Goal: Information Seeking & Learning: Learn about a topic

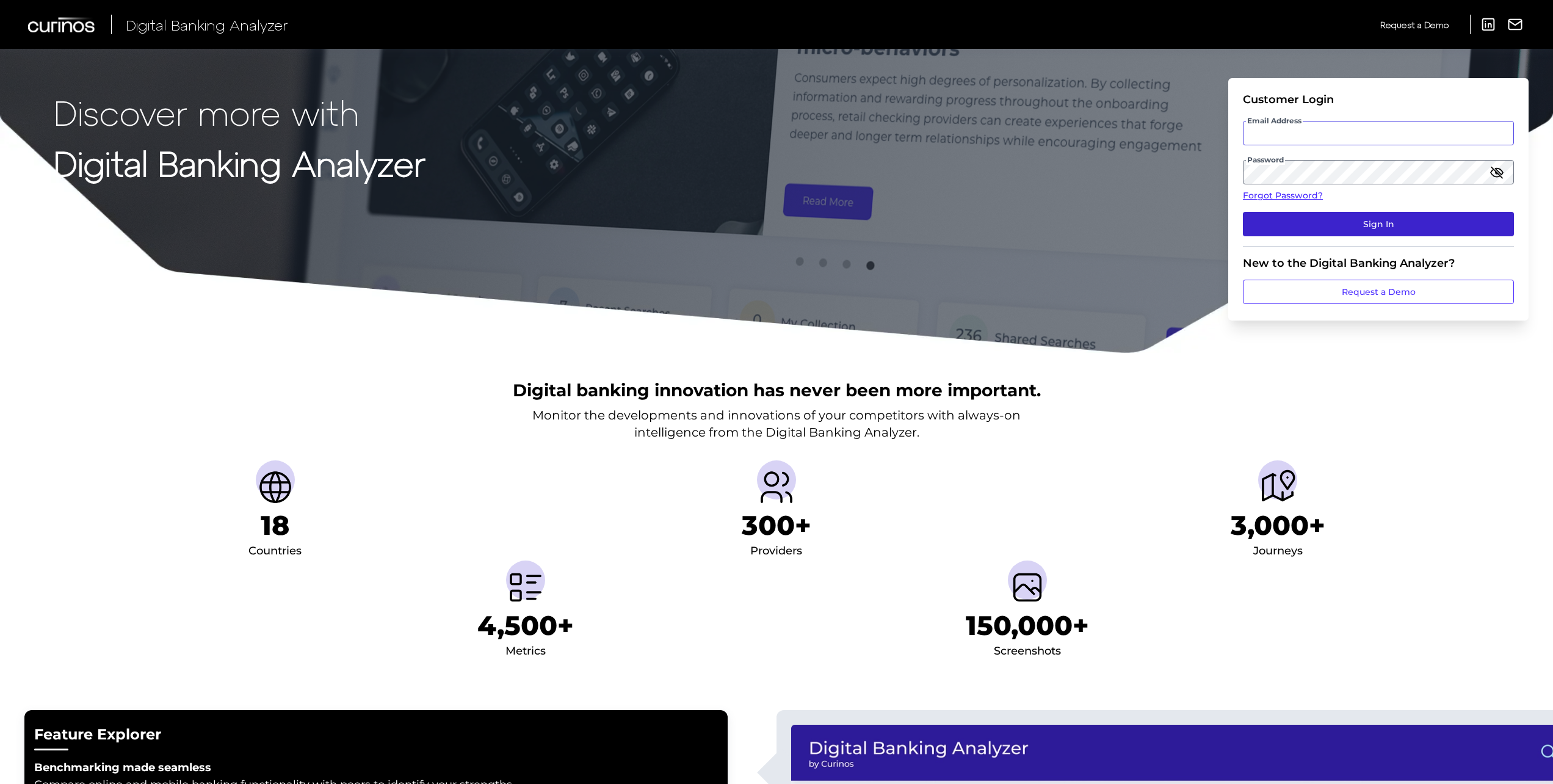
type input "[PERSON_NAME][EMAIL_ADDRESS][PERSON_NAME][DOMAIN_NAME]"
click at [1376, 229] on button "Sign In" at bounding box center [1378, 224] width 271 height 25
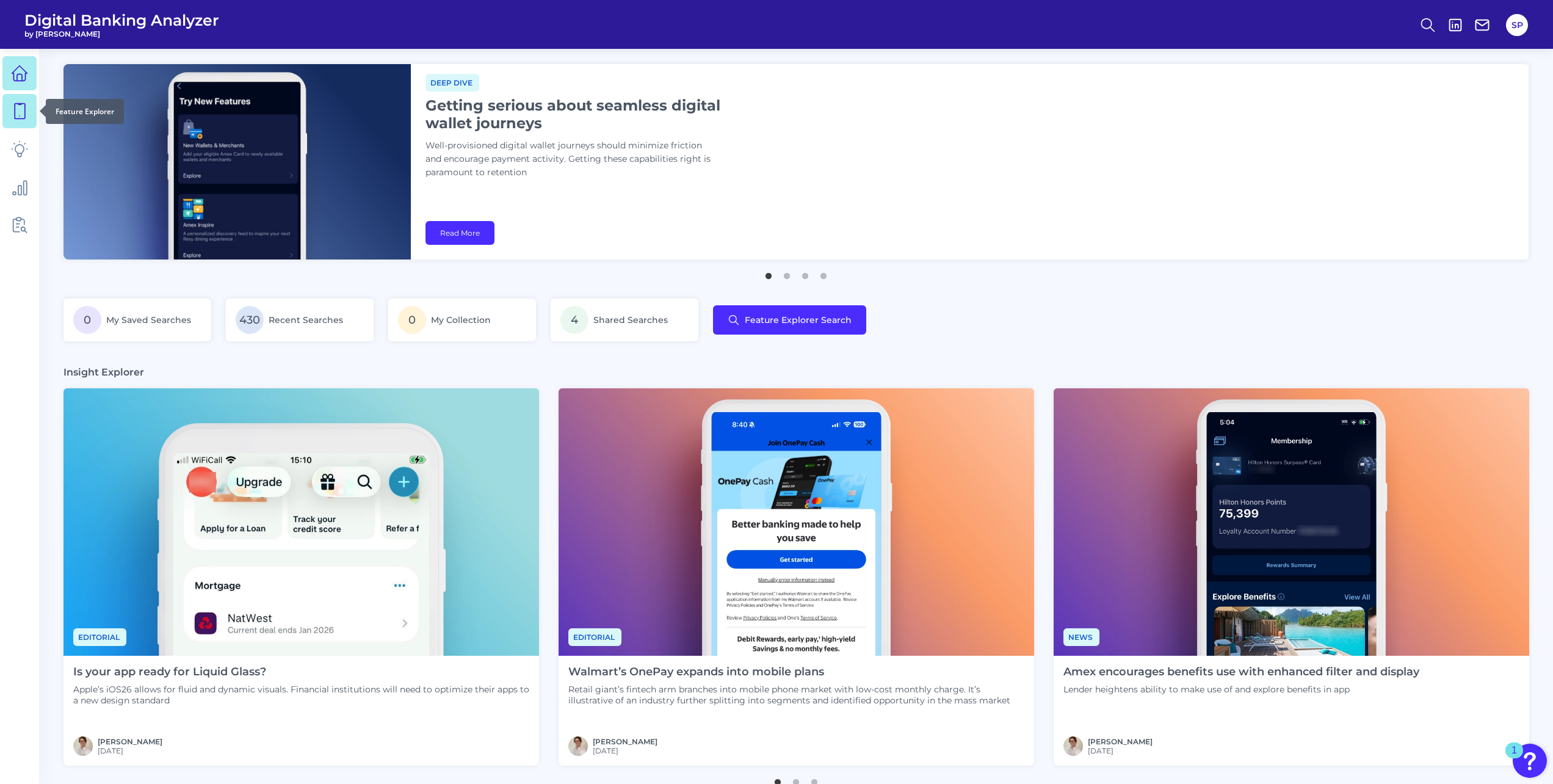
click at [22, 111] on icon at bounding box center [19, 110] width 17 height 17
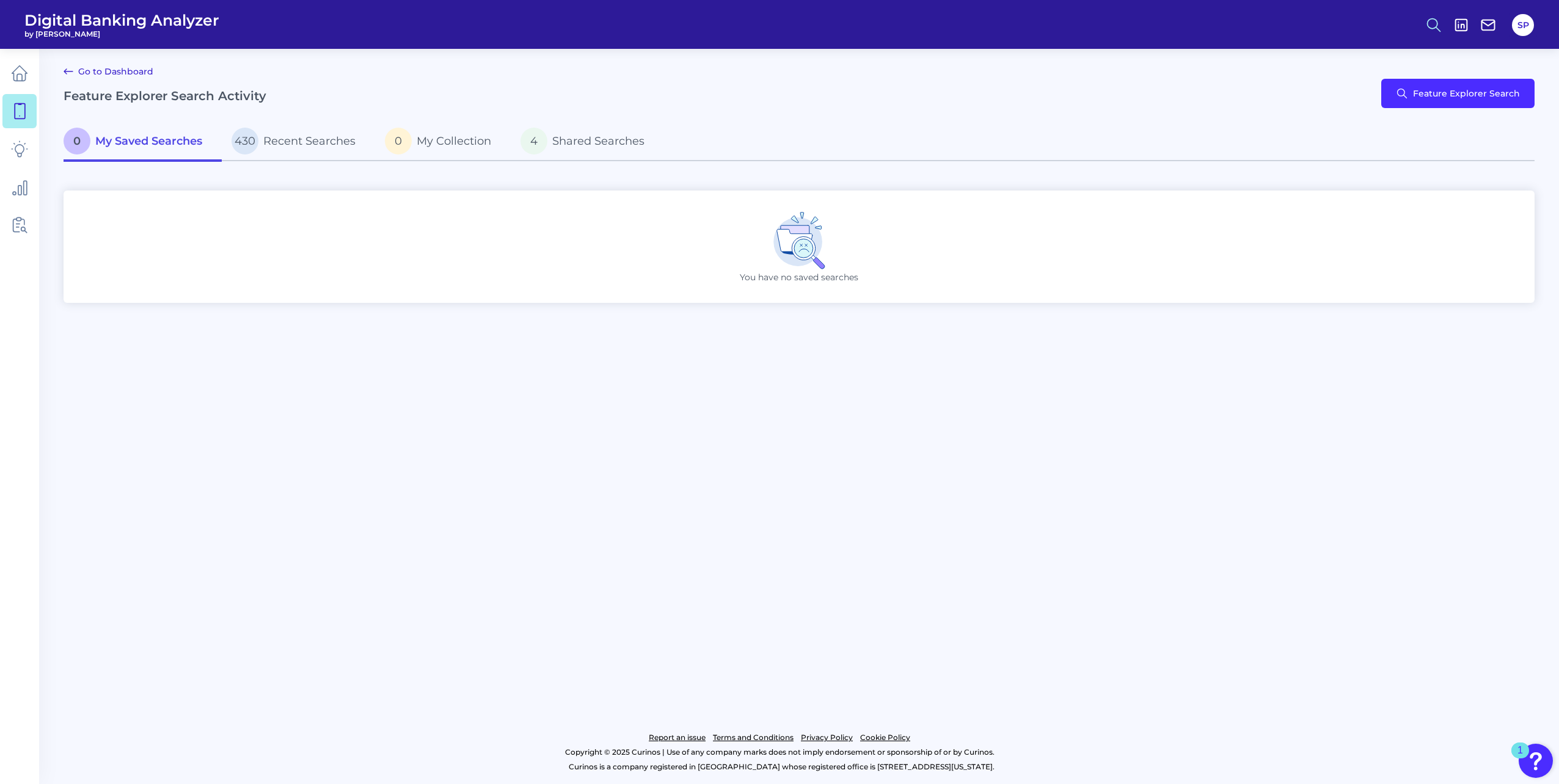
click at [1427, 18] on icon at bounding box center [1433, 25] width 17 height 17
click at [1323, 92] on button "Feature Explorer Search" at bounding box center [1374, 88] width 147 height 31
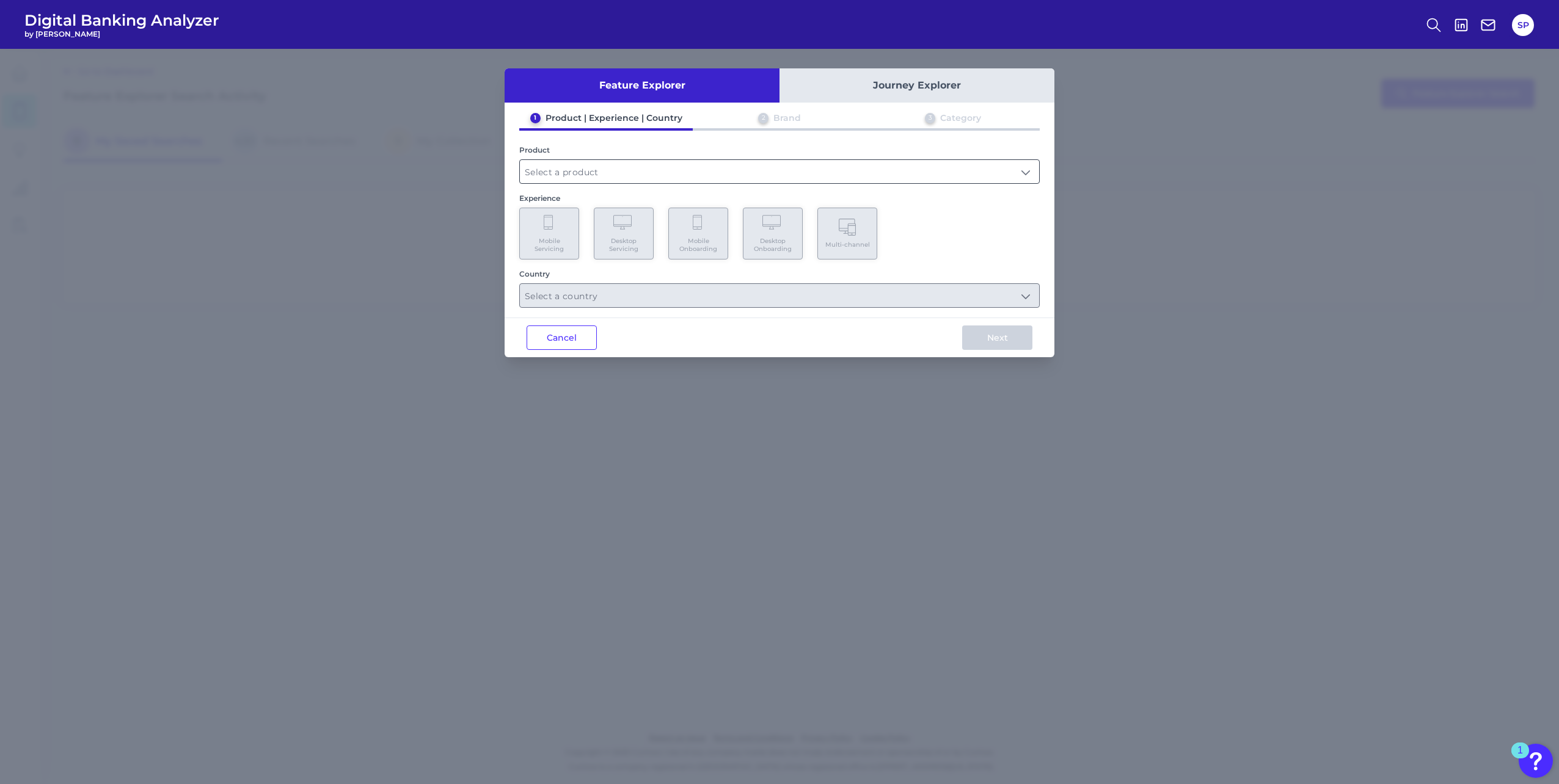
click at [651, 167] on input "text" at bounding box center [780, 171] width 519 height 23
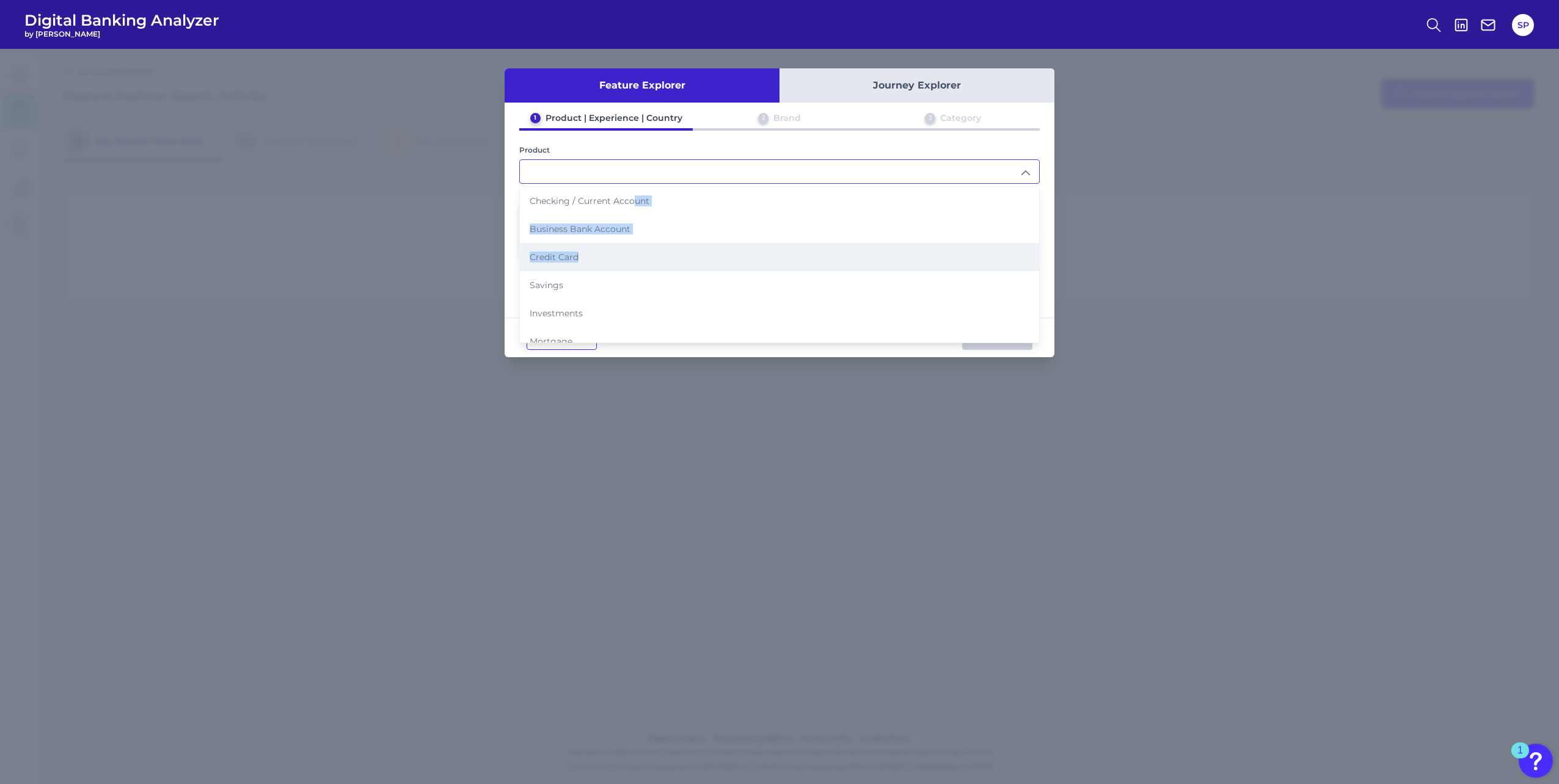
drag, startPoint x: 633, startPoint y: 203, endPoint x: 621, endPoint y: 264, distance: 62.2
click at [621, 264] on ul "Checking / Current Account Business Bank Account Credit Card Savings Investment…" at bounding box center [780, 299] width 519 height 225
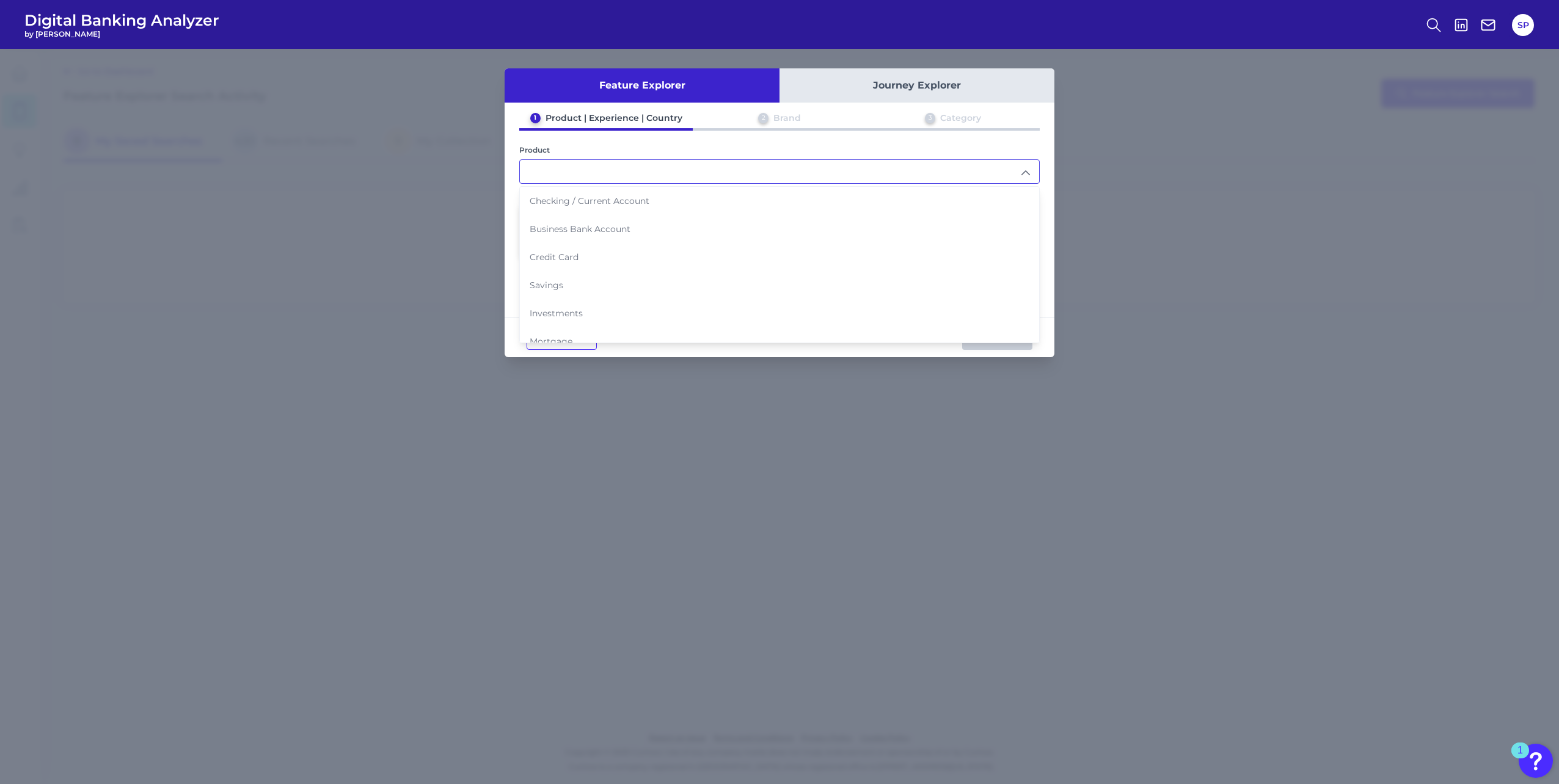
drag, startPoint x: 621, startPoint y: 264, endPoint x: 607, endPoint y: 195, distance: 70.4
click at [613, 184] on div "1 Product | Experience | Country 2 Brand 3 Category Product Checking / Current …" at bounding box center [779, 209] width 549 height 195
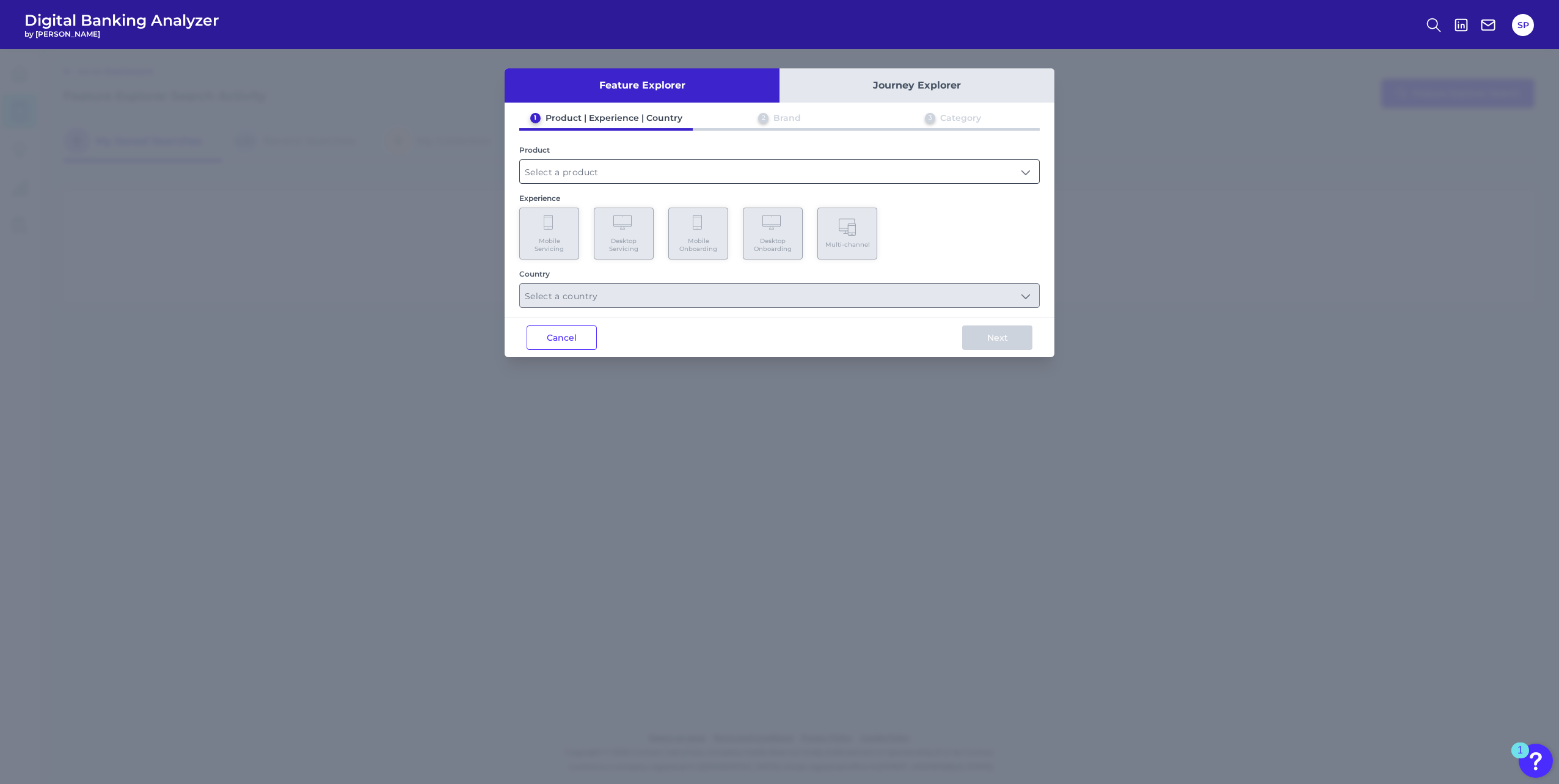
click at [611, 166] on input "text" at bounding box center [780, 171] width 519 height 23
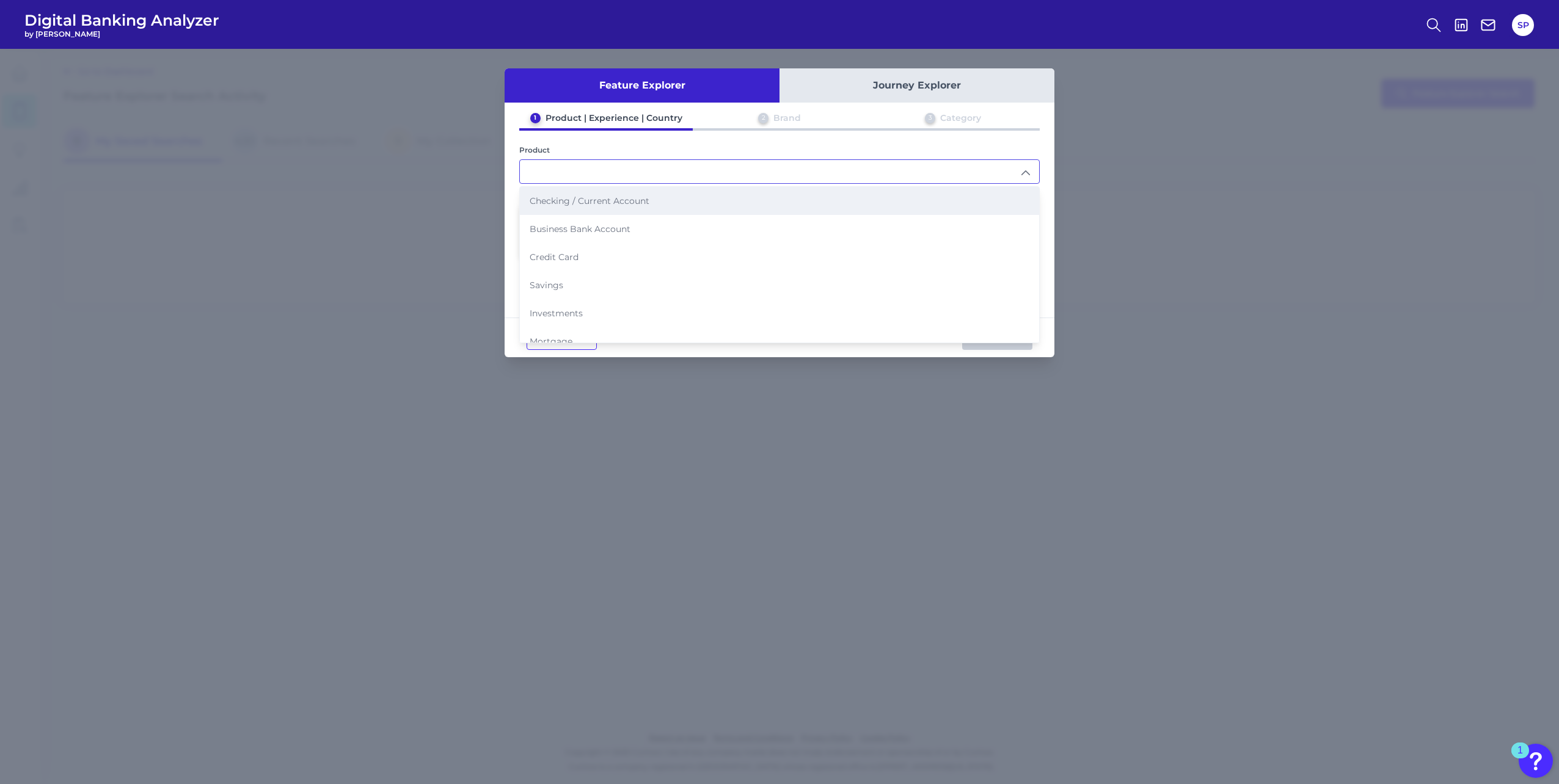
click at [594, 212] on li "Checking / Current Account" at bounding box center [780, 201] width 519 height 28
type input "Checking / Current Account"
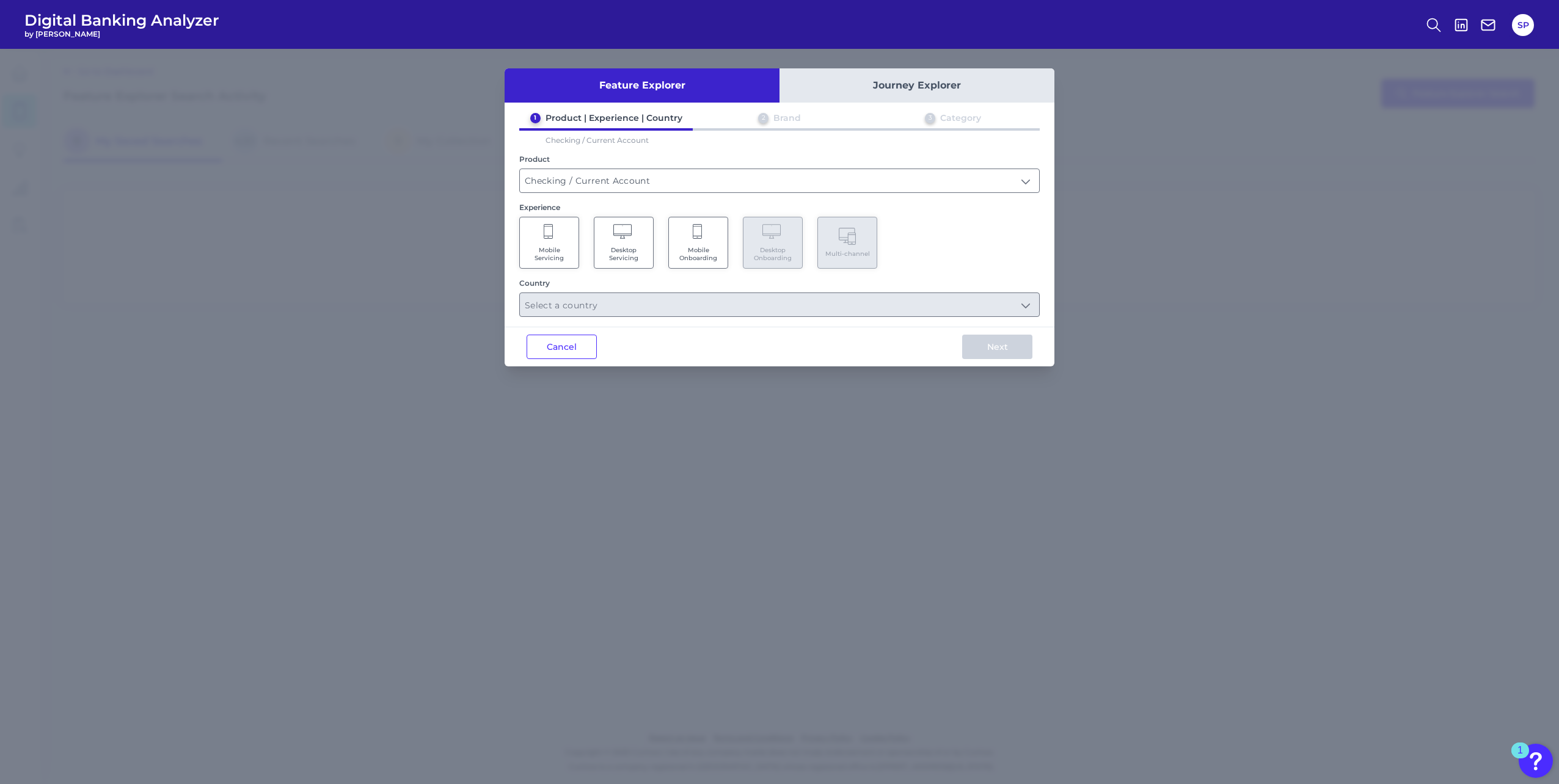
click at [692, 260] on span "Mobile Onboarding" at bounding box center [698, 254] width 47 height 16
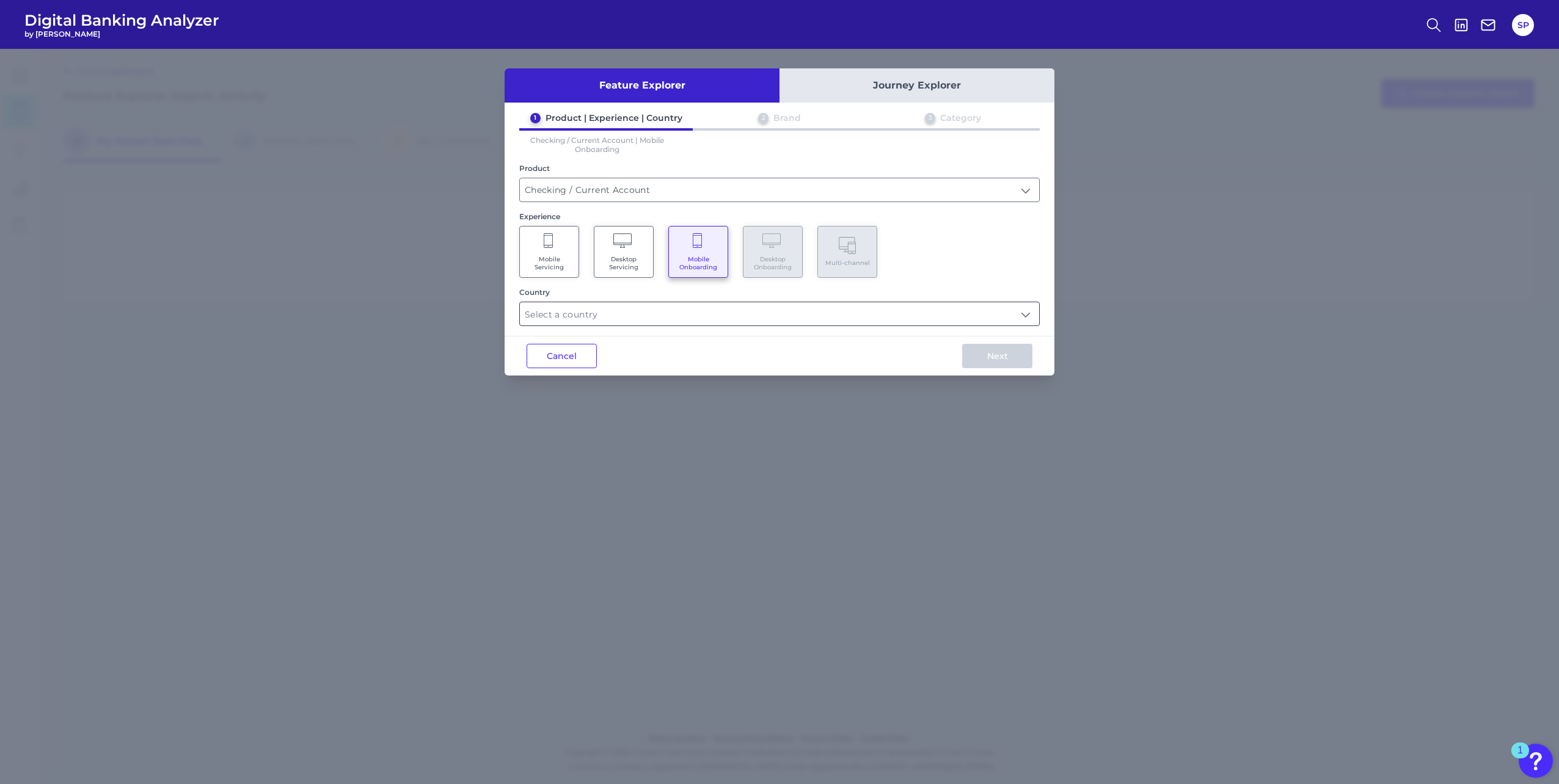
click at [710, 316] on input "text" at bounding box center [780, 313] width 519 height 23
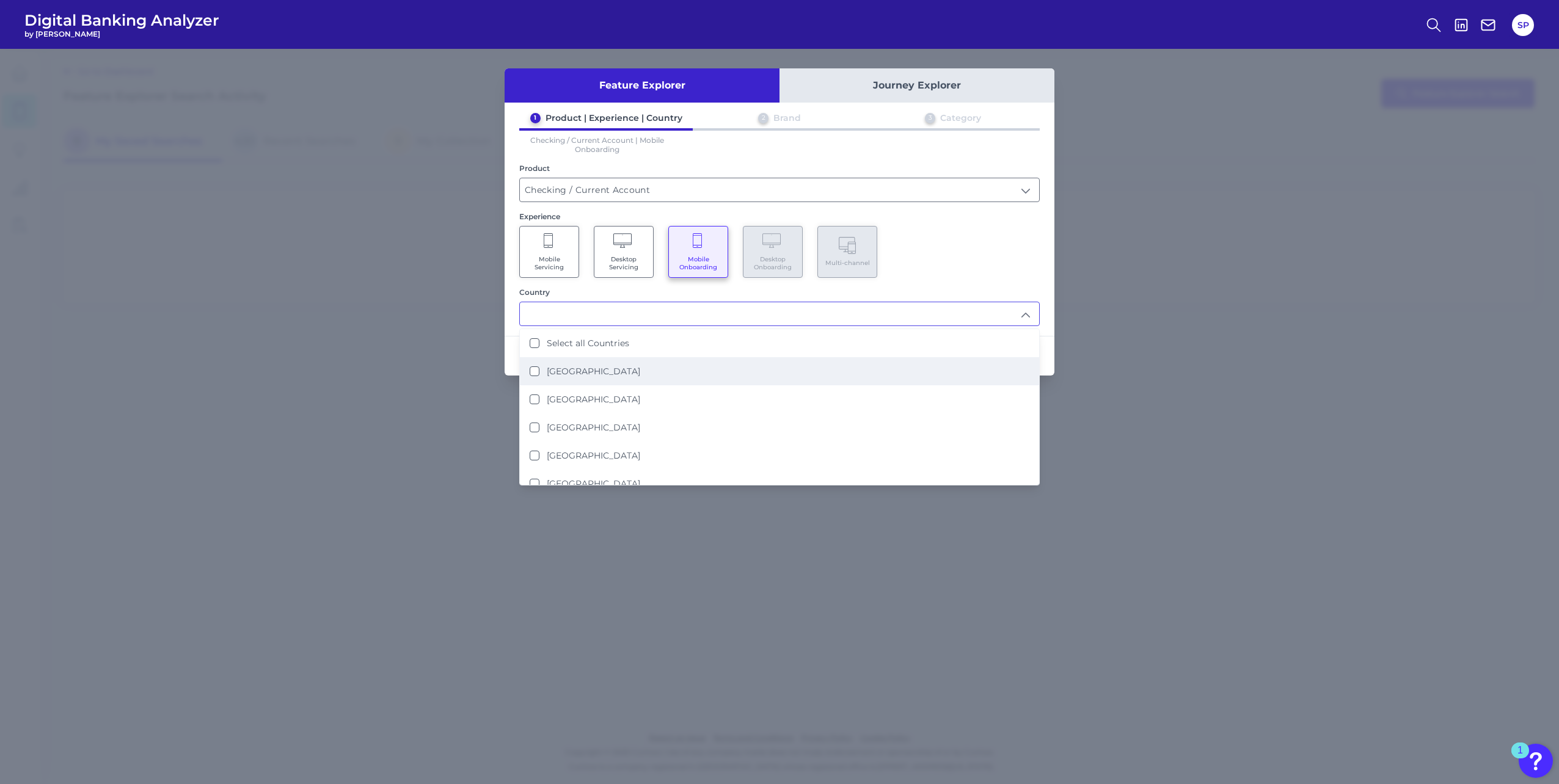
click at [624, 377] on li "[GEOGRAPHIC_DATA]" at bounding box center [780, 372] width 519 height 28
type input "[GEOGRAPHIC_DATA]"
click at [988, 211] on div "1 Product | Experience | Country 2 Brand 3 Category Checking / Current Account …" at bounding box center [779, 219] width 549 height 214
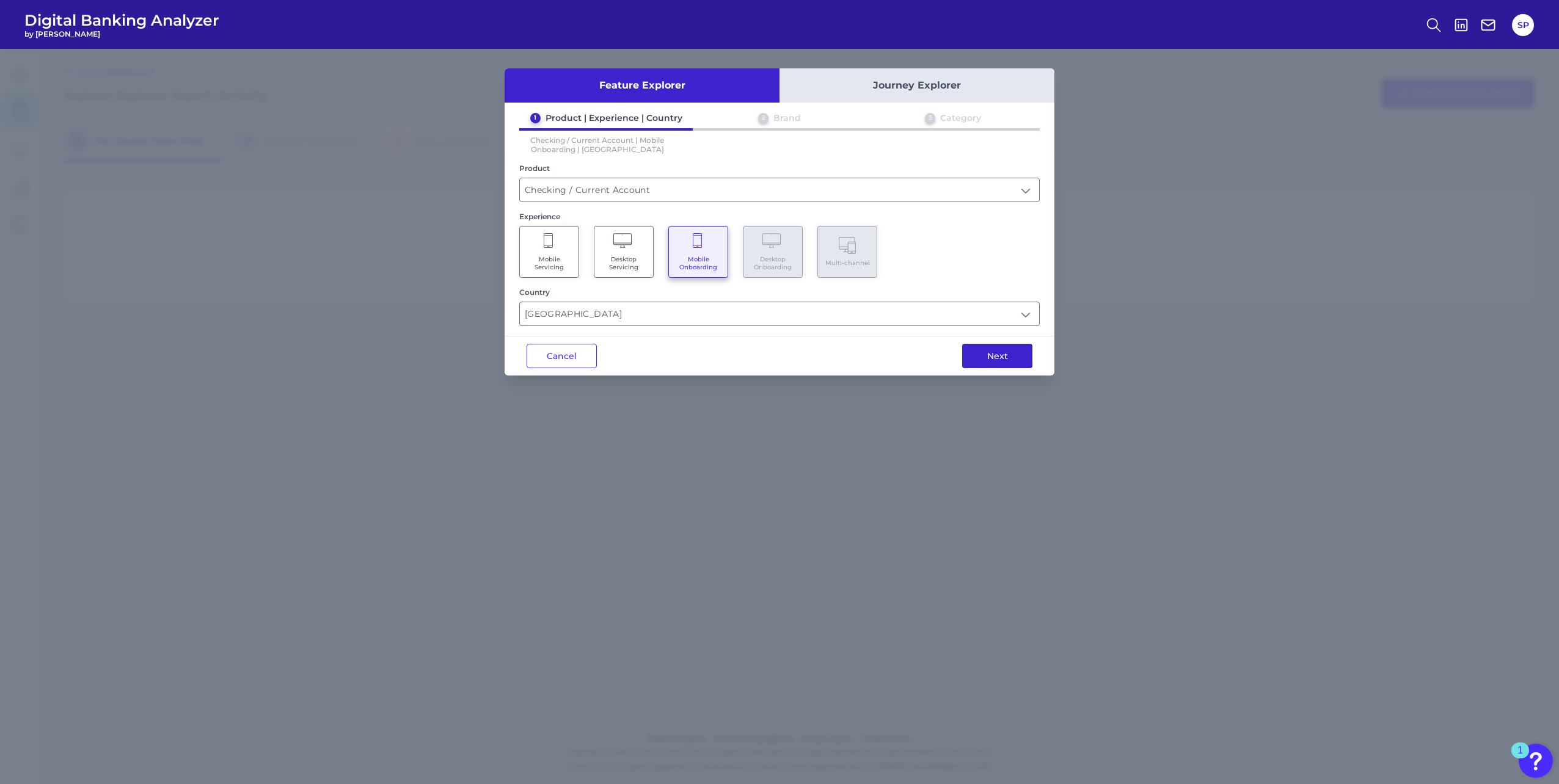
click at [996, 363] on button "Next" at bounding box center [997, 356] width 71 height 25
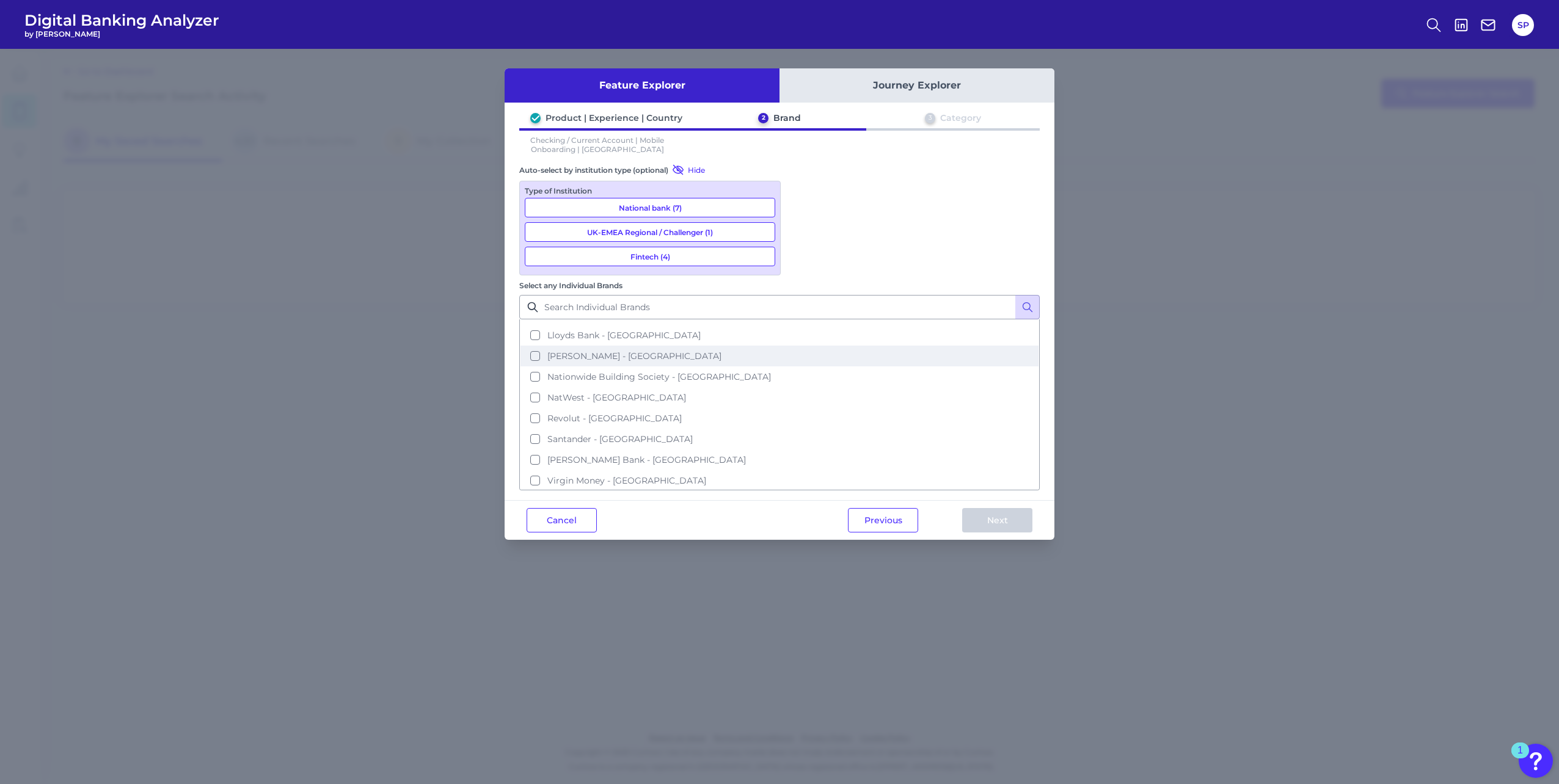
scroll to position [101, 0]
click at [706, 473] on span "Virgin Money - [GEOGRAPHIC_DATA]" at bounding box center [627, 479] width 159 height 11
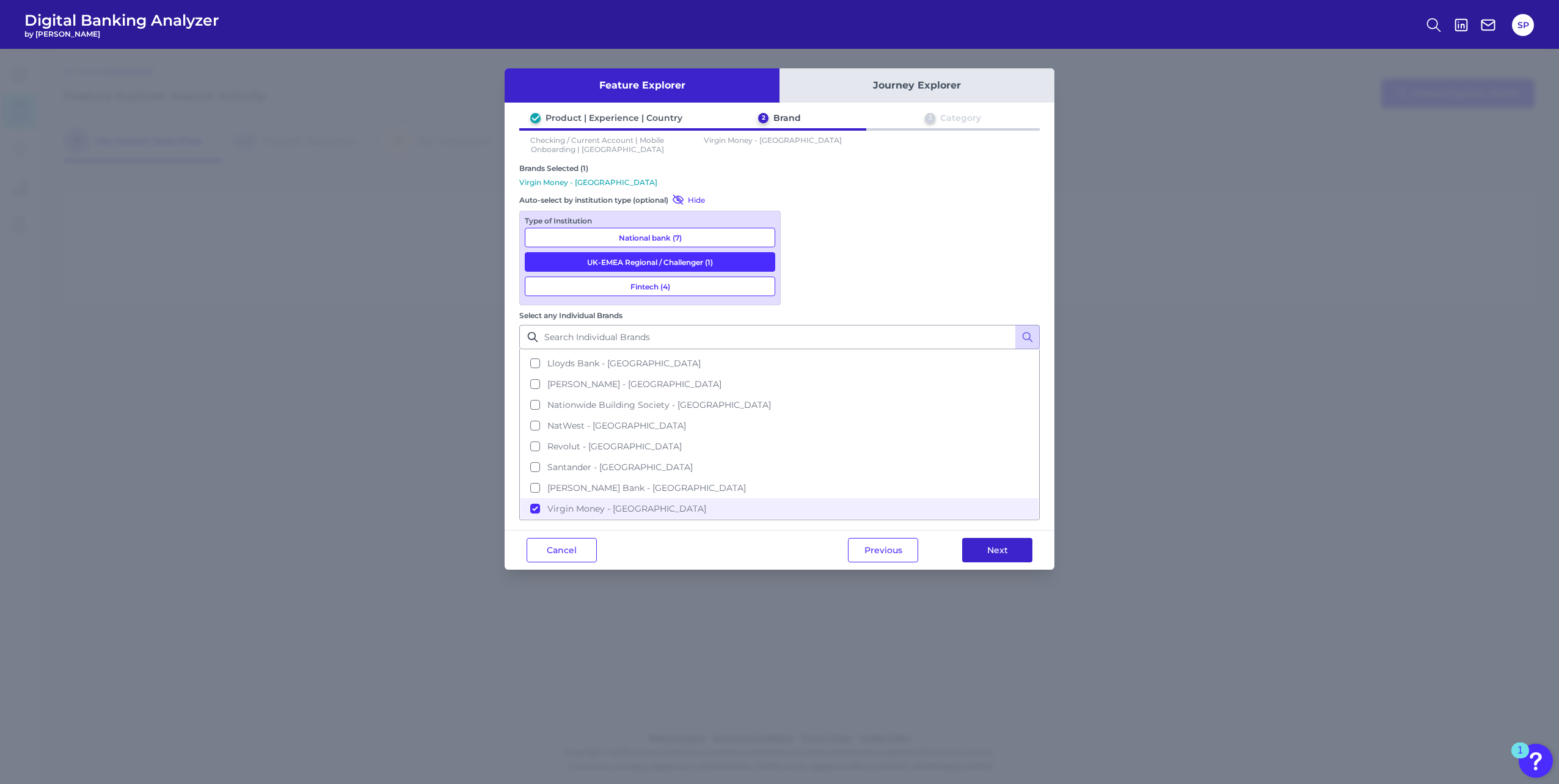
click at [1010, 538] on button "Next" at bounding box center [997, 550] width 71 height 25
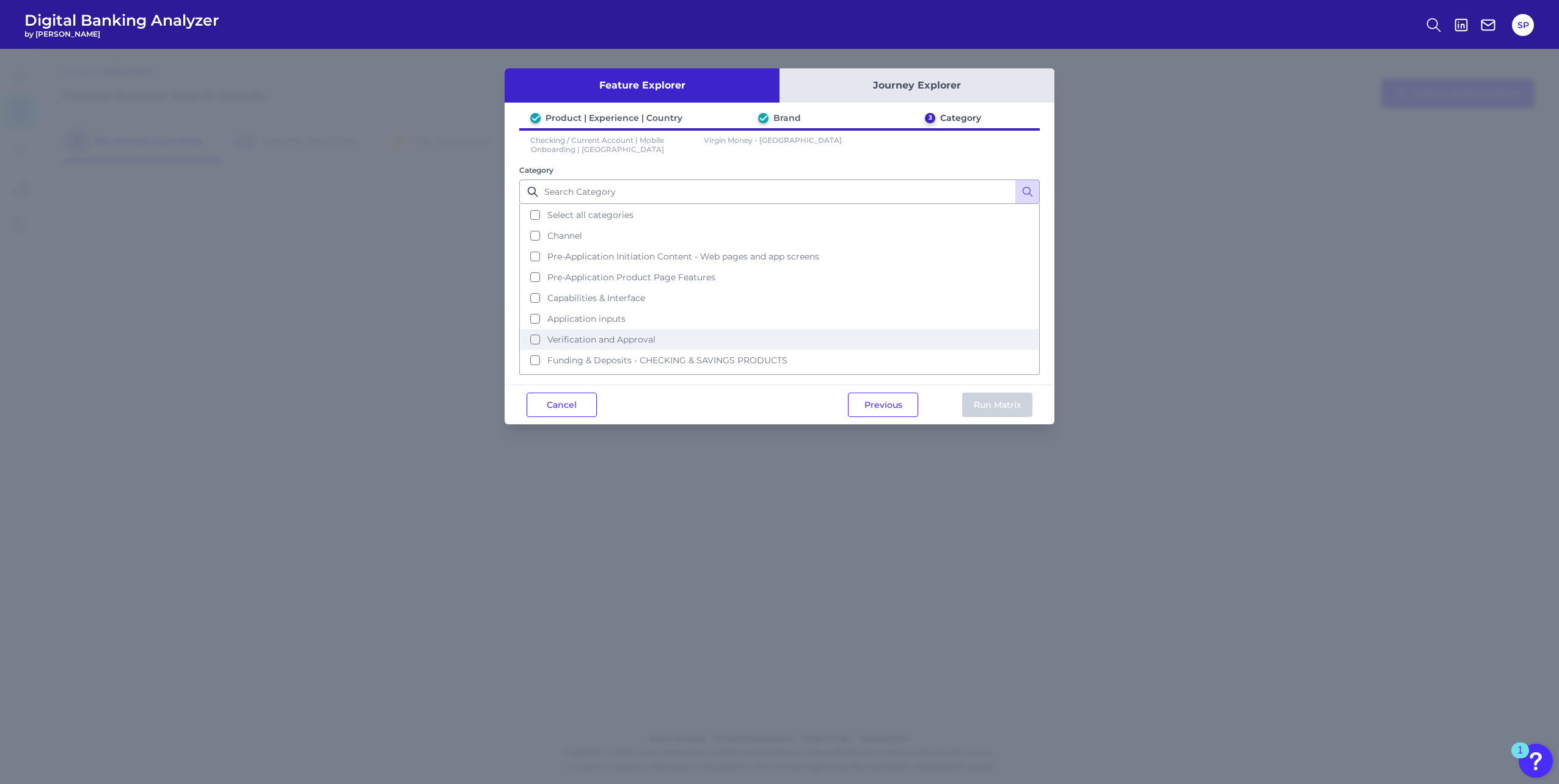
scroll to position [39, 0]
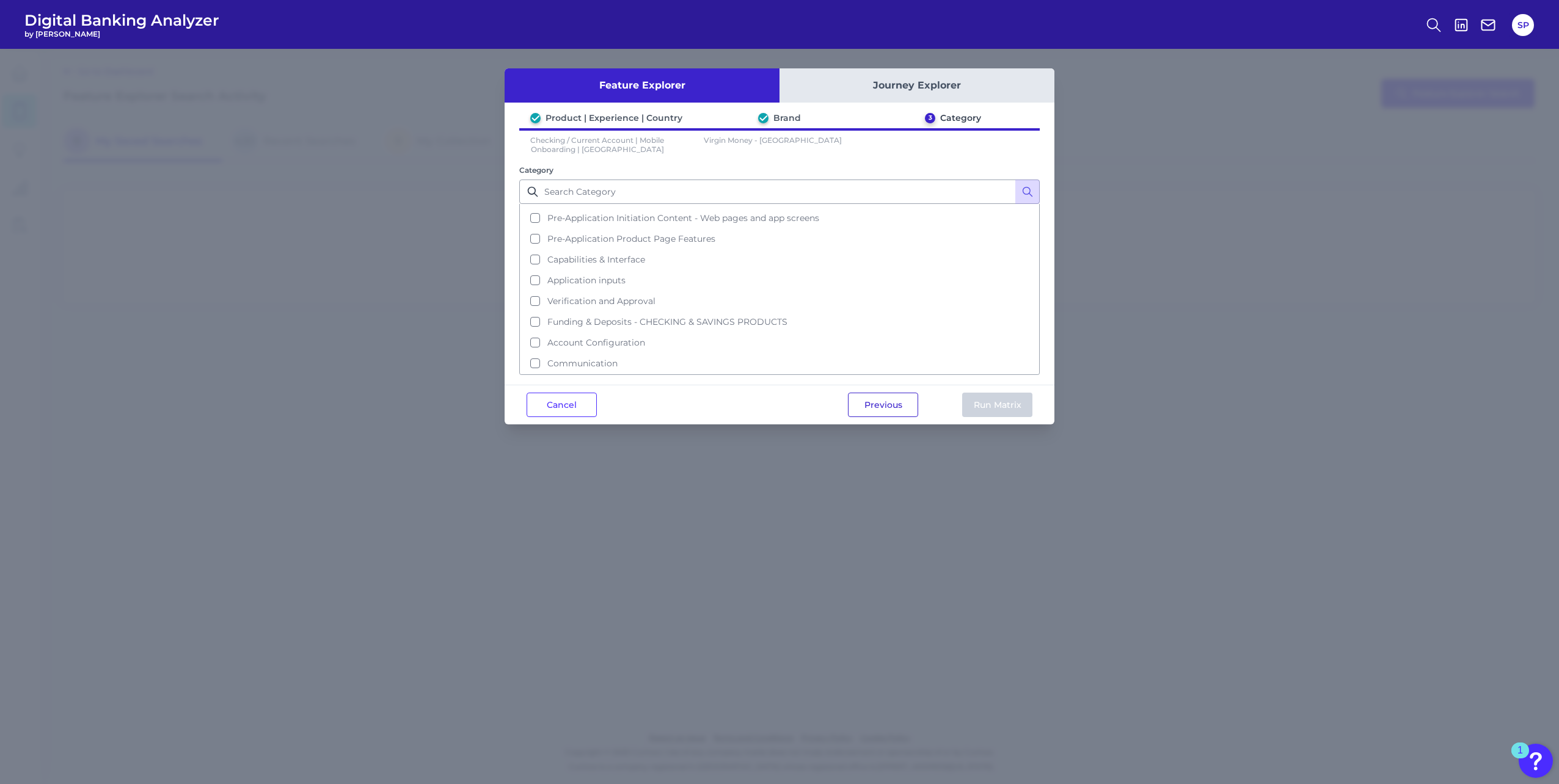
click at [889, 407] on button "Previous" at bounding box center [883, 405] width 71 height 25
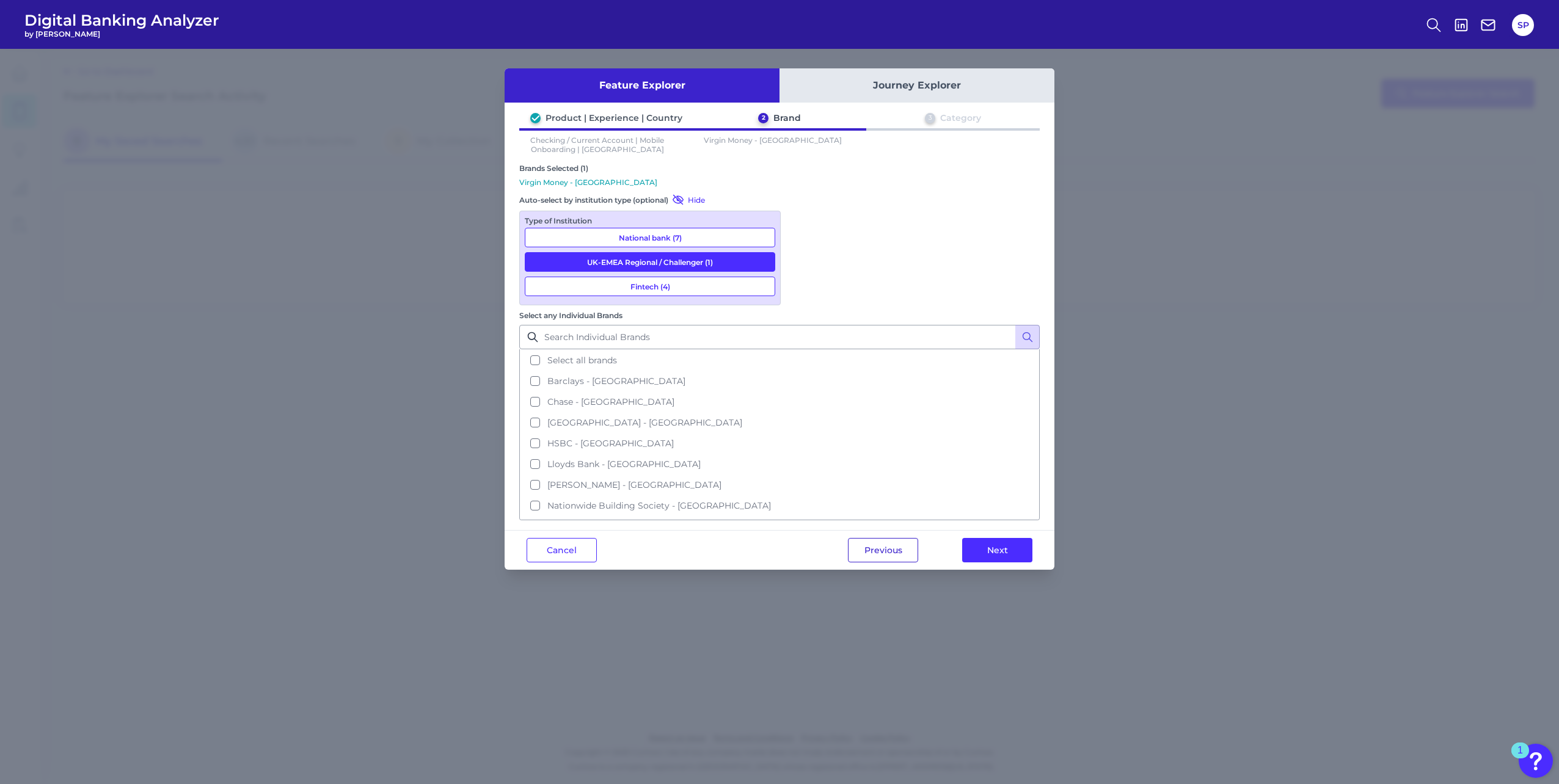
click at [889, 538] on button "Previous" at bounding box center [883, 550] width 71 height 25
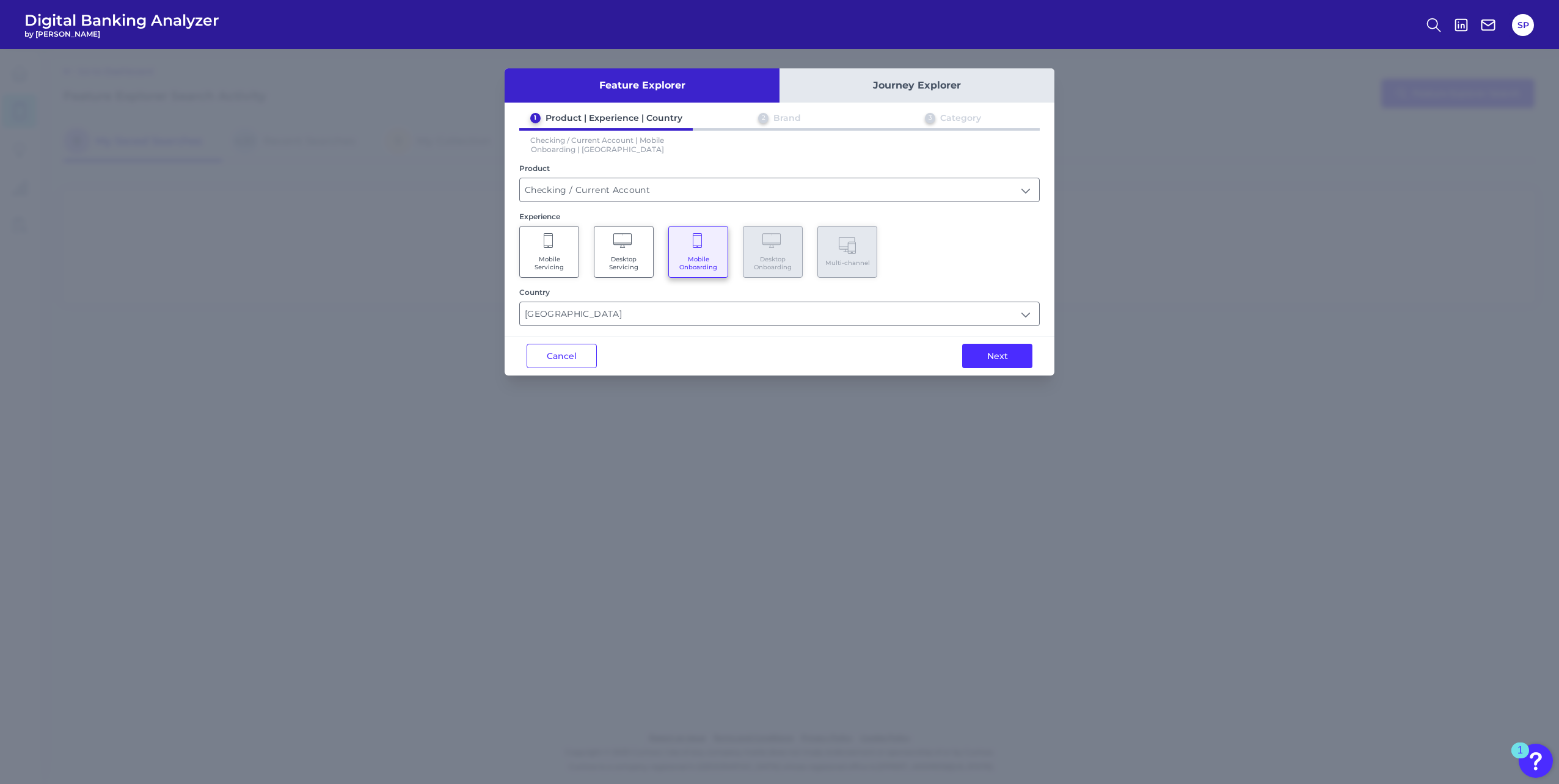
click at [564, 257] on span "Mobile Servicing" at bounding box center [549, 263] width 47 height 16
click at [1037, 308] on input "text" at bounding box center [780, 313] width 519 height 23
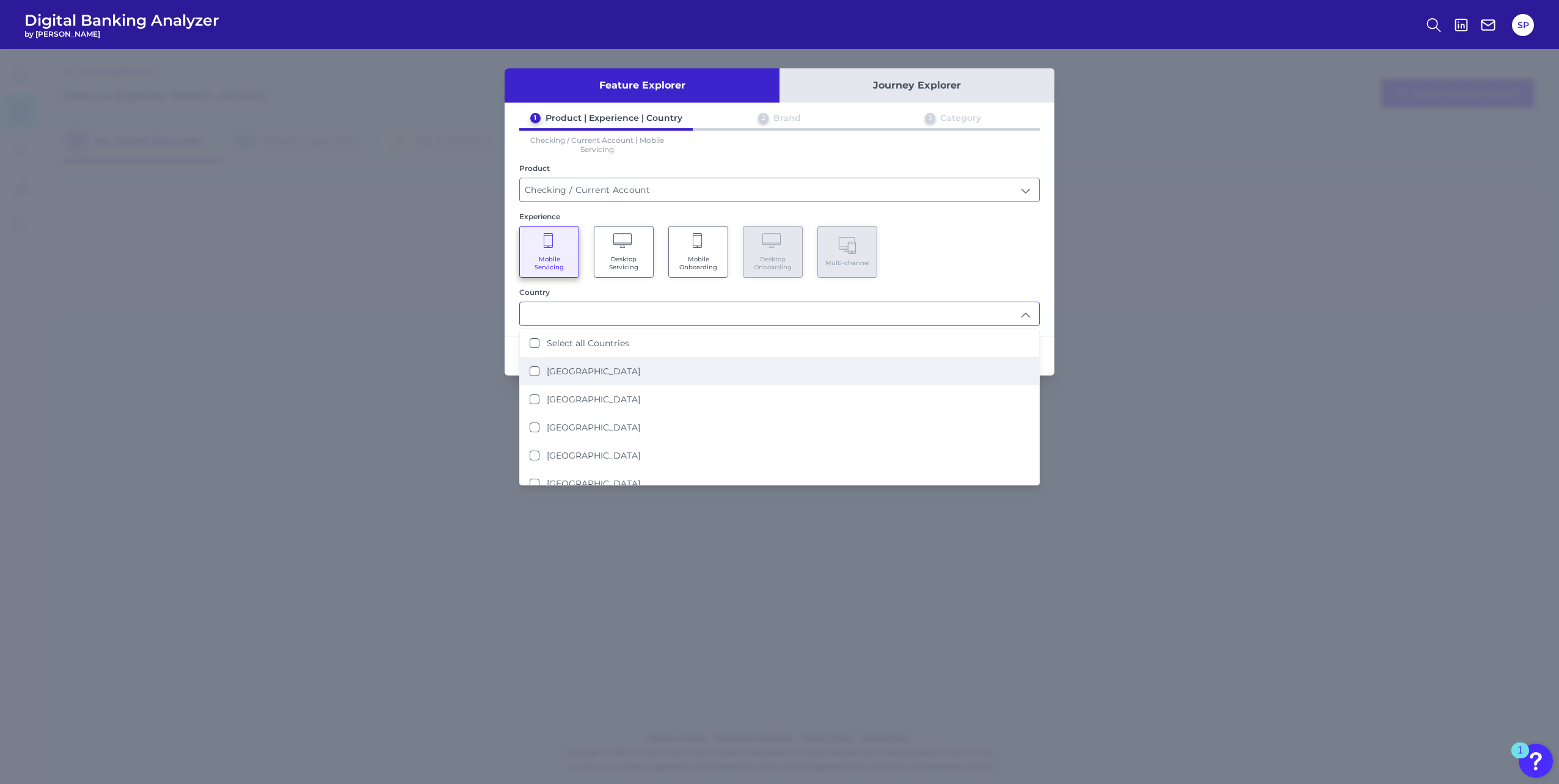
click at [698, 364] on li "[GEOGRAPHIC_DATA]" at bounding box center [780, 372] width 519 height 28
type input "[GEOGRAPHIC_DATA]"
click at [1055, 351] on div "Feature Explorer Journey Explorer 1 Product | Experience | Country 2 Brand 3 Ca…" at bounding box center [779, 416] width 1559 height 735
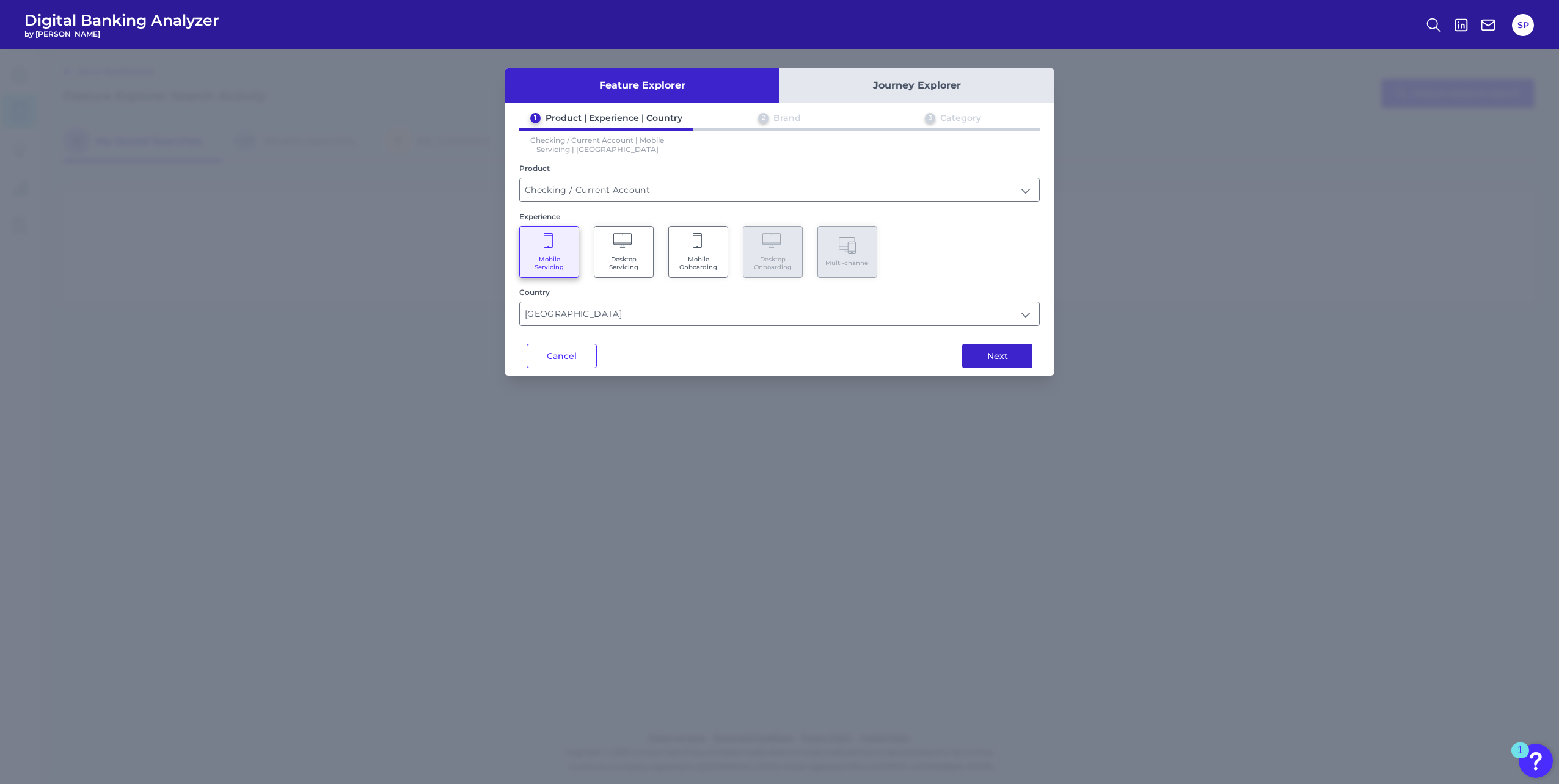
click at [1017, 363] on button "Next" at bounding box center [997, 356] width 71 height 25
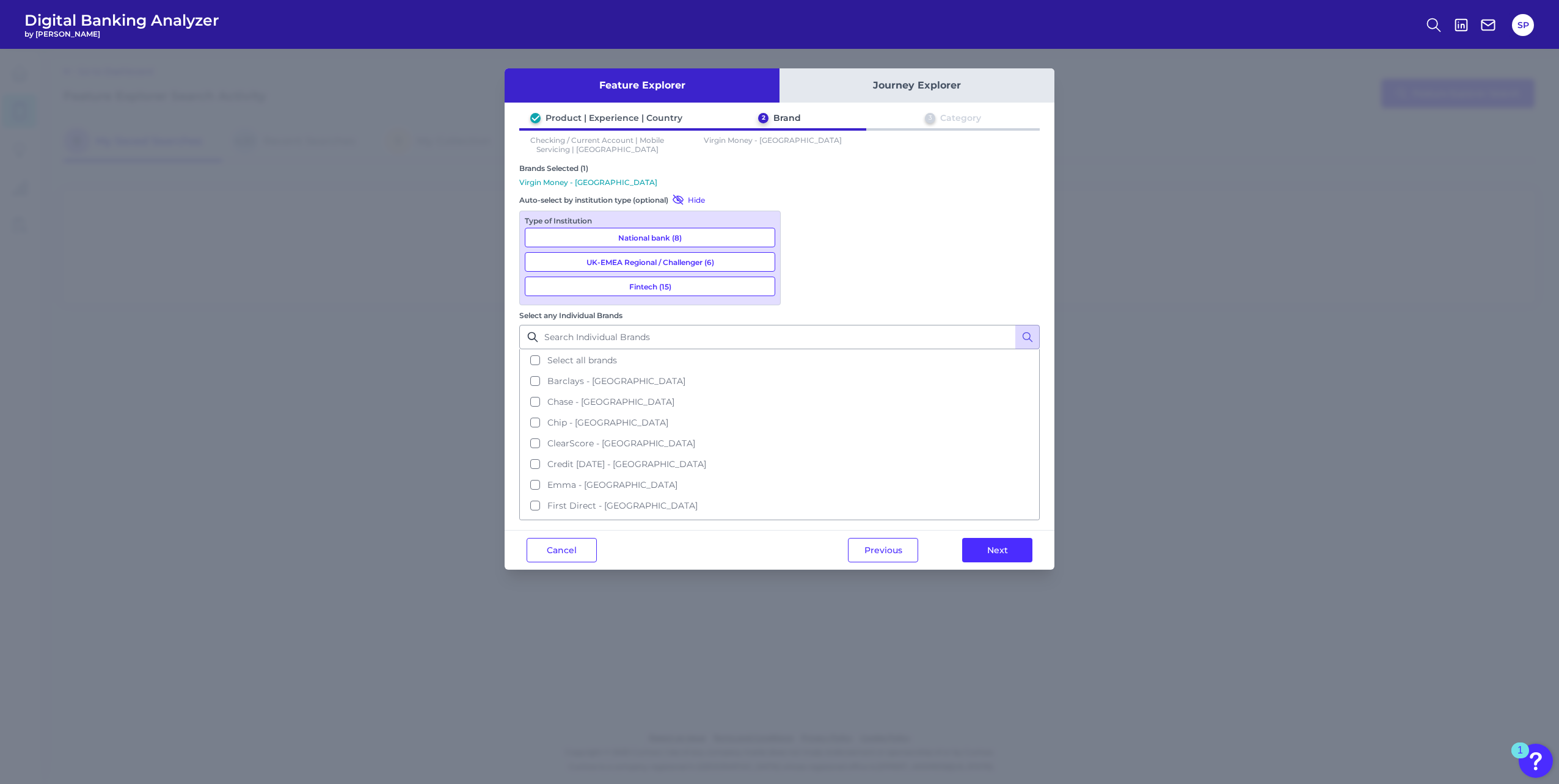
scroll to position [454, 0]
click at [997, 538] on button "Next" at bounding box center [997, 550] width 71 height 25
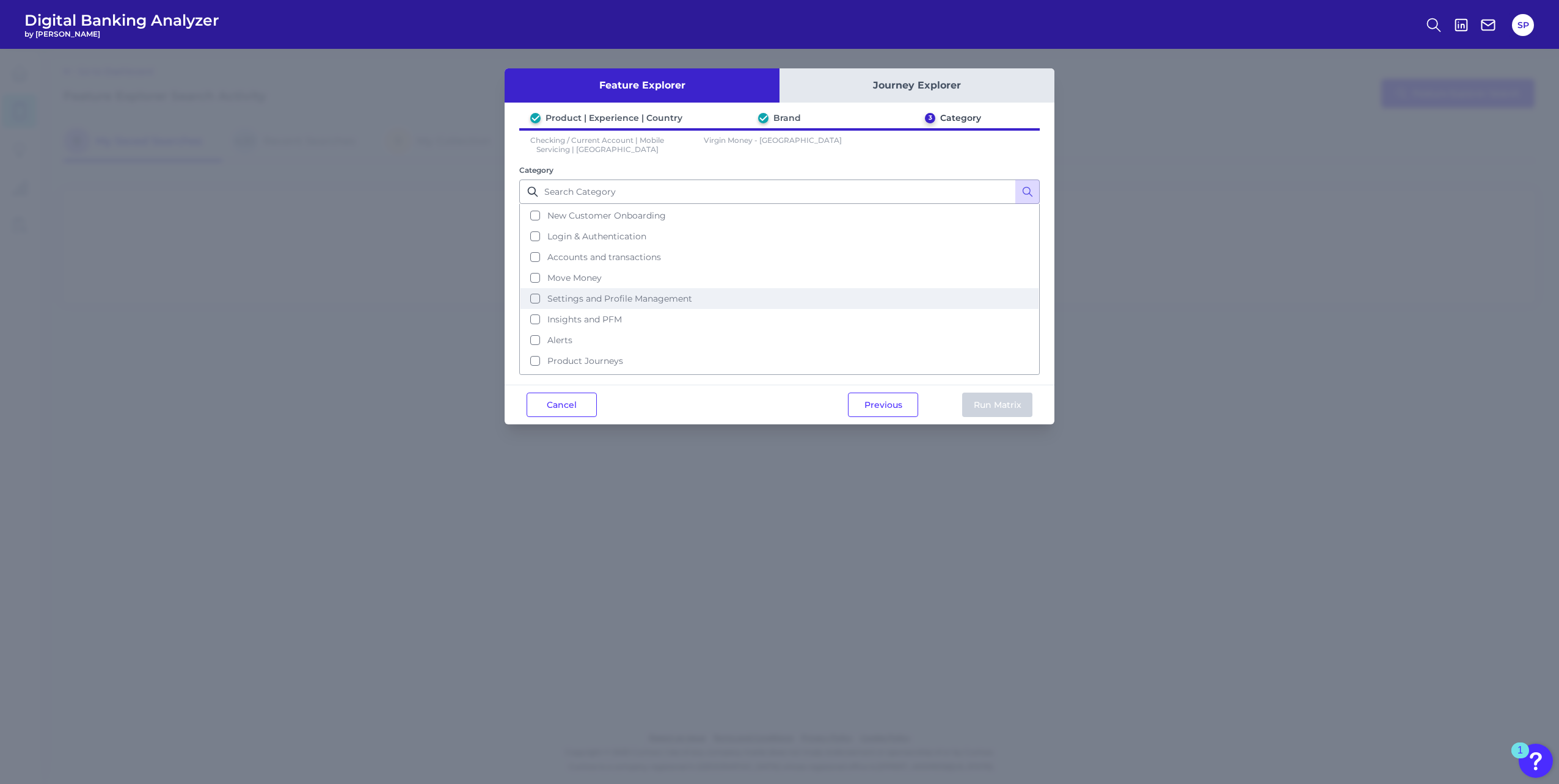
scroll to position [59, 0]
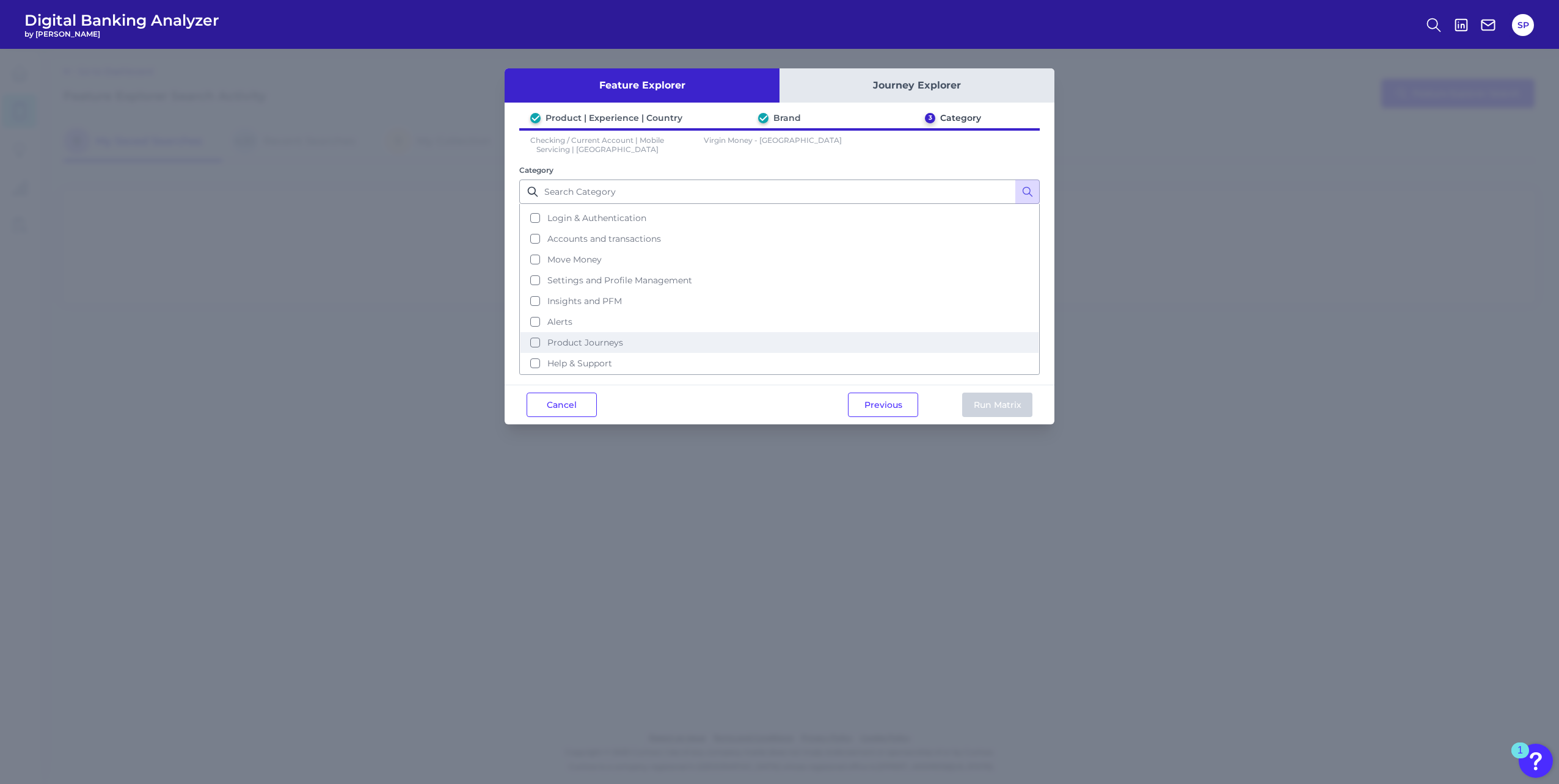
click at [632, 348] on button "Product Journeys" at bounding box center [779, 343] width 518 height 21
click at [1006, 406] on button "Run Matrix" at bounding box center [997, 405] width 71 height 25
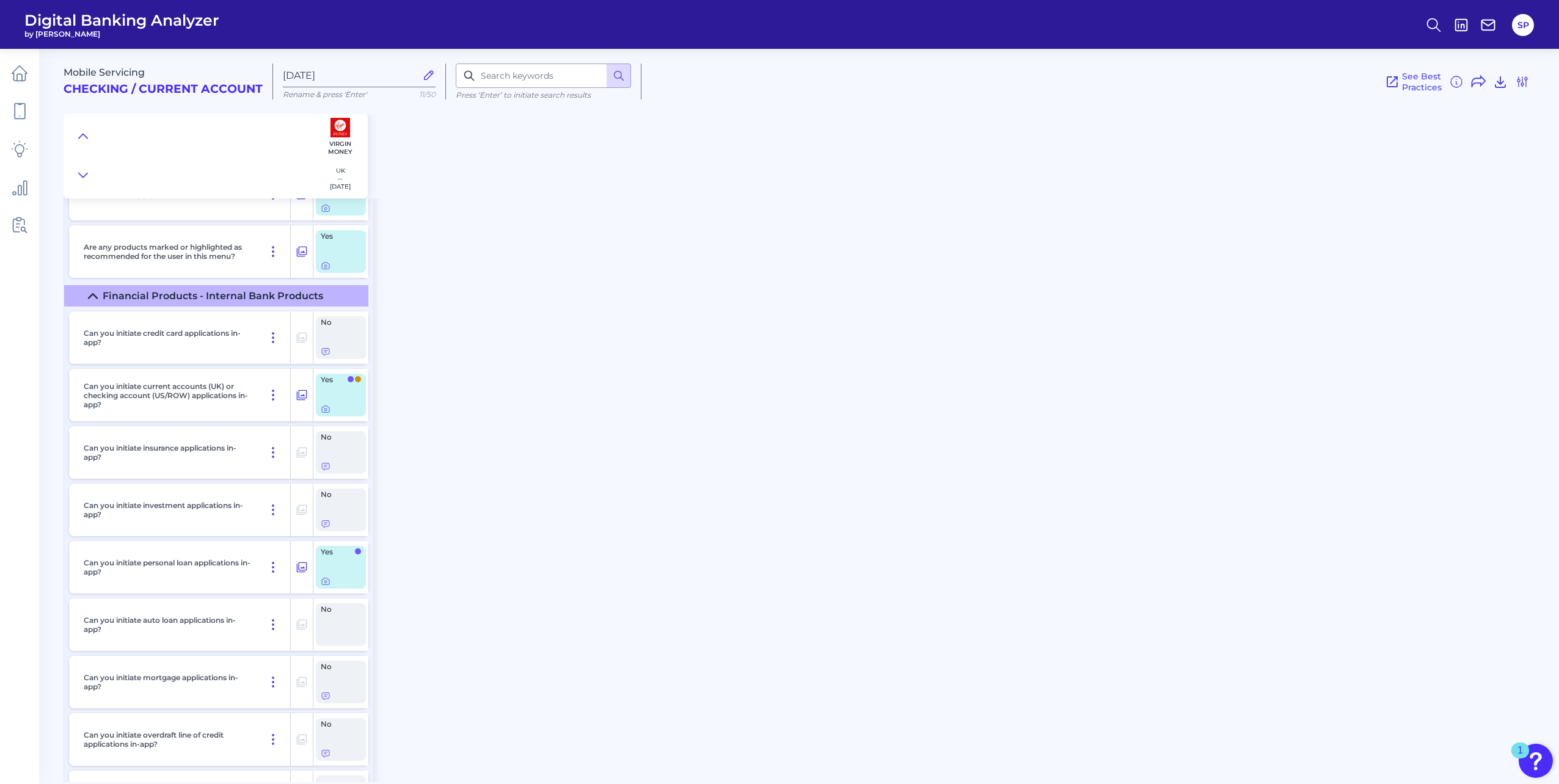
scroll to position [122, 0]
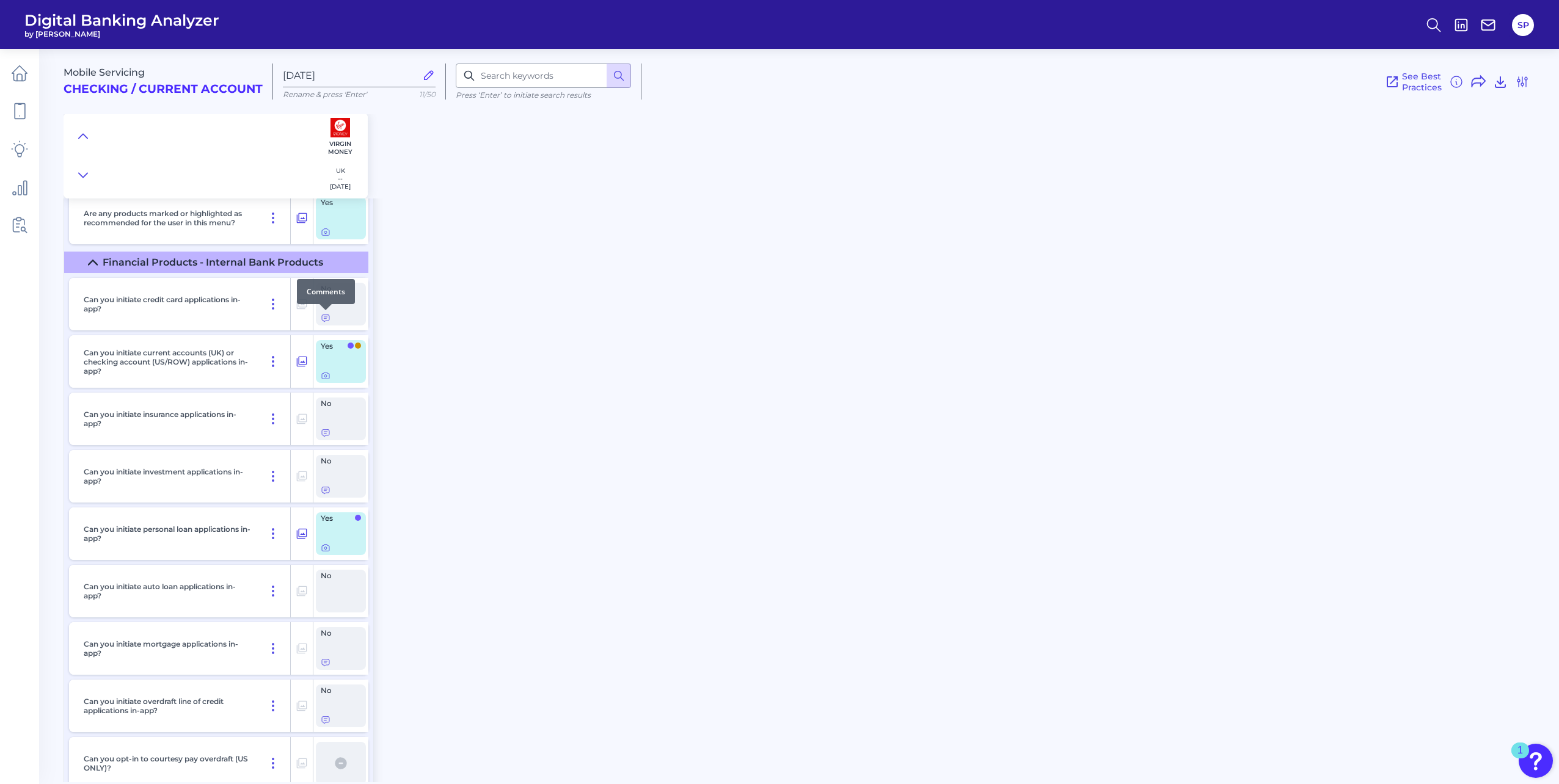
click at [326, 316] on div at bounding box center [326, 310] width 12 height 12
click at [324, 320] on icon at bounding box center [325, 318] width 10 height 10
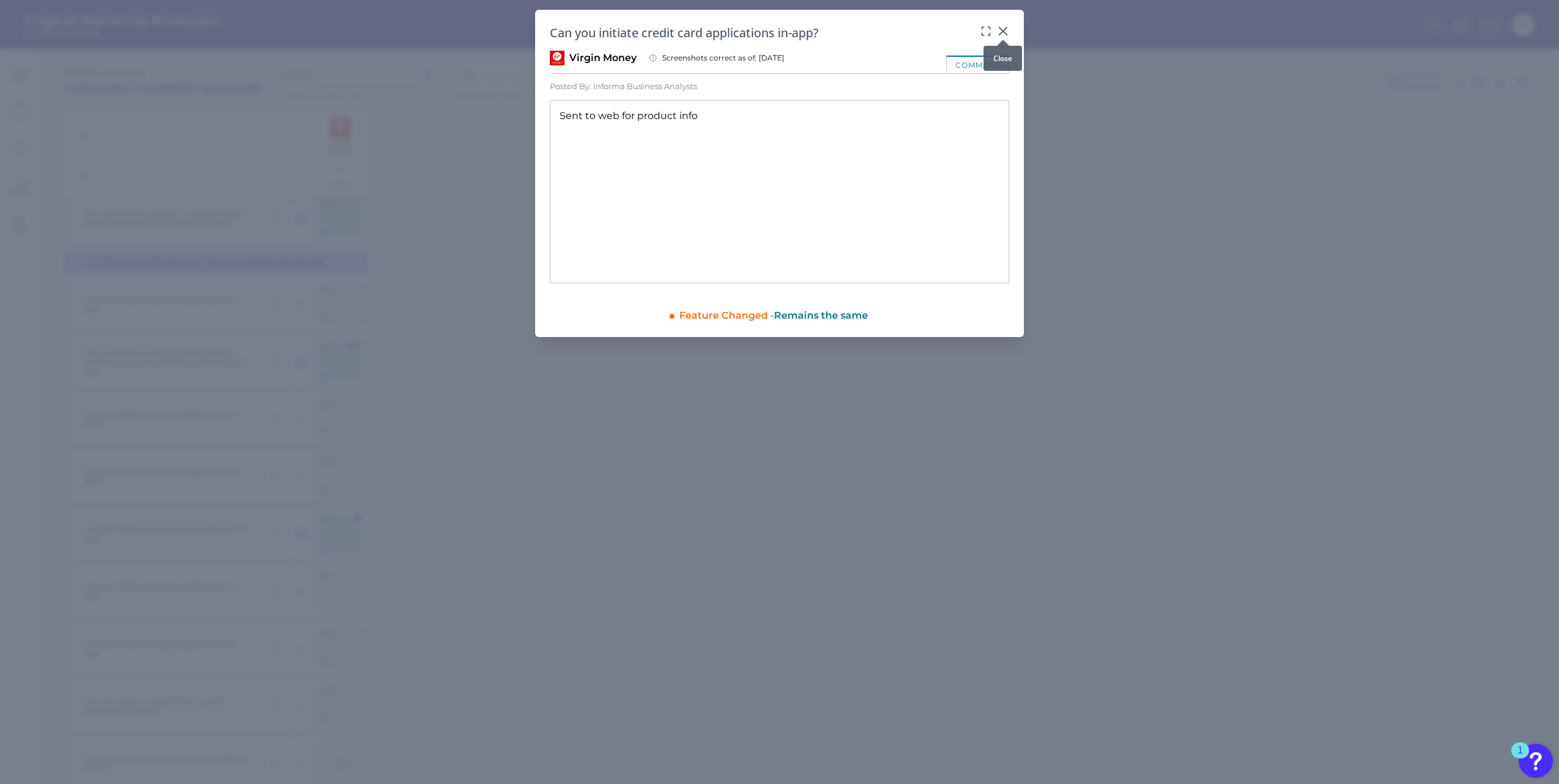
click at [1003, 33] on icon at bounding box center [1003, 31] width 12 height 12
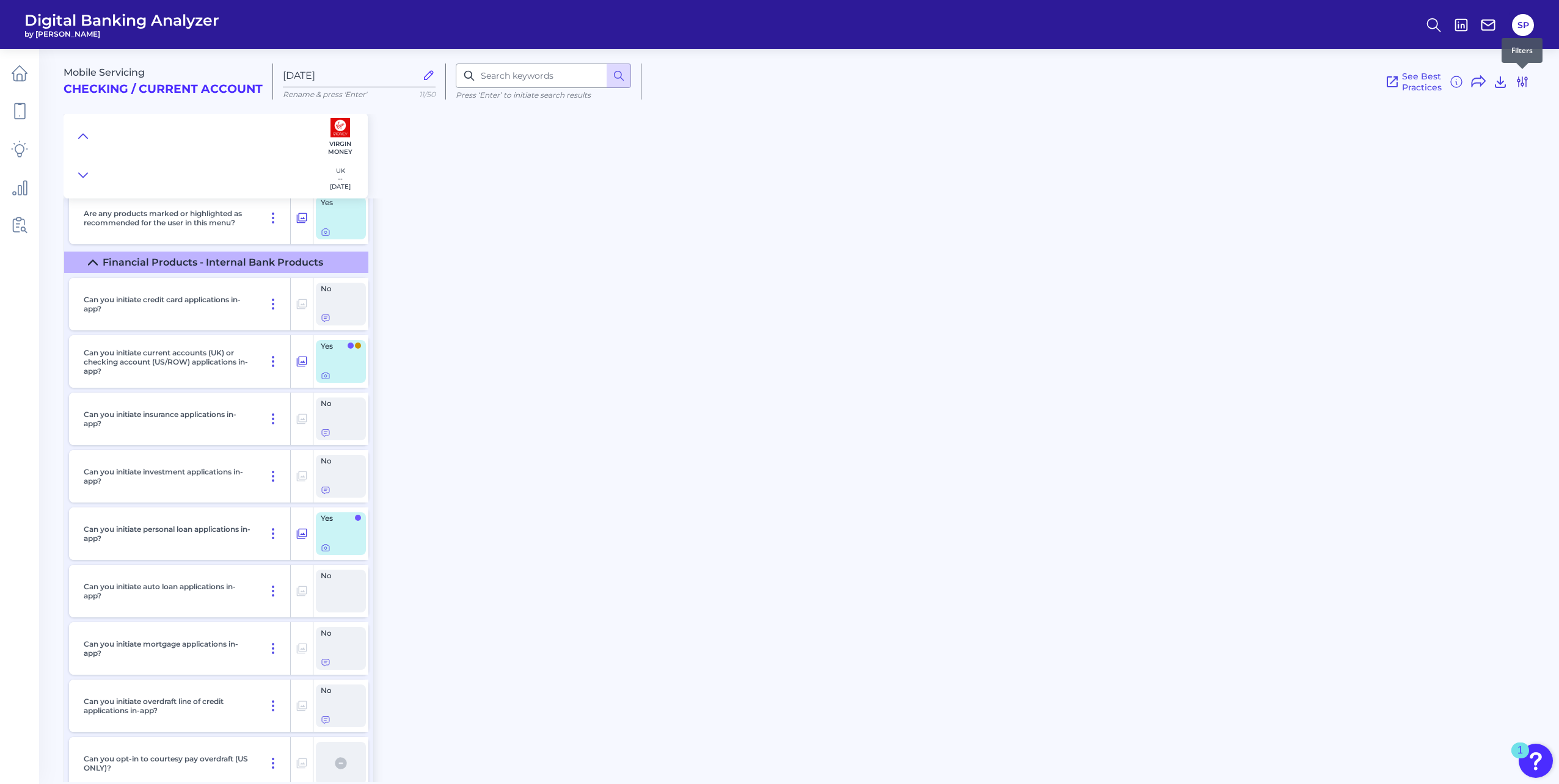
click at [1522, 85] on icon at bounding box center [1522, 81] width 10 height 10
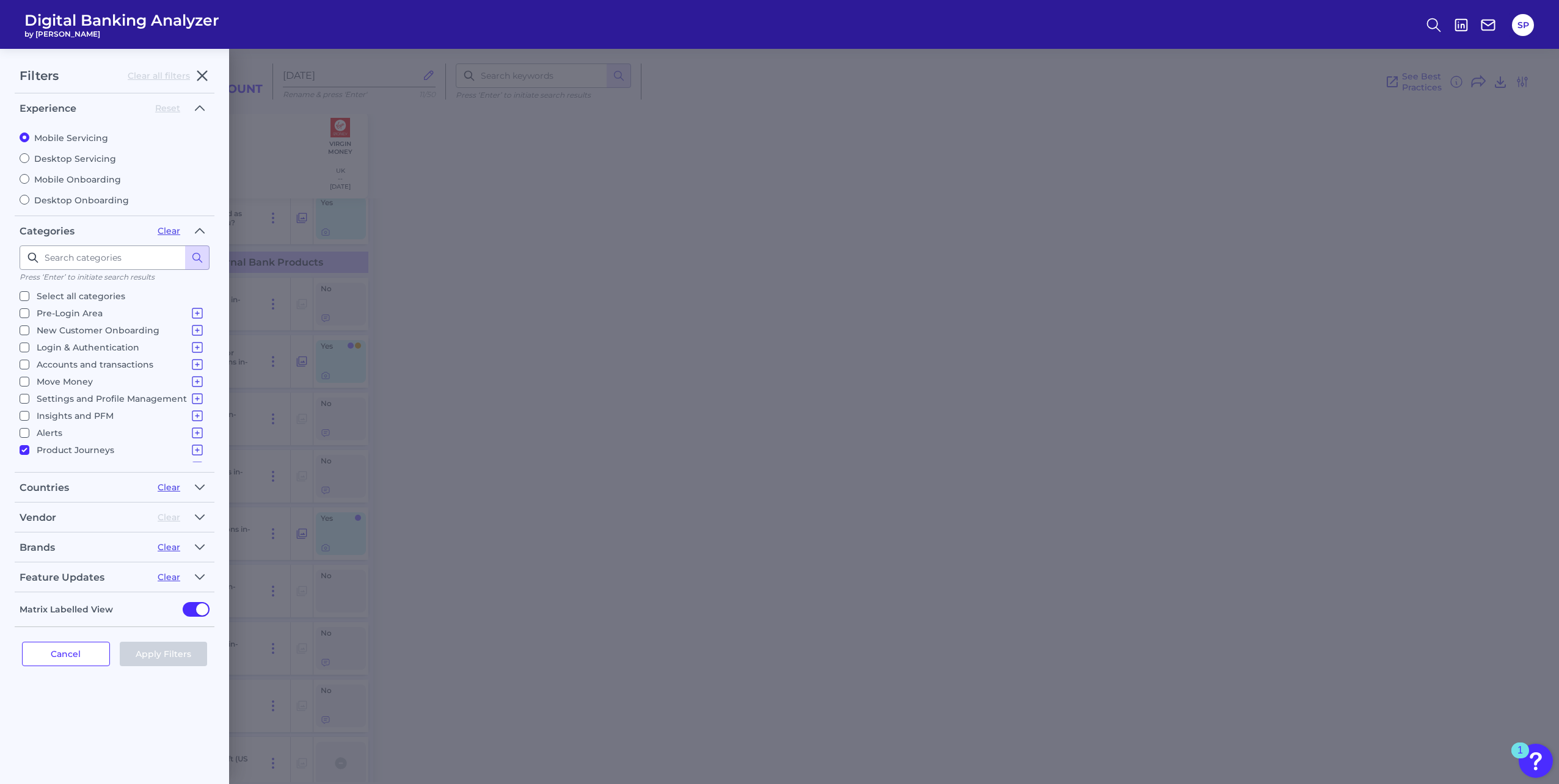
drag, startPoint x: 531, startPoint y: 181, endPoint x: 516, endPoint y: 176, distance: 15.8
click at [530, 181] on div "Filters Clear all filters Experience Reset Mobile Servicing Desktop Servicing M…" at bounding box center [779, 416] width 1559 height 735
click at [202, 78] on icon "button" at bounding box center [202, 75] width 15 height 15
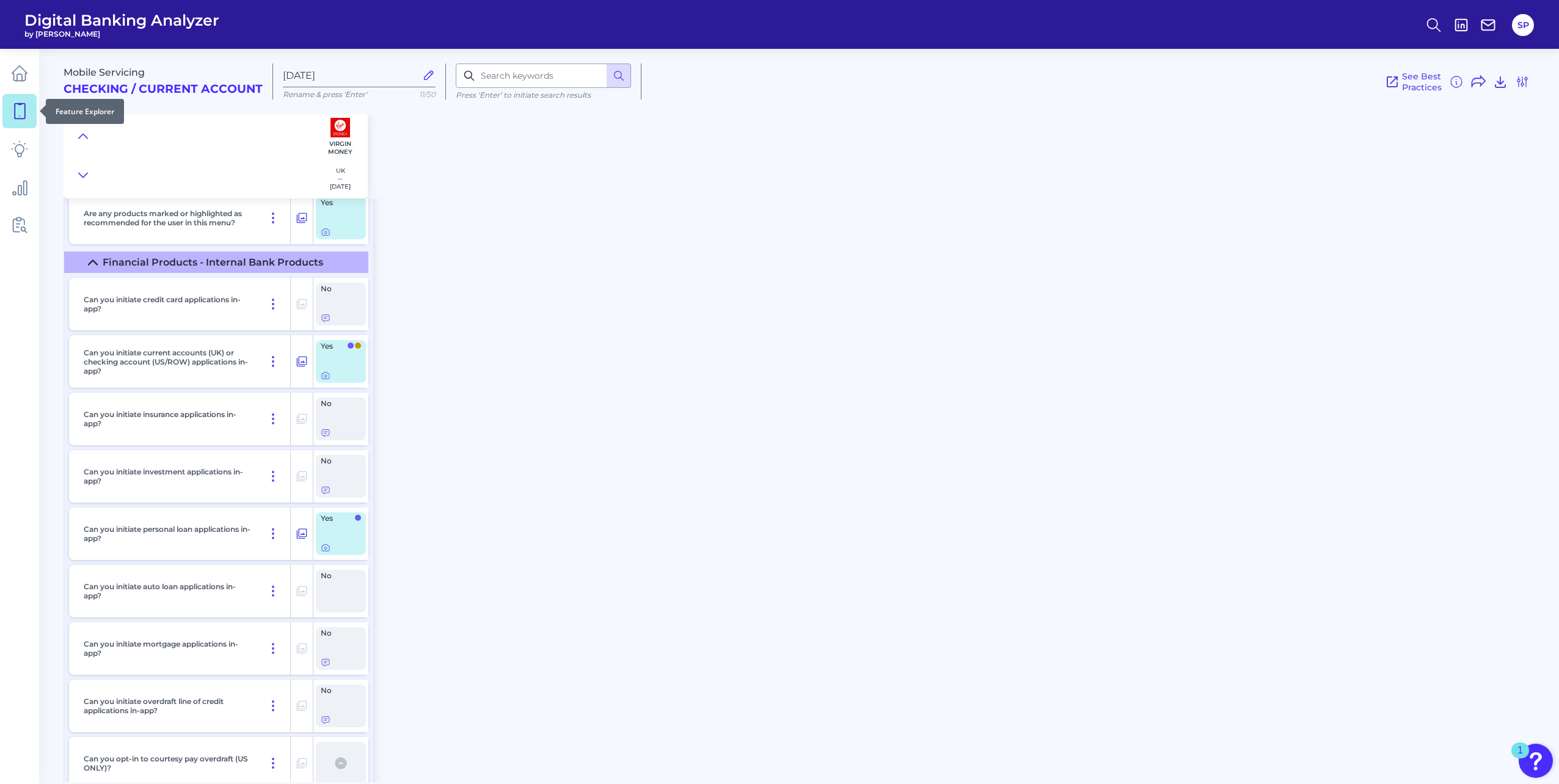
click at [25, 110] on icon at bounding box center [20, 111] width 11 height 15
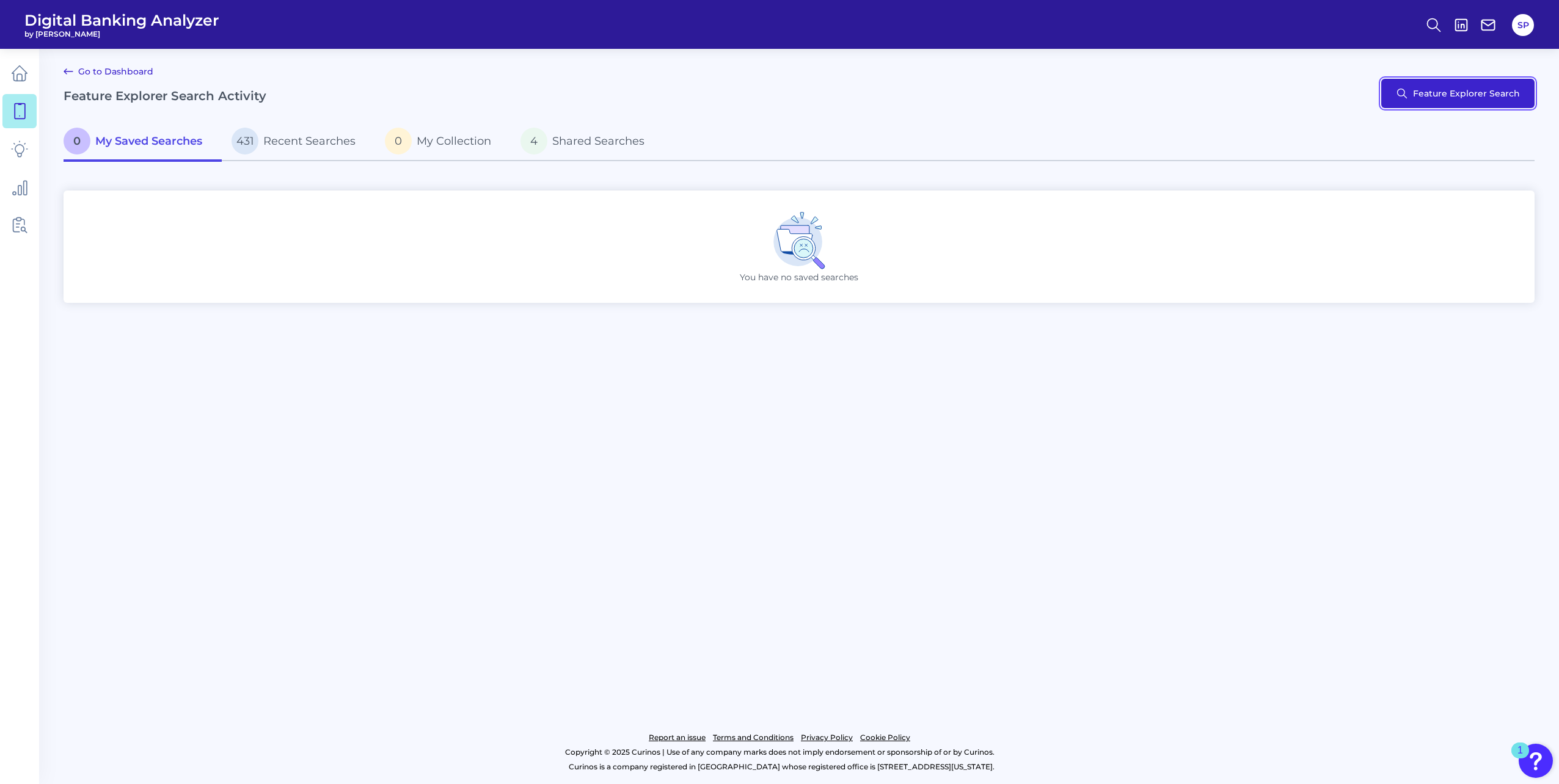
click at [1458, 86] on button "Feature Explorer Search" at bounding box center [1458, 93] width 154 height 29
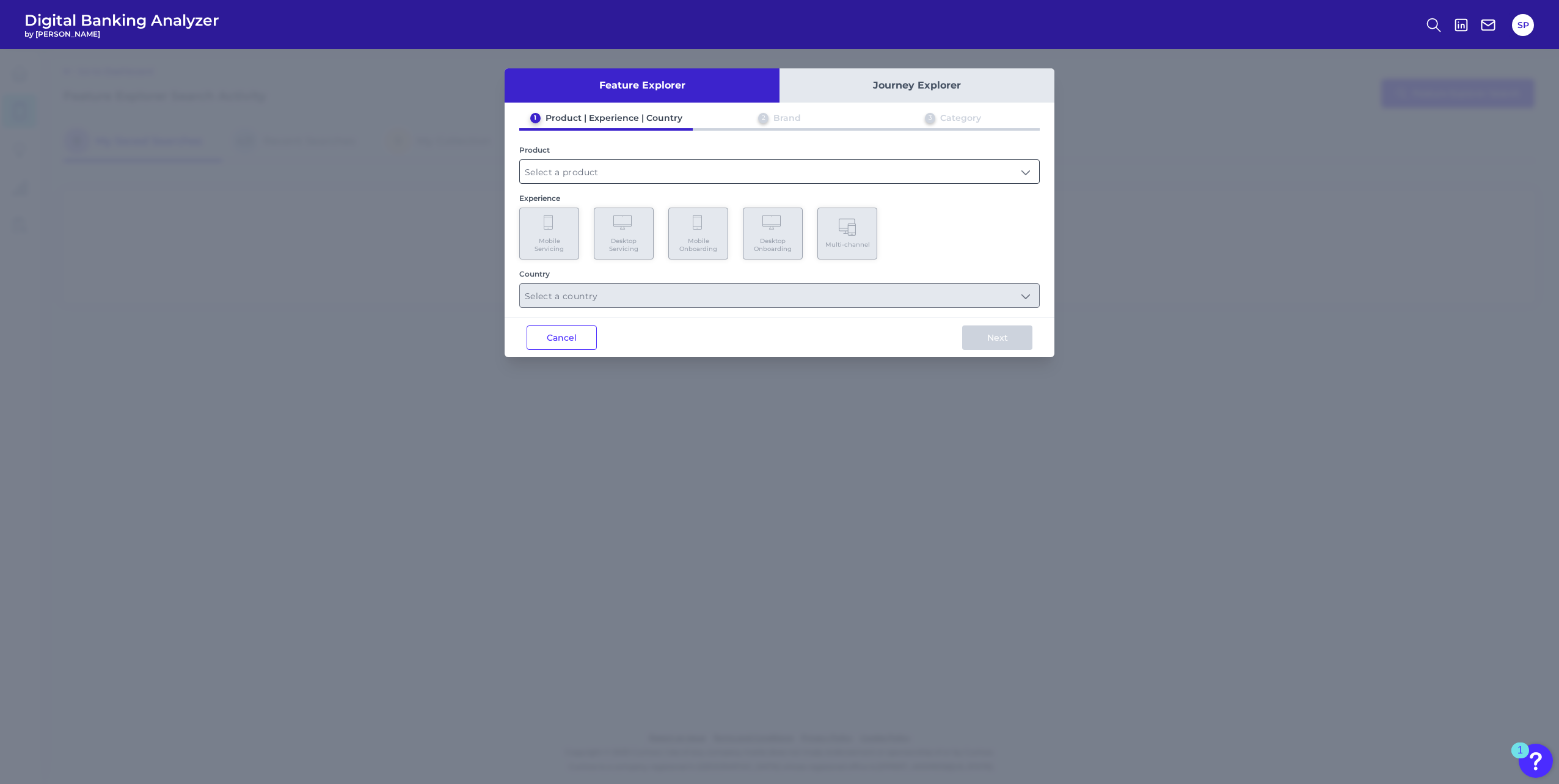
click at [568, 174] on input "text" at bounding box center [780, 171] width 519 height 23
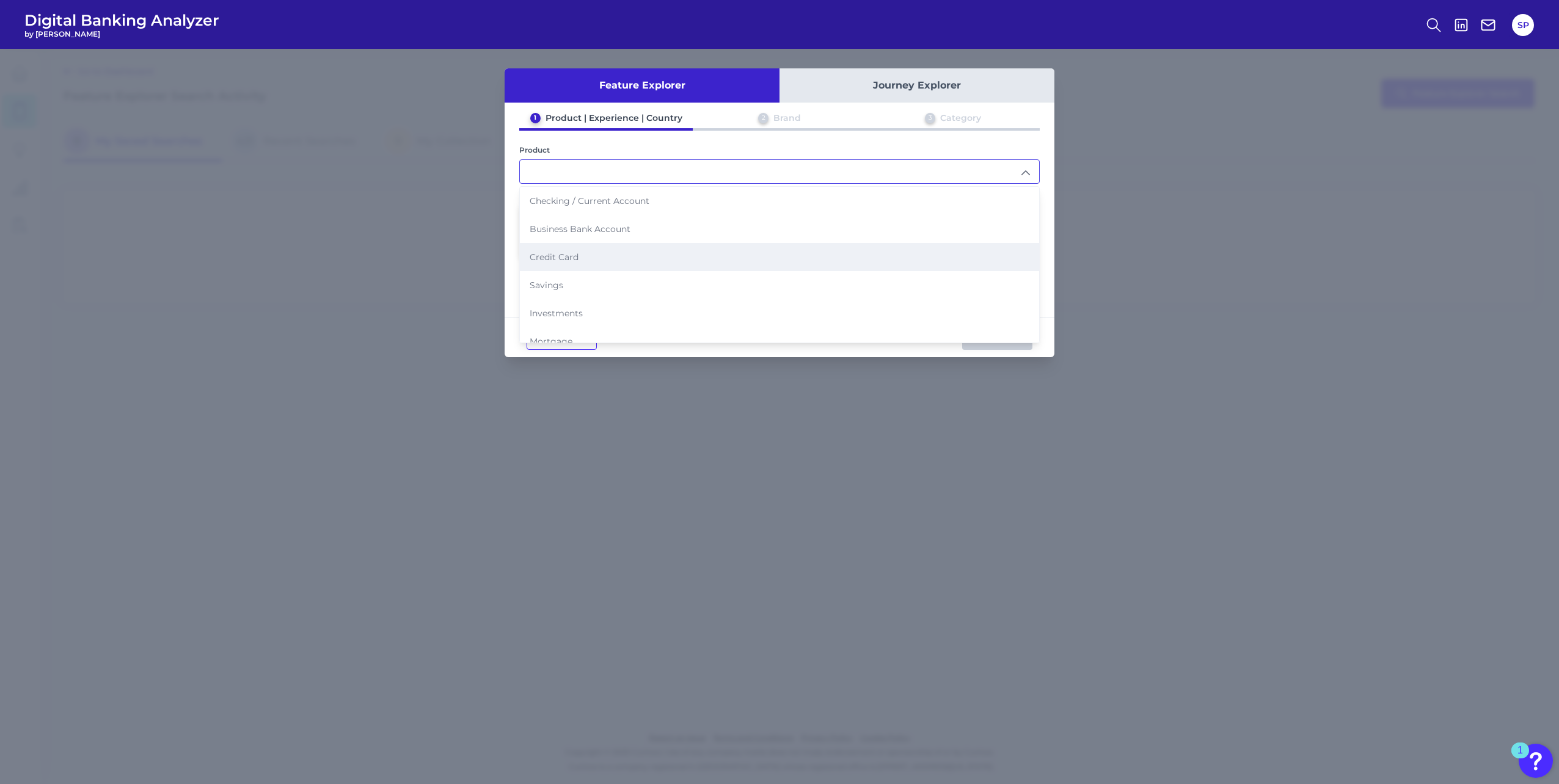
click at [565, 264] on li "Credit Card" at bounding box center [780, 257] width 519 height 28
type input "Credit Card"
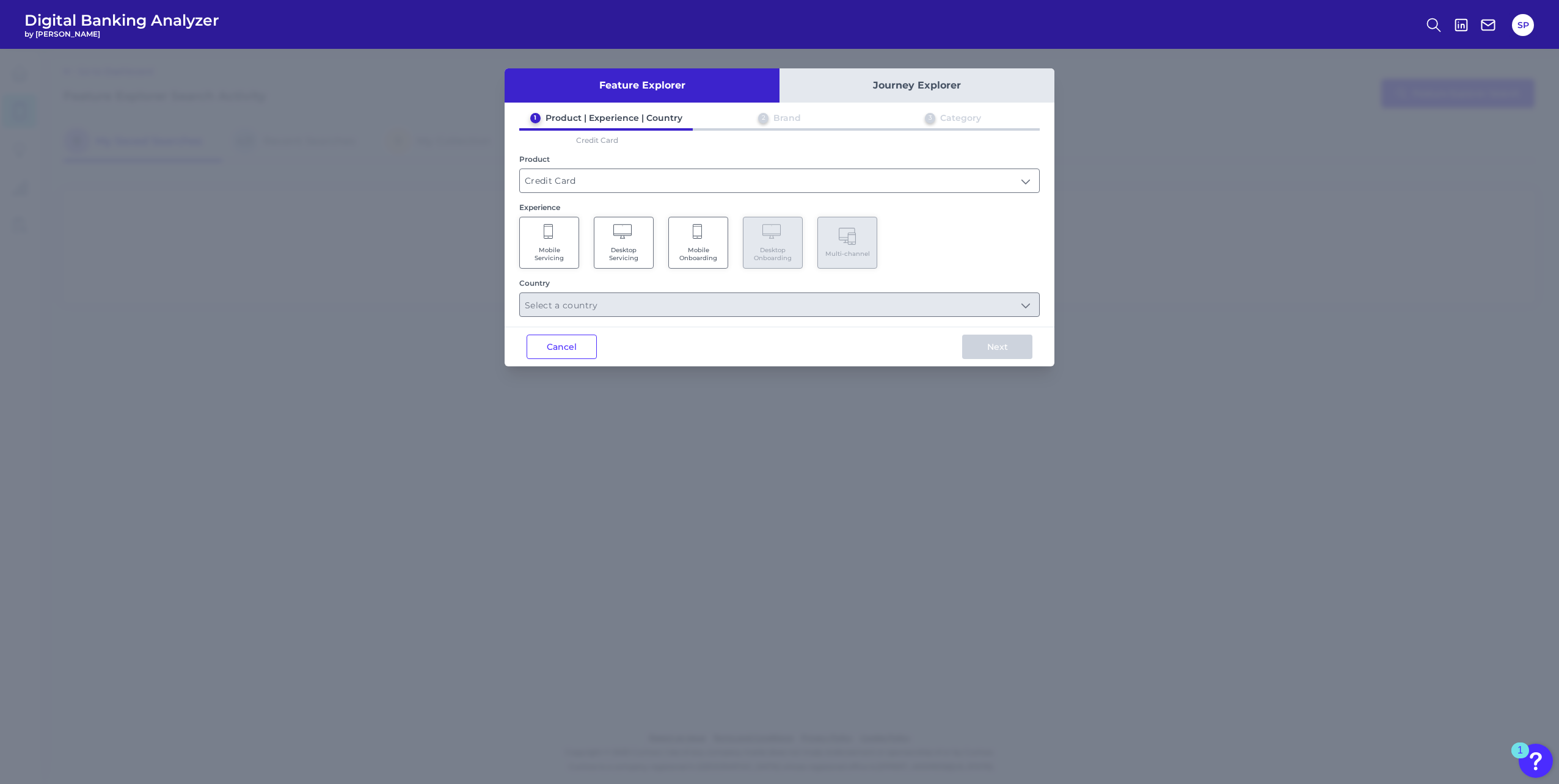
click at [569, 242] on Servicing "Mobile Servicing" at bounding box center [549, 243] width 60 height 52
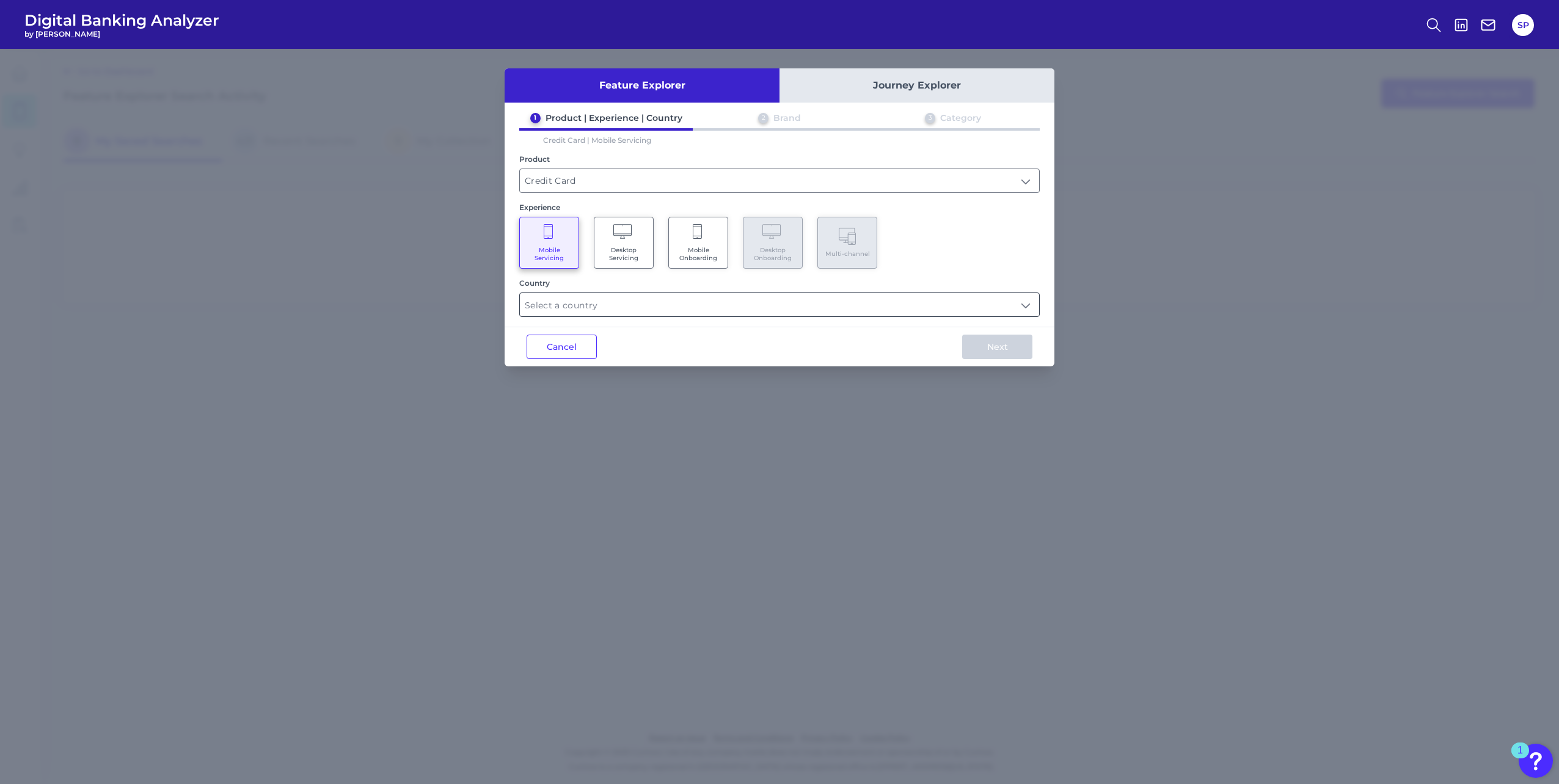
click at [718, 298] on input "text" at bounding box center [780, 305] width 519 height 23
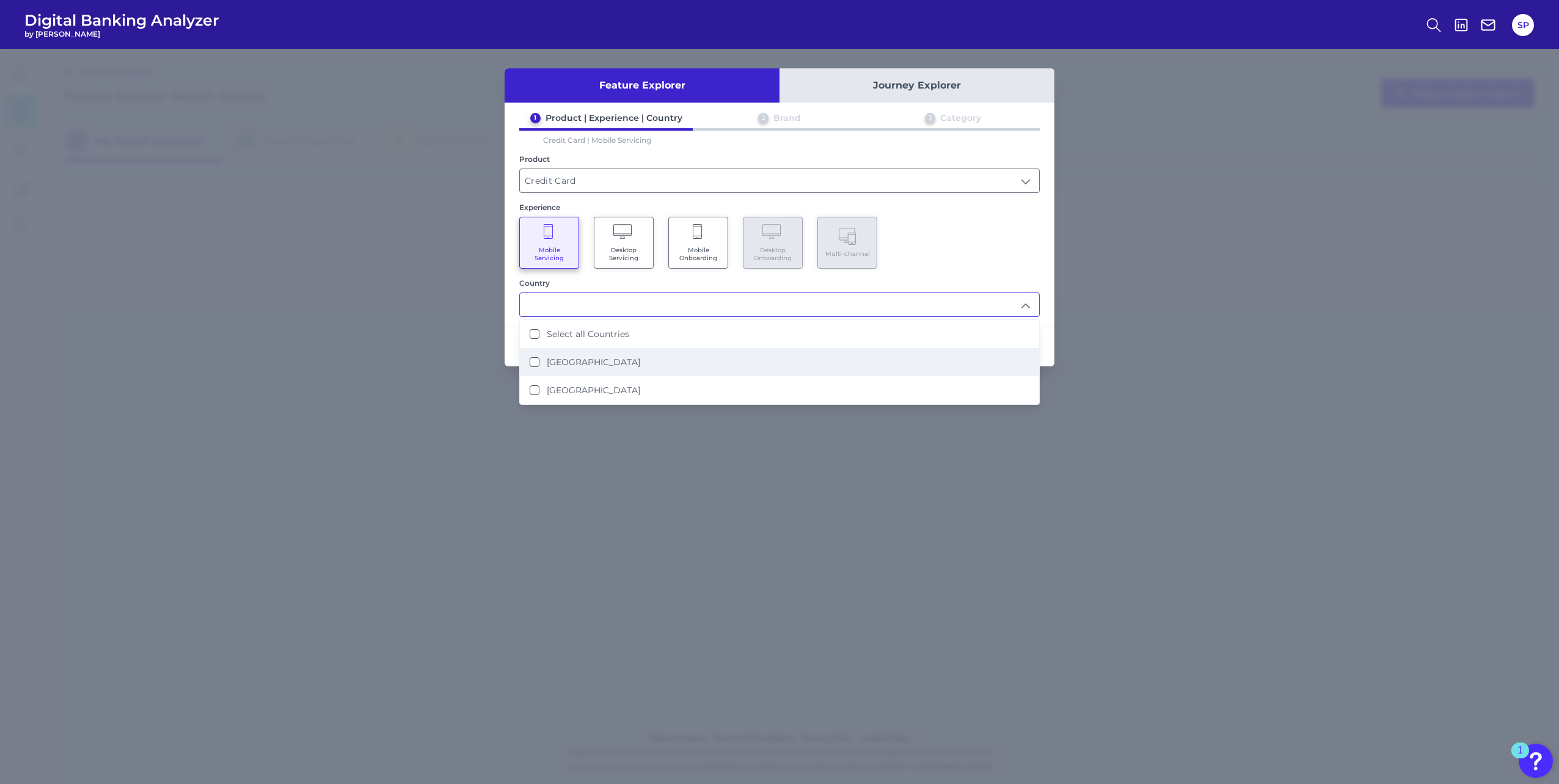
click at [692, 369] on li "[GEOGRAPHIC_DATA]" at bounding box center [780, 362] width 519 height 28
type input "[GEOGRAPHIC_DATA]"
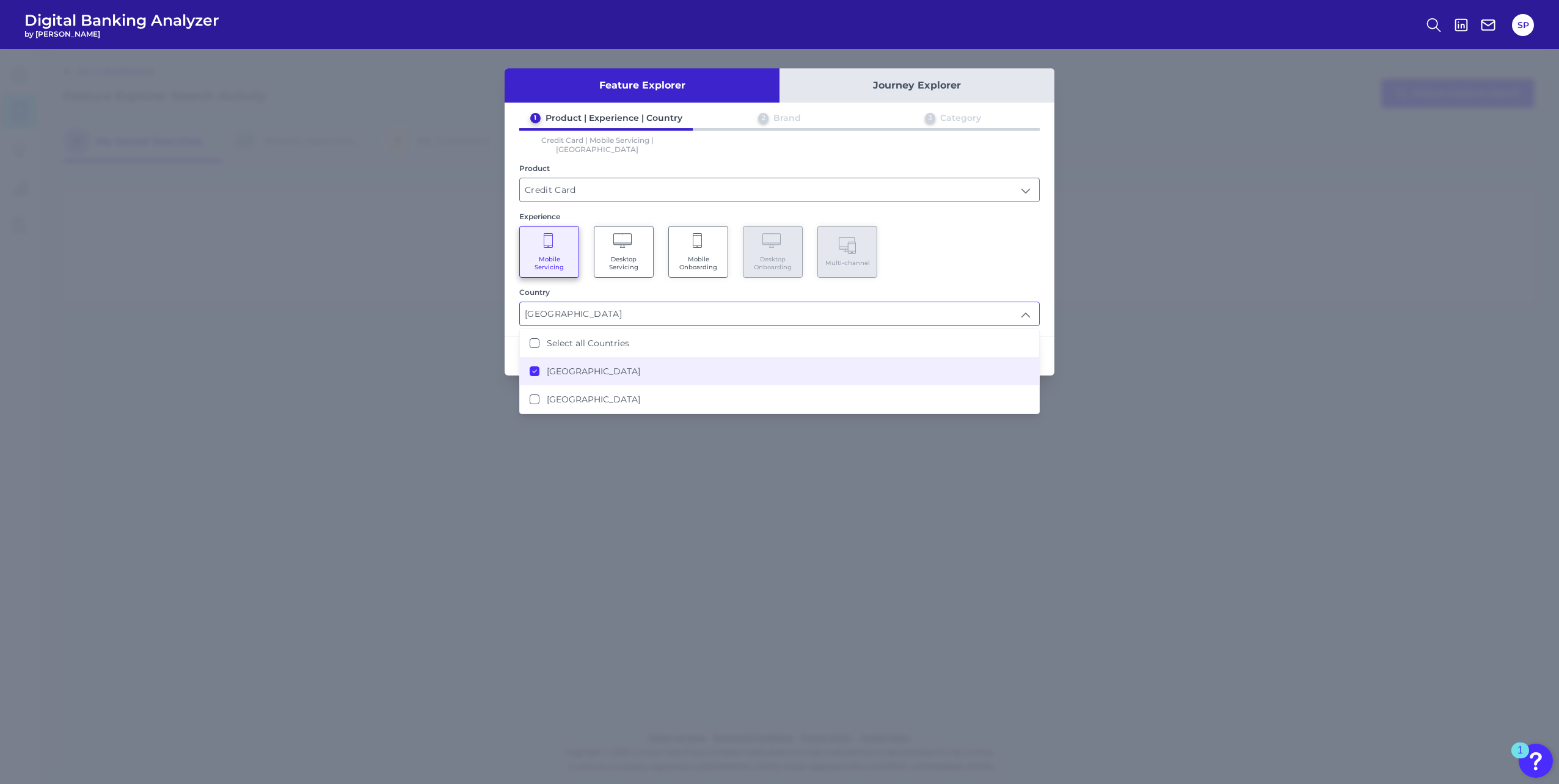
click at [929, 232] on div "Mobile Servicing Desktop Servicing Mobile Onboarding Desktop Onboarding Multi-c…" at bounding box center [779, 252] width 520 height 52
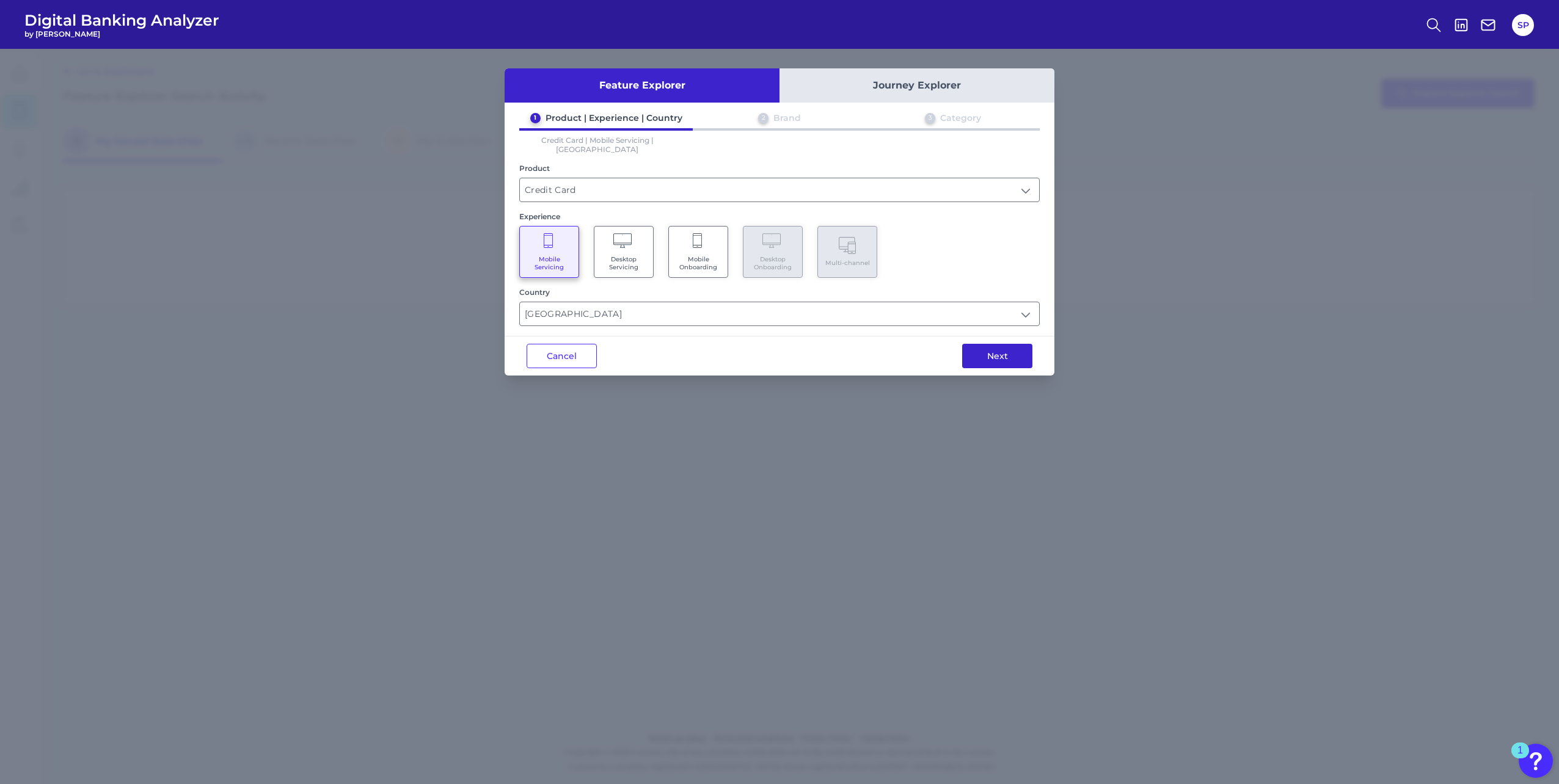
click at [996, 351] on button "Next" at bounding box center [997, 356] width 71 height 25
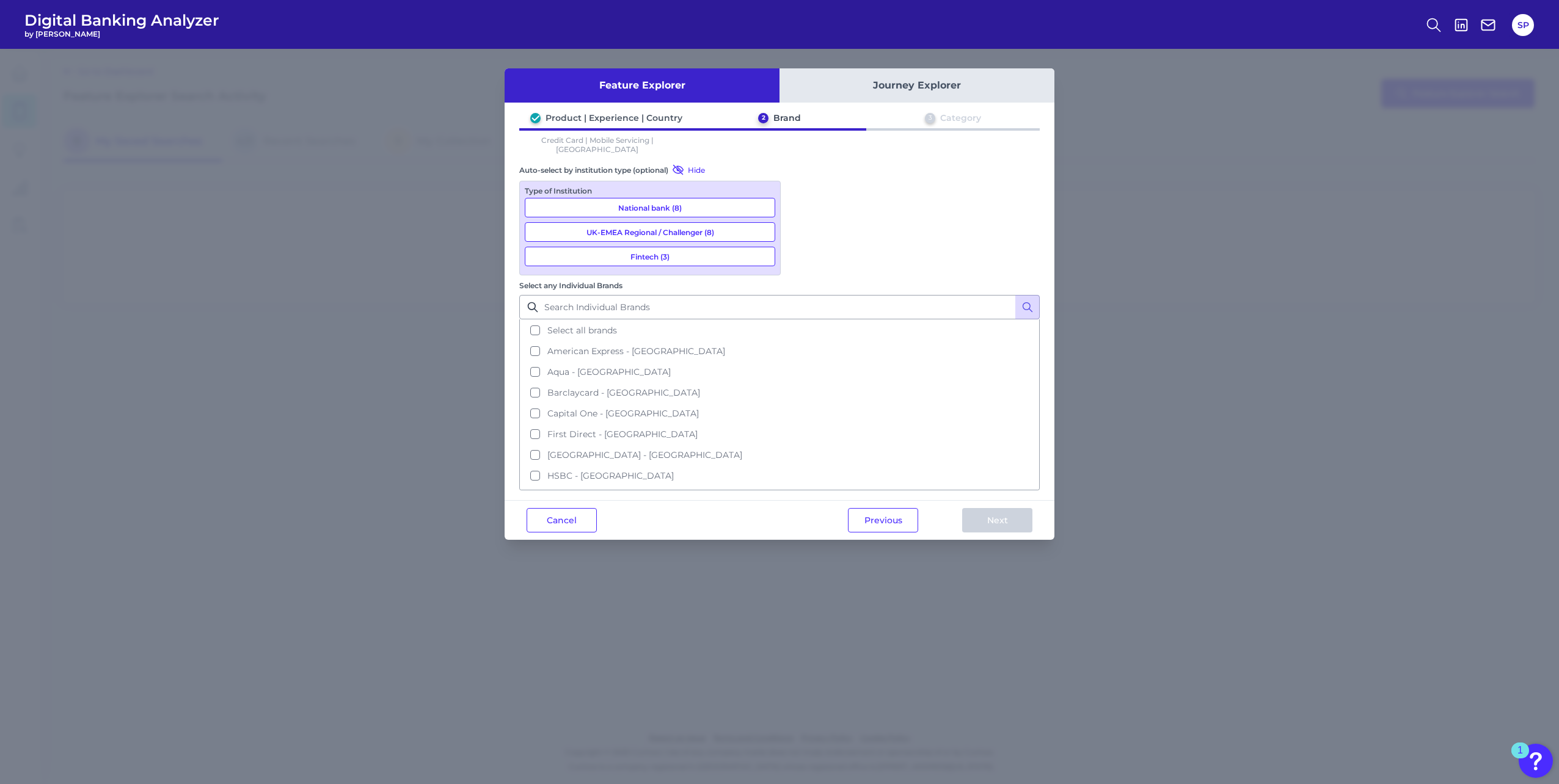
scroll to position [246, 0]
click at [706, 473] on span "Virgin Money - [GEOGRAPHIC_DATA]" at bounding box center [627, 479] width 159 height 11
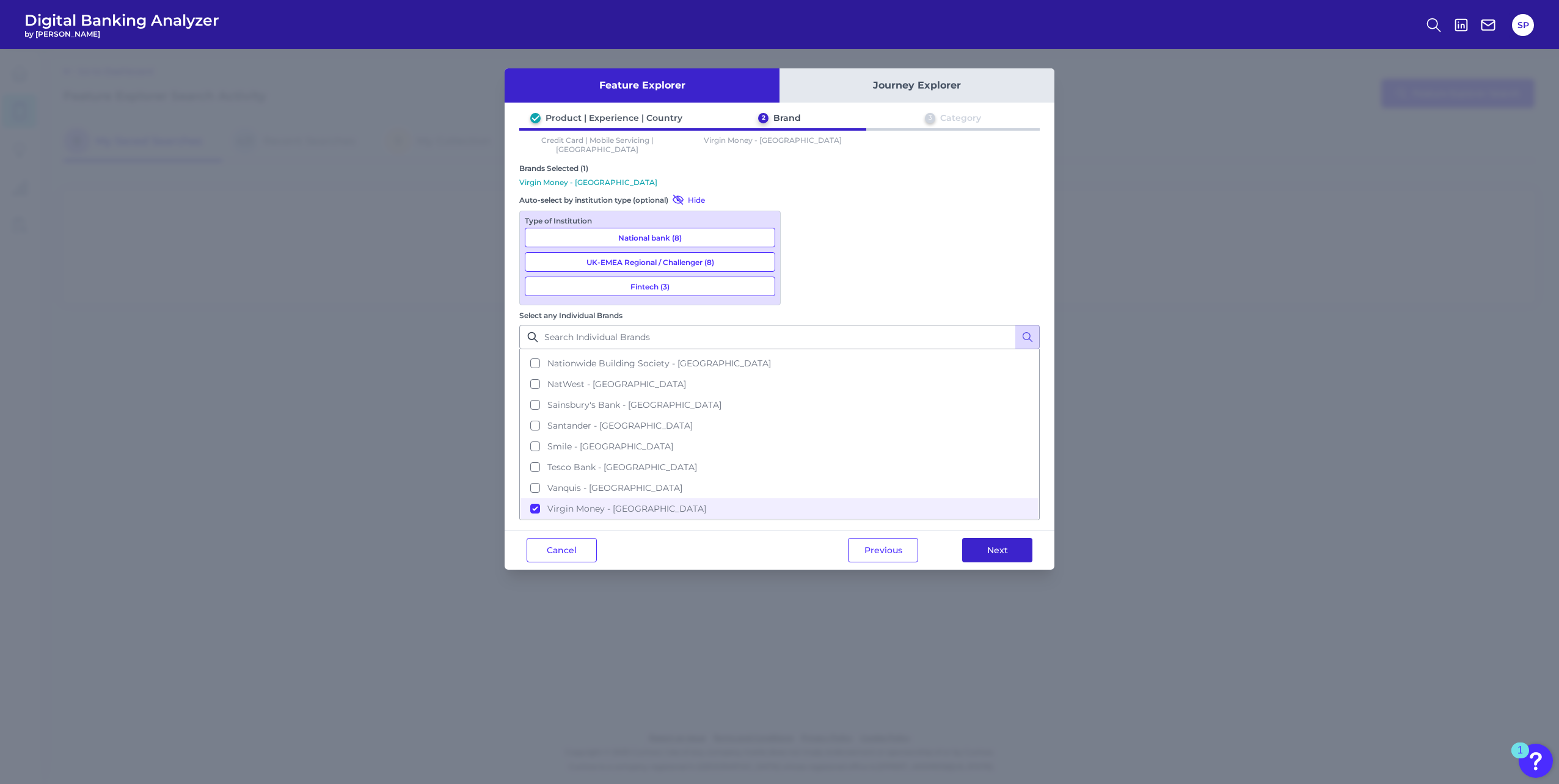
click at [1009, 538] on button "Next" at bounding box center [997, 550] width 71 height 25
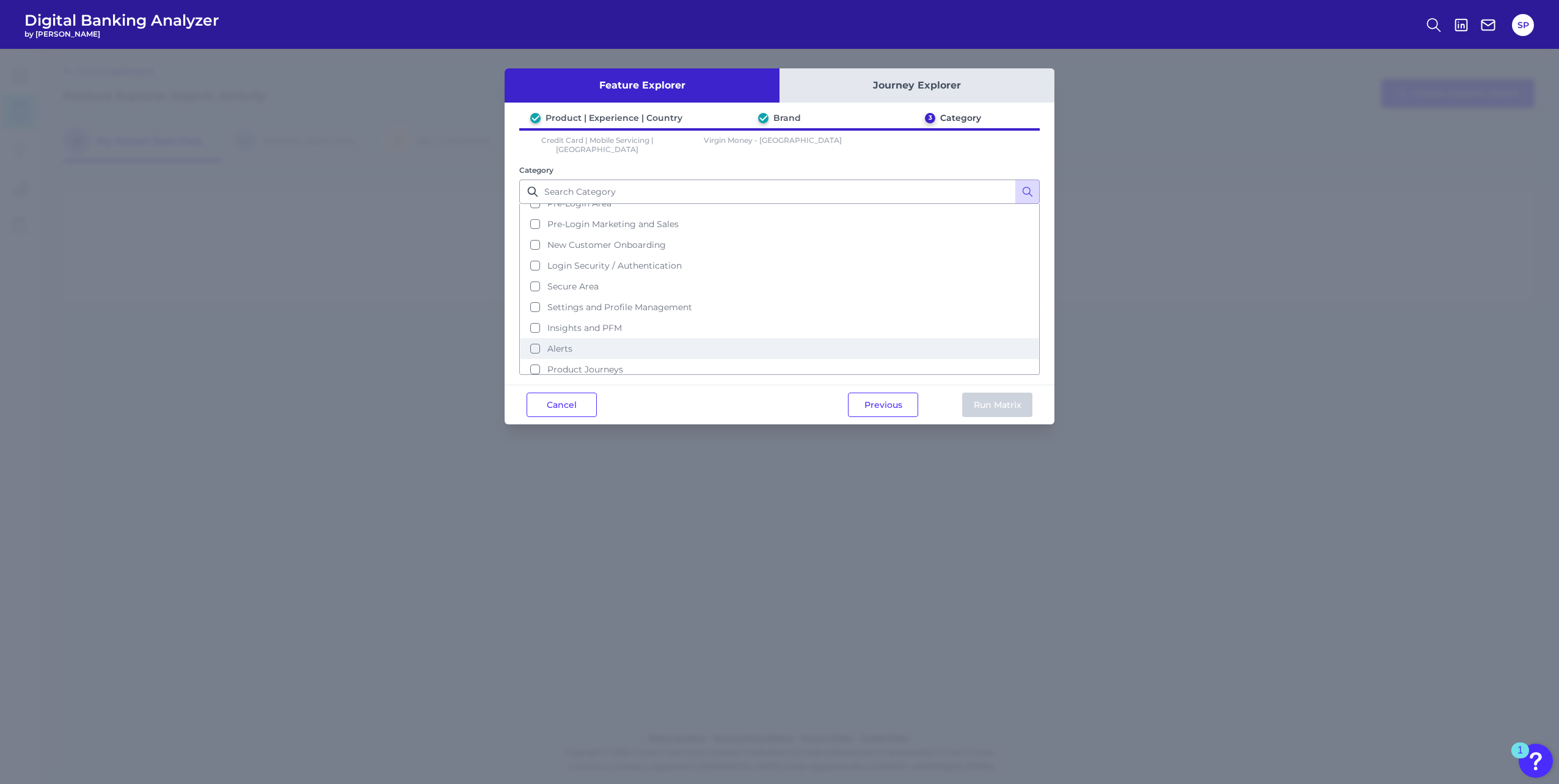
scroll to position [59, 0]
drag, startPoint x: 640, startPoint y: 329, endPoint x: 653, endPoint y: 335, distance: 14.3
click at [640, 332] on button "Product Journeys" at bounding box center [779, 343] width 518 height 21
click at [1000, 393] on button "Run Matrix" at bounding box center [997, 405] width 71 height 25
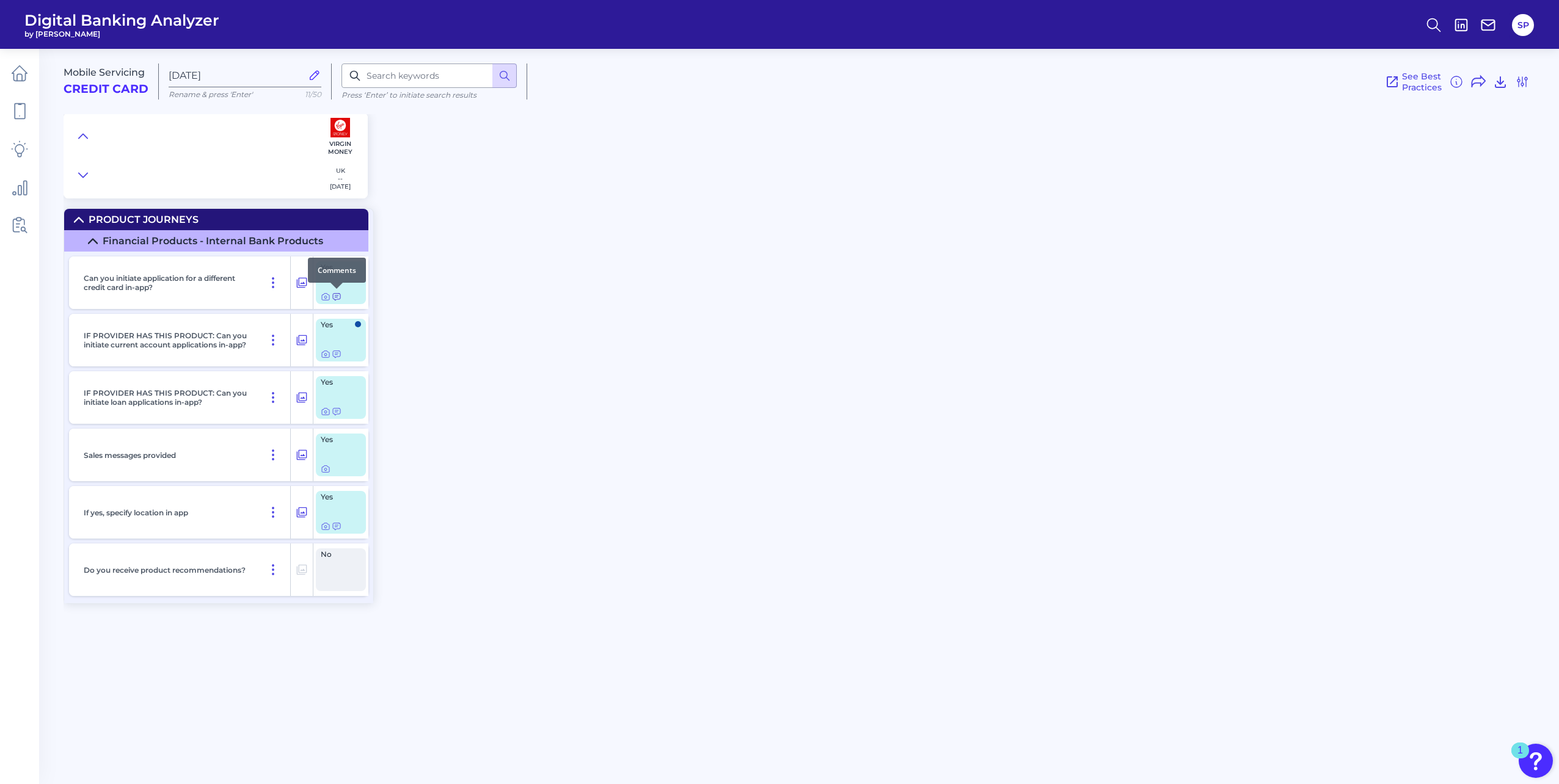
click at [337, 294] on div at bounding box center [337, 289] width 12 height 12
click at [327, 297] on icon at bounding box center [325, 297] width 3 height 3
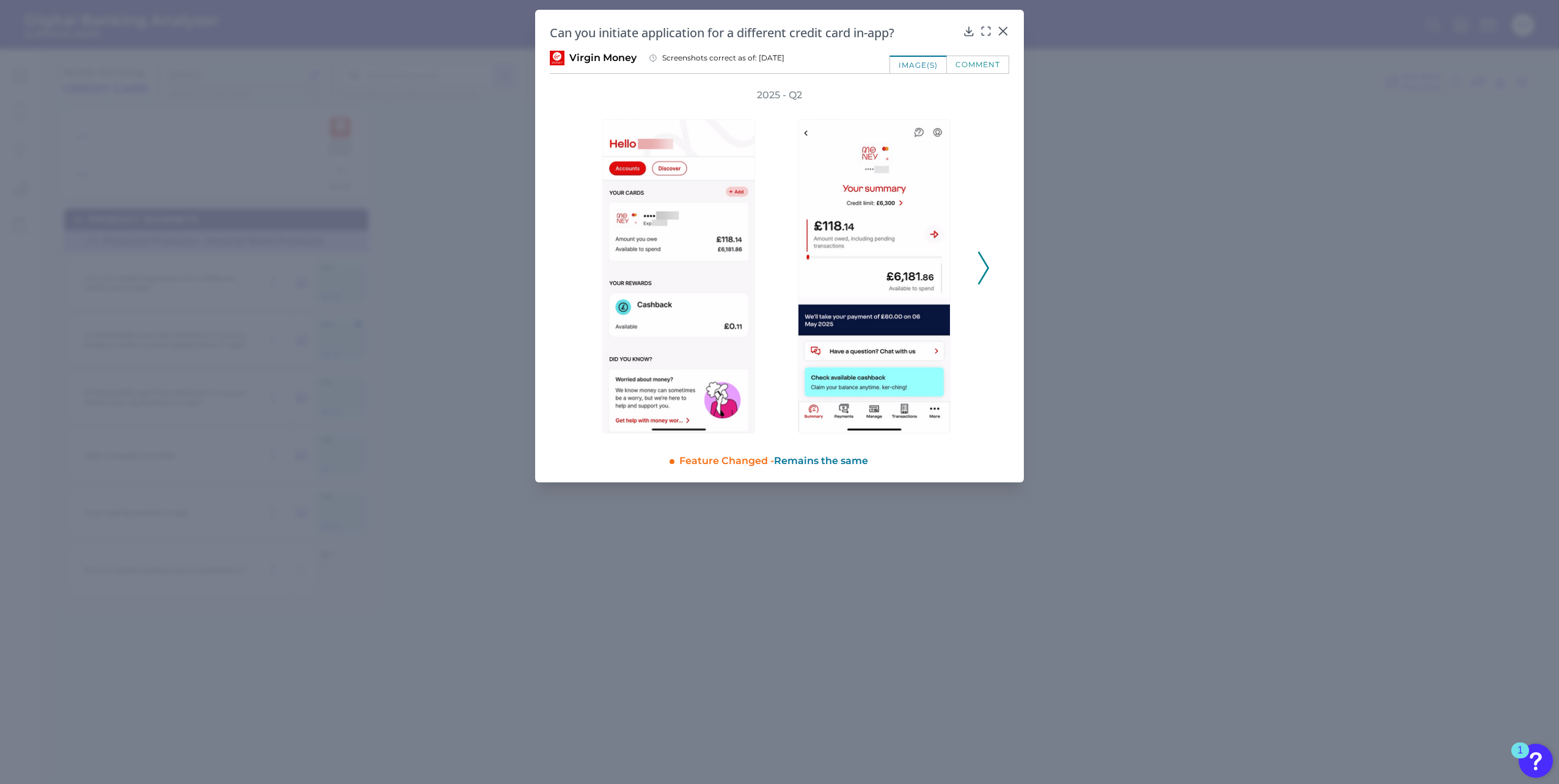
click at [984, 260] on polyline at bounding box center [983, 268] width 9 height 31
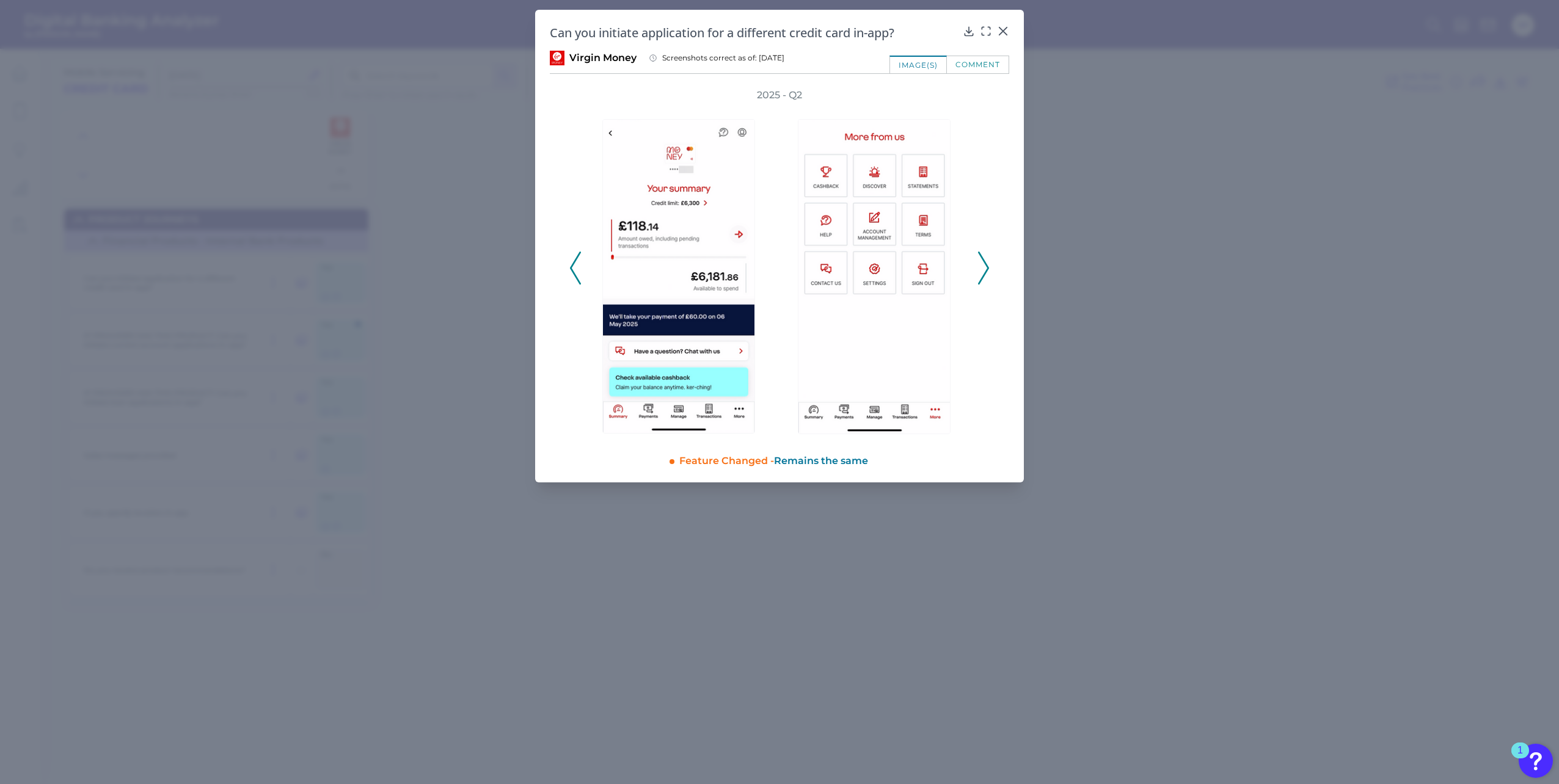
click at [984, 260] on polyline at bounding box center [983, 268] width 9 height 31
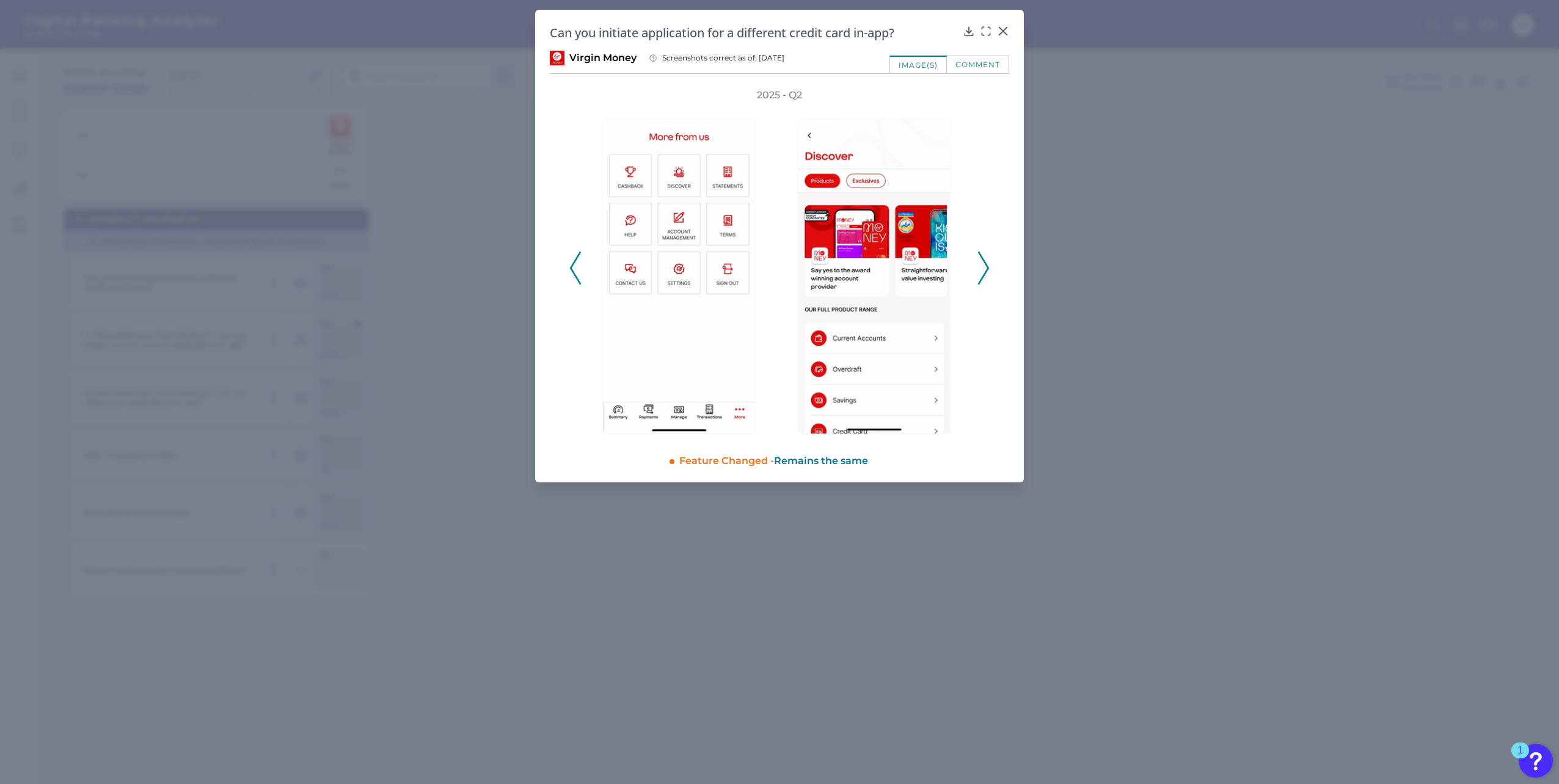
click at [984, 260] on polyline at bounding box center [983, 268] width 9 height 31
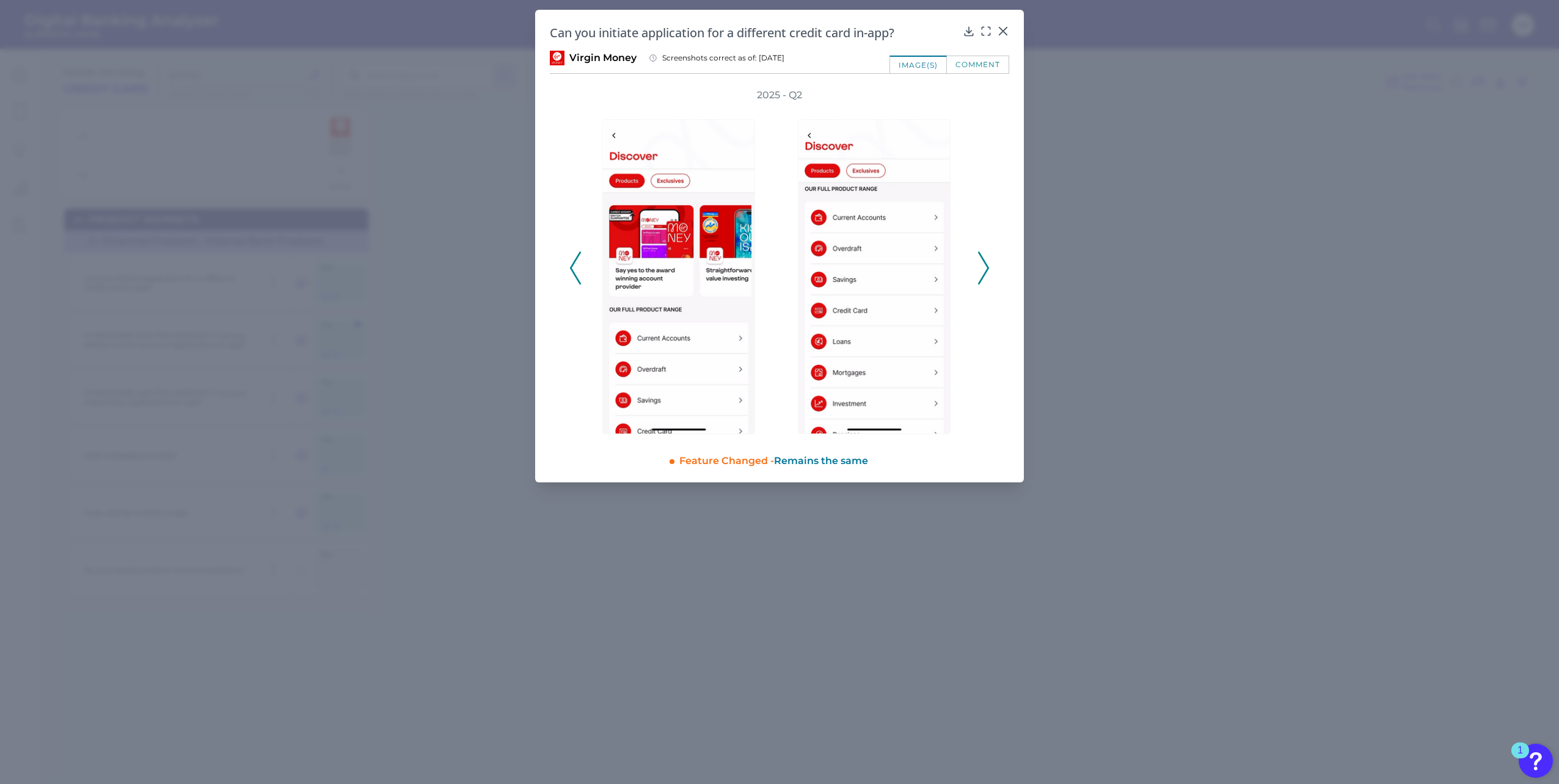
click at [984, 260] on polyline at bounding box center [983, 268] width 9 height 31
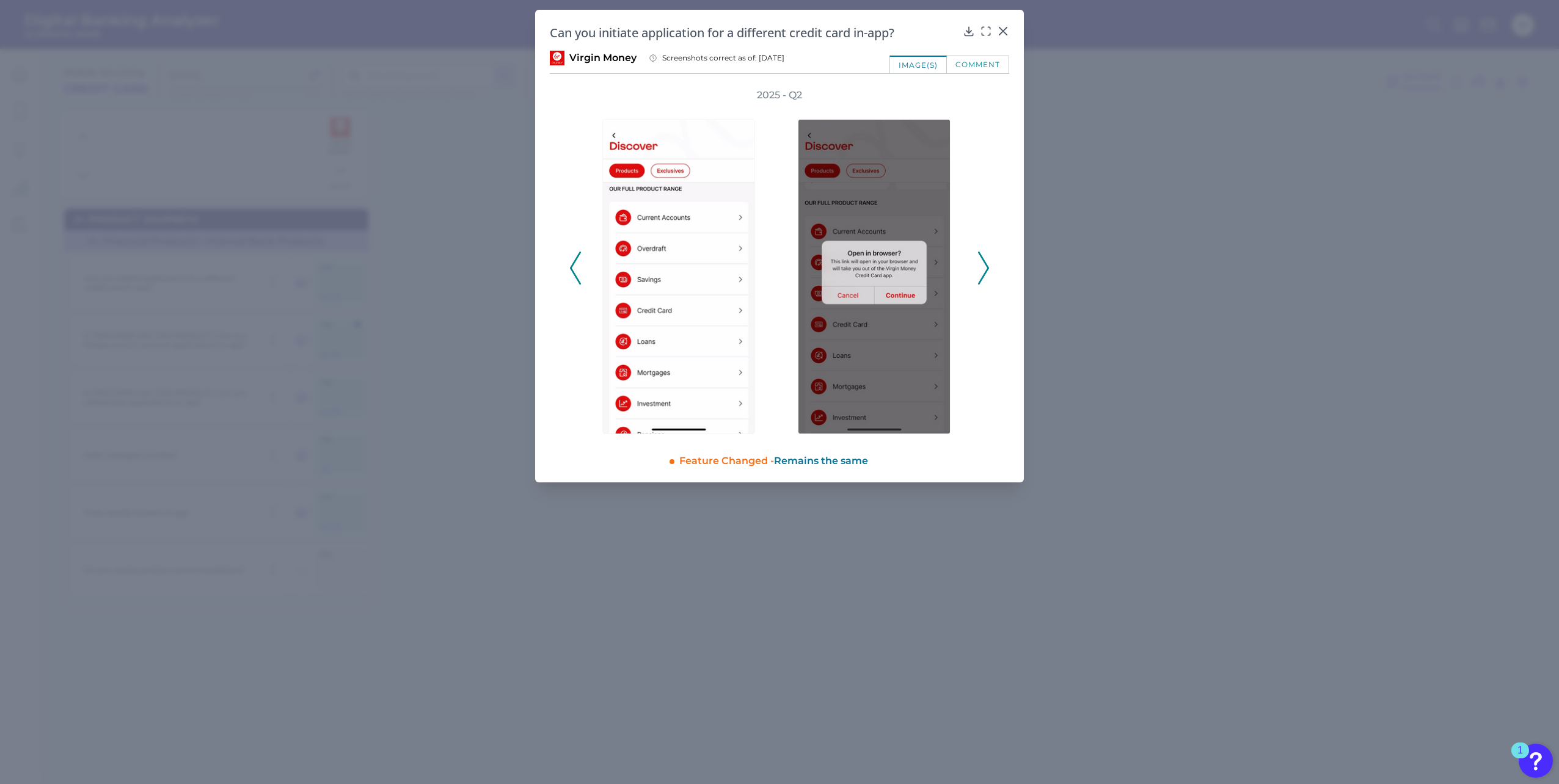
click at [984, 260] on polyline at bounding box center [983, 268] width 9 height 31
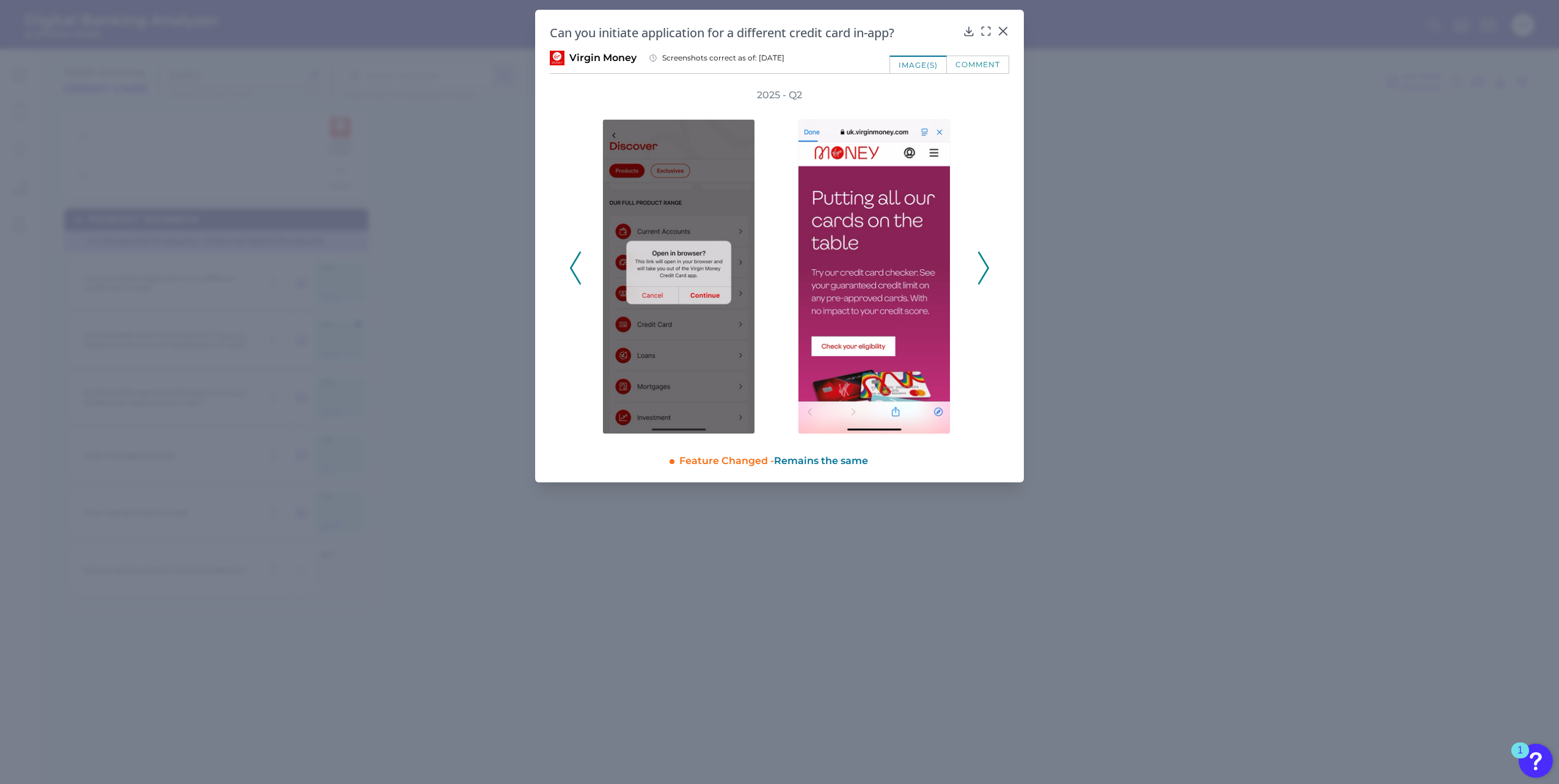
click at [984, 260] on polyline at bounding box center [983, 268] width 9 height 31
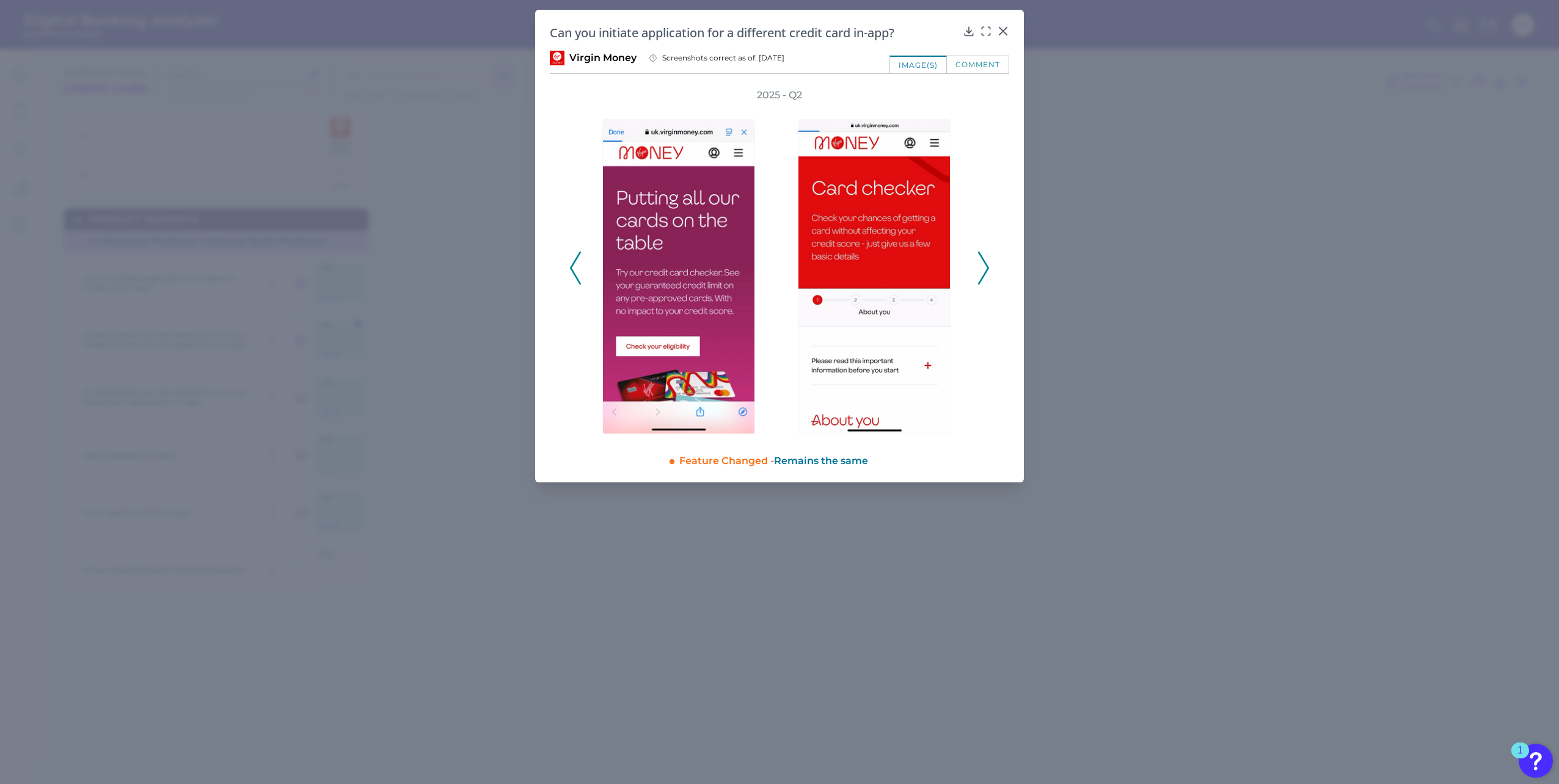
click at [984, 260] on polyline at bounding box center [983, 268] width 9 height 31
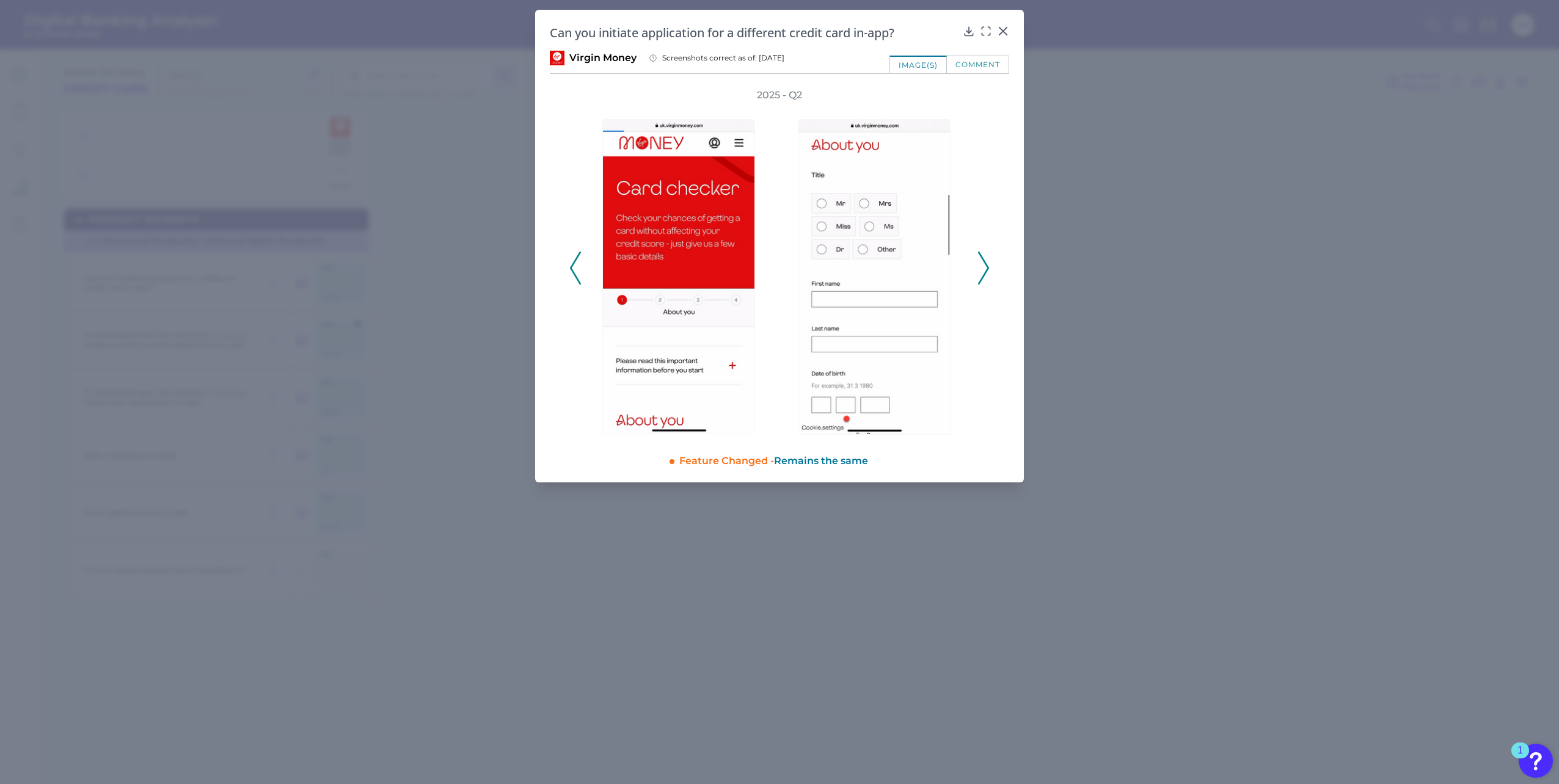
click at [984, 260] on polyline at bounding box center [983, 268] width 9 height 31
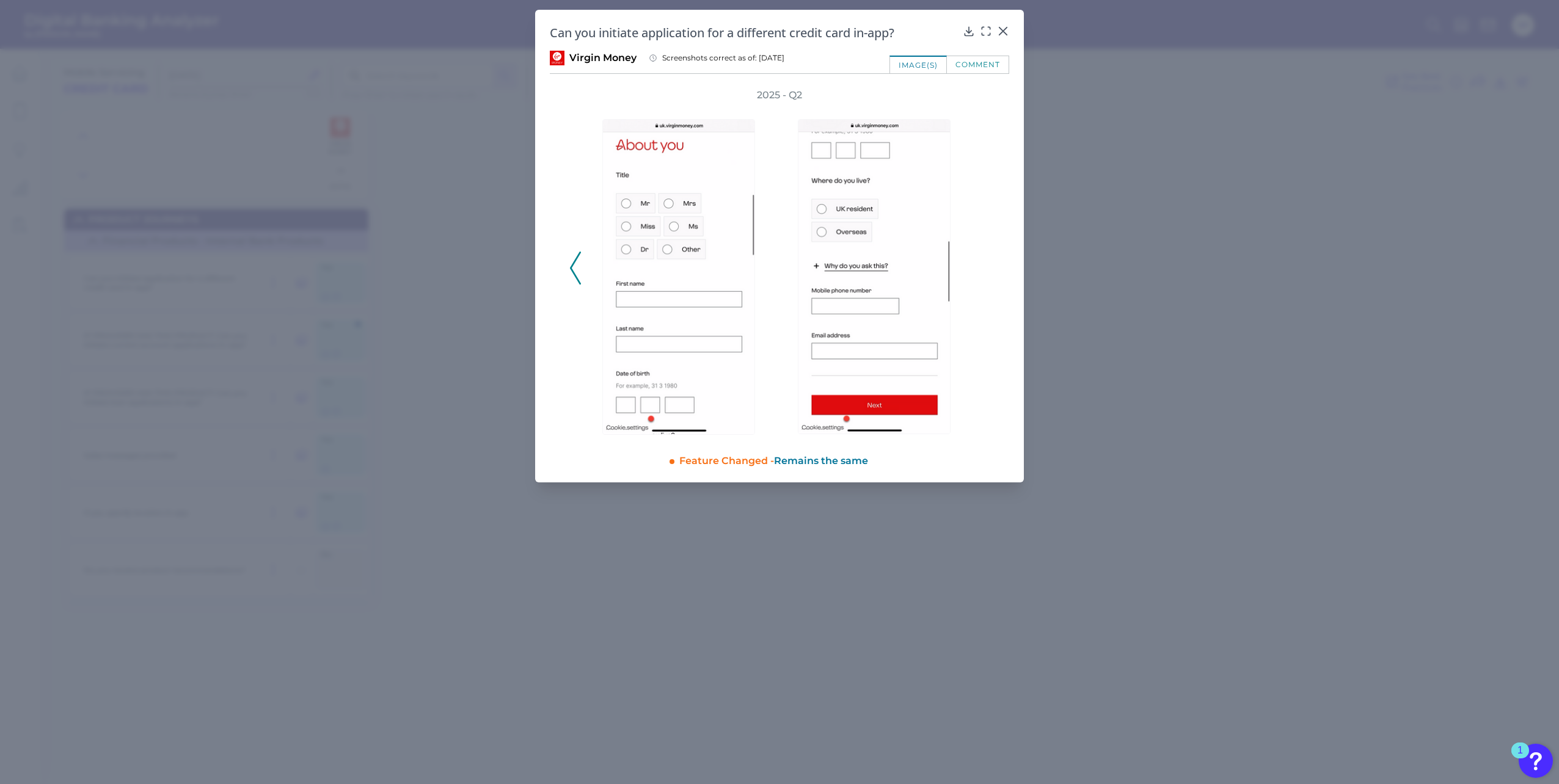
click at [984, 260] on div "2025 - Q2" at bounding box center [780, 261] width 420 height 346
click at [571, 270] on icon at bounding box center [575, 268] width 11 height 33
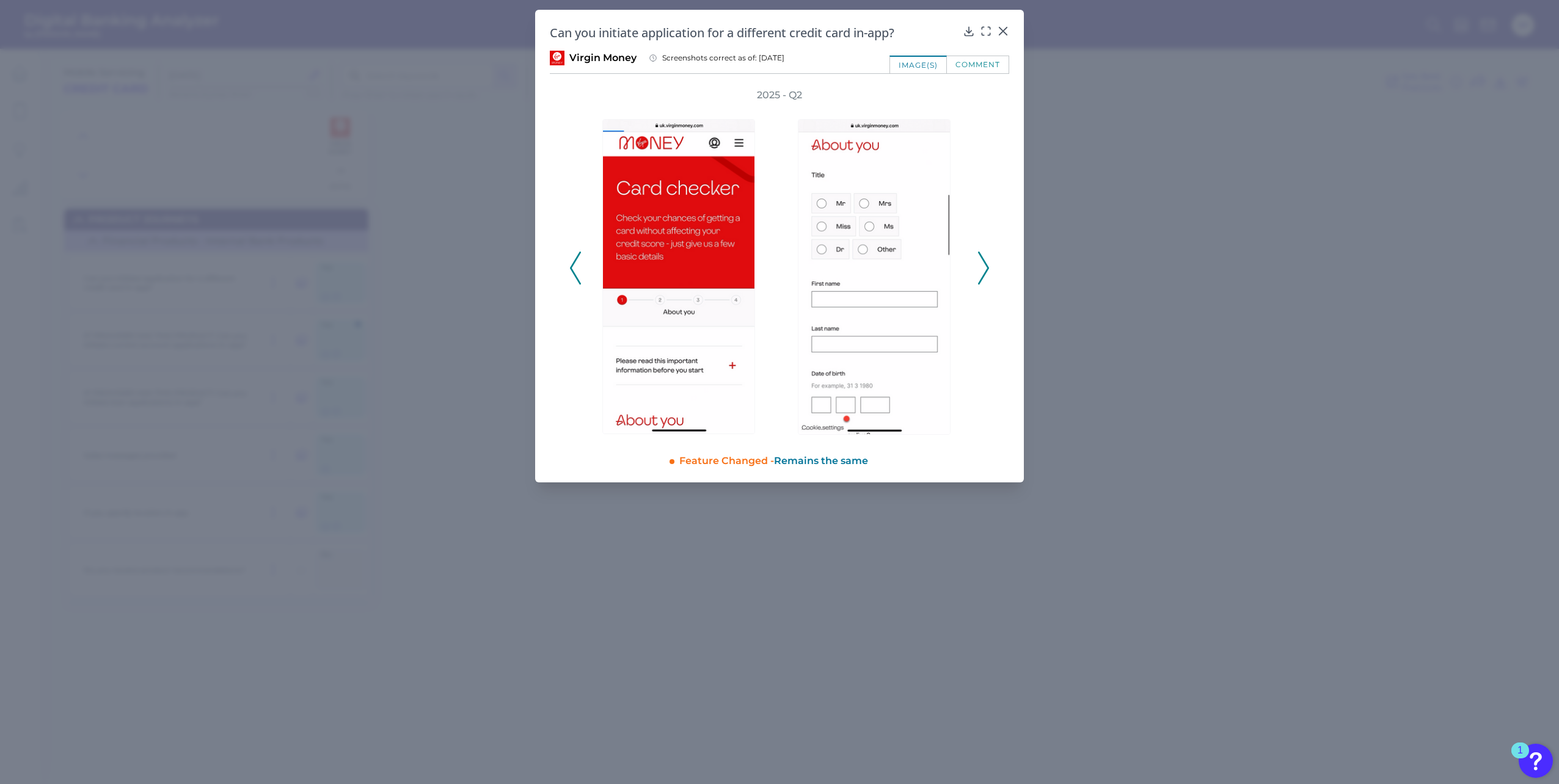
click at [571, 270] on icon at bounding box center [575, 268] width 11 height 33
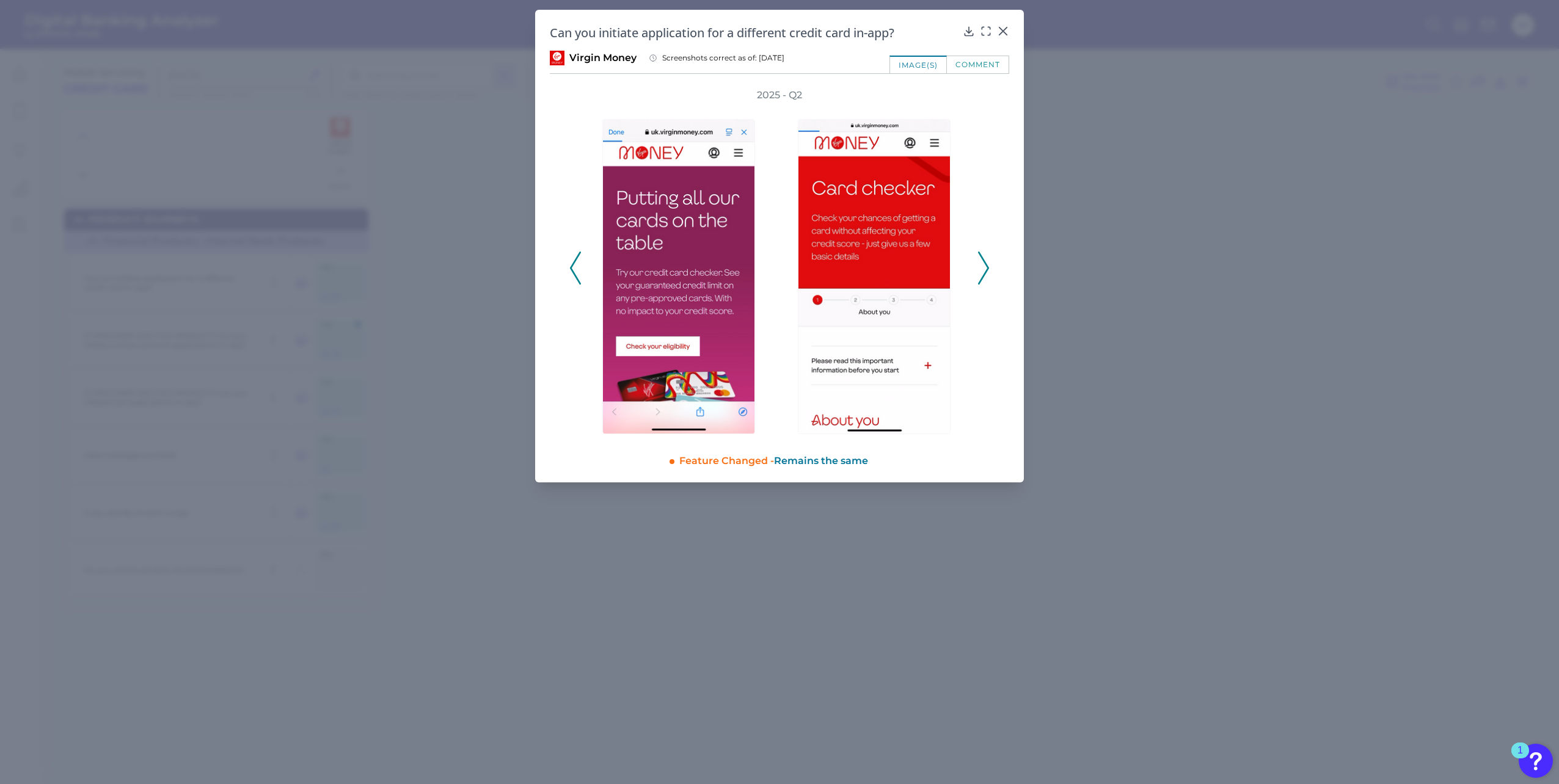
click at [571, 270] on icon at bounding box center [575, 268] width 11 height 33
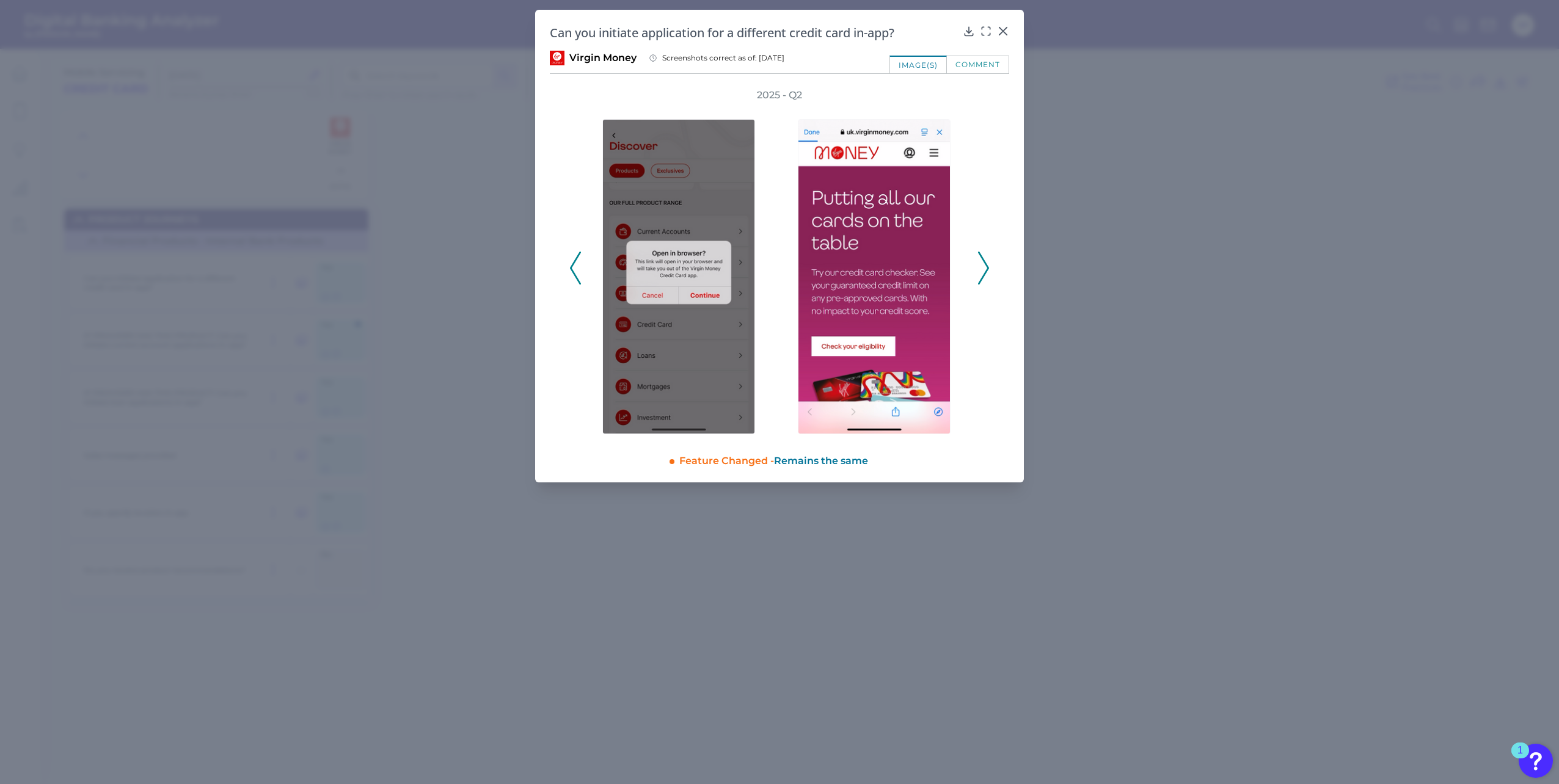
click at [571, 270] on icon at bounding box center [575, 268] width 11 height 33
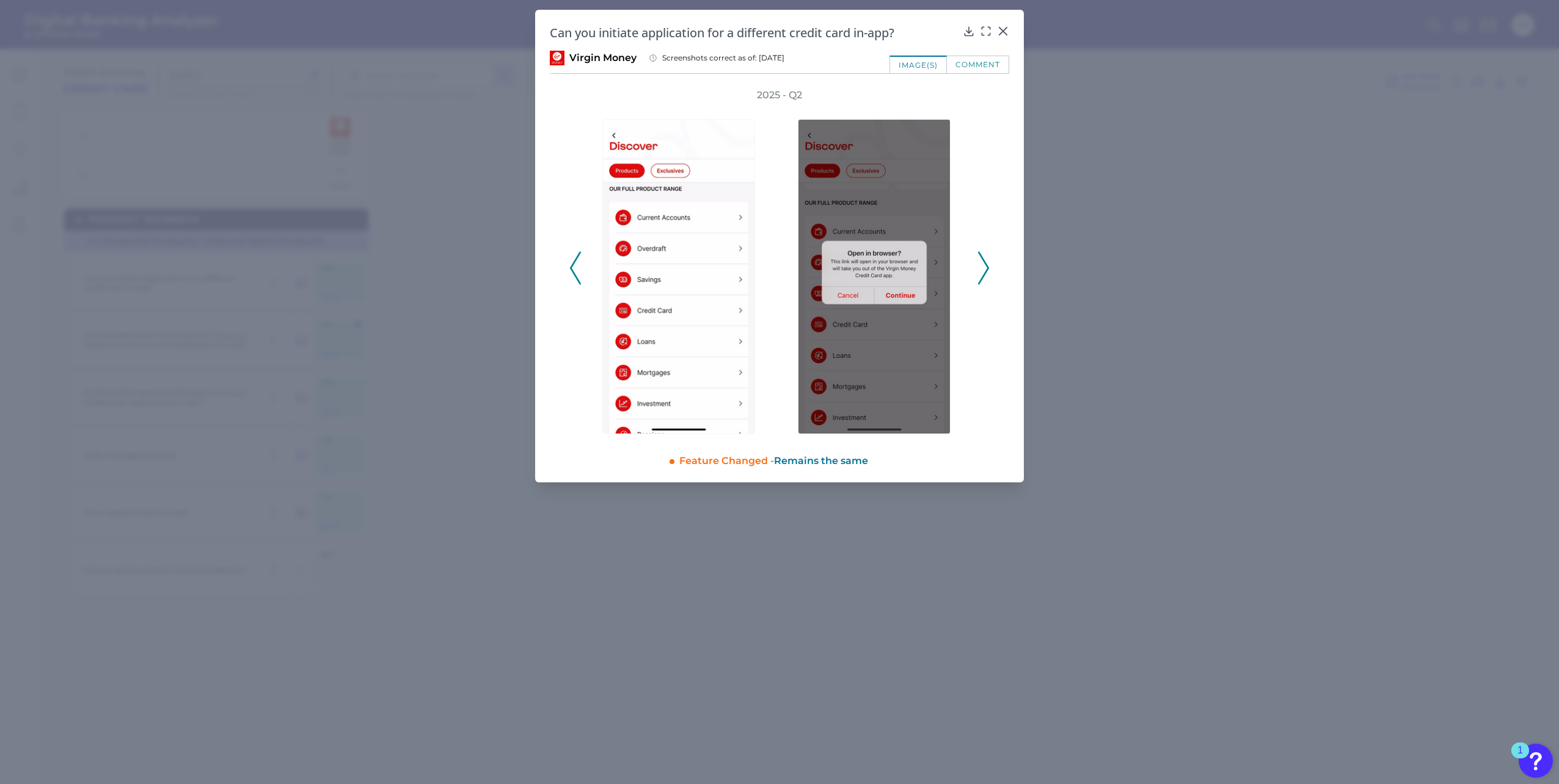
click at [571, 270] on icon at bounding box center [575, 268] width 11 height 33
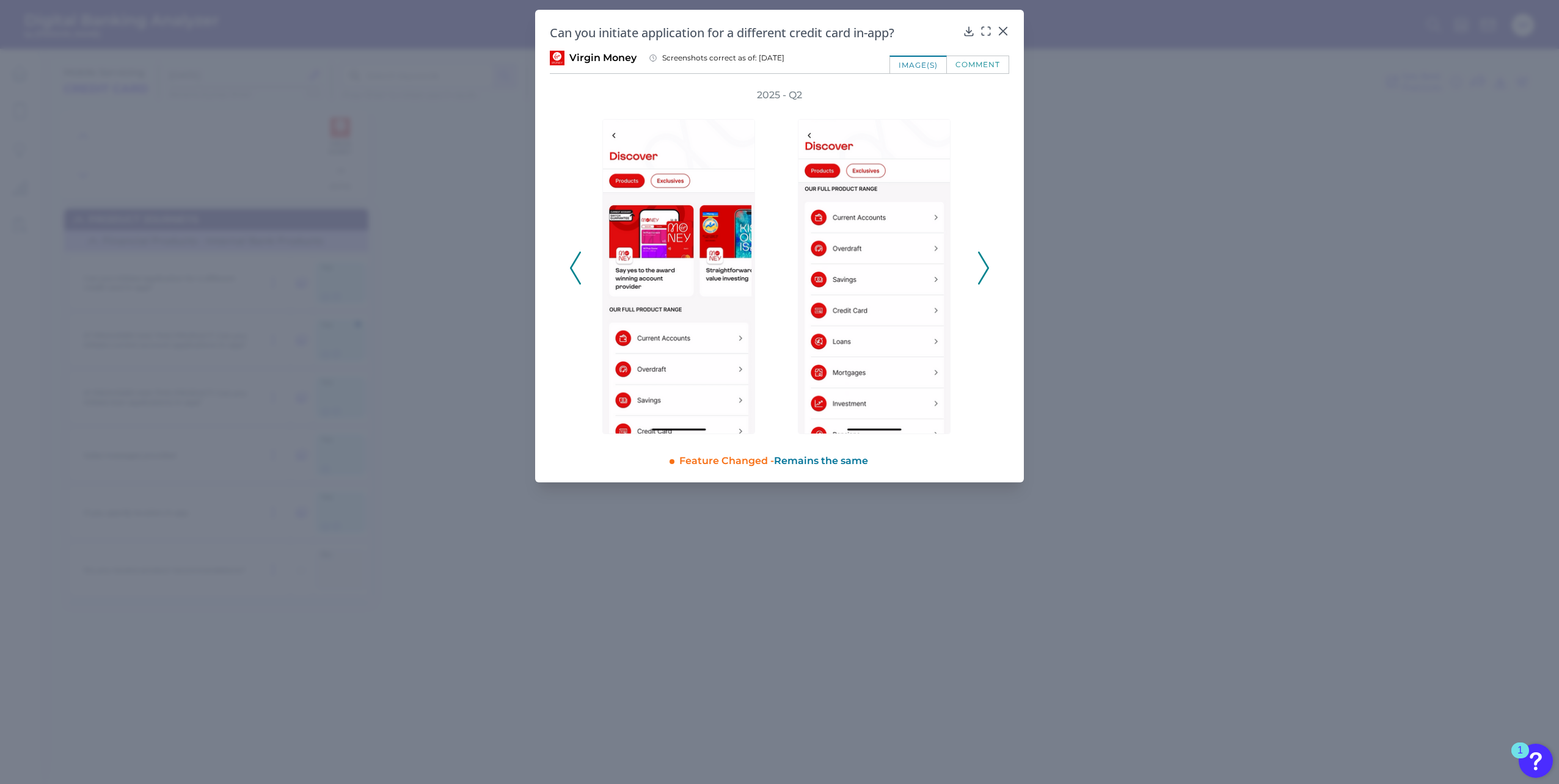
click at [571, 270] on icon at bounding box center [575, 268] width 11 height 33
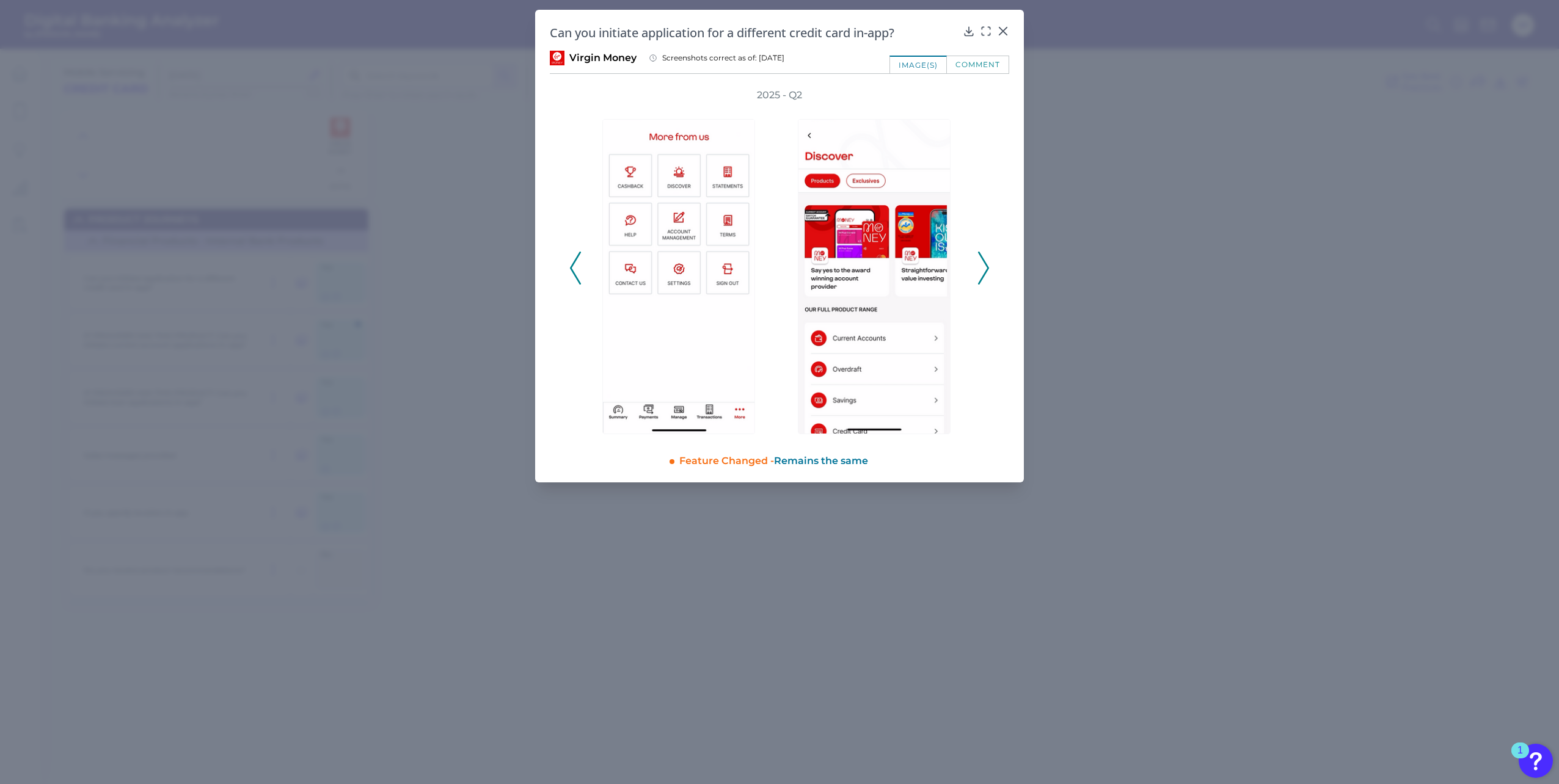
click at [571, 270] on icon at bounding box center [575, 268] width 11 height 33
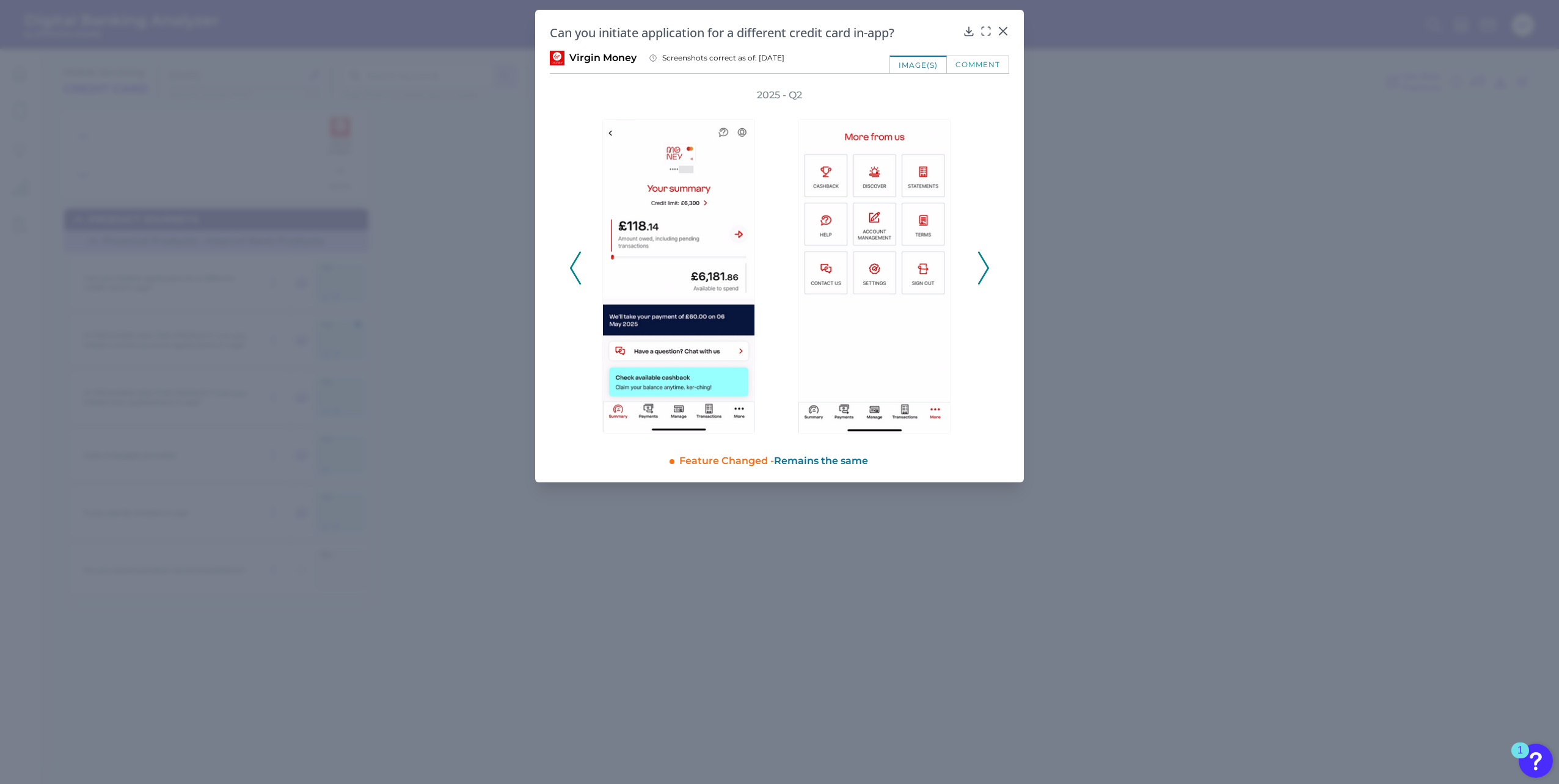
click at [571, 270] on icon at bounding box center [575, 268] width 11 height 33
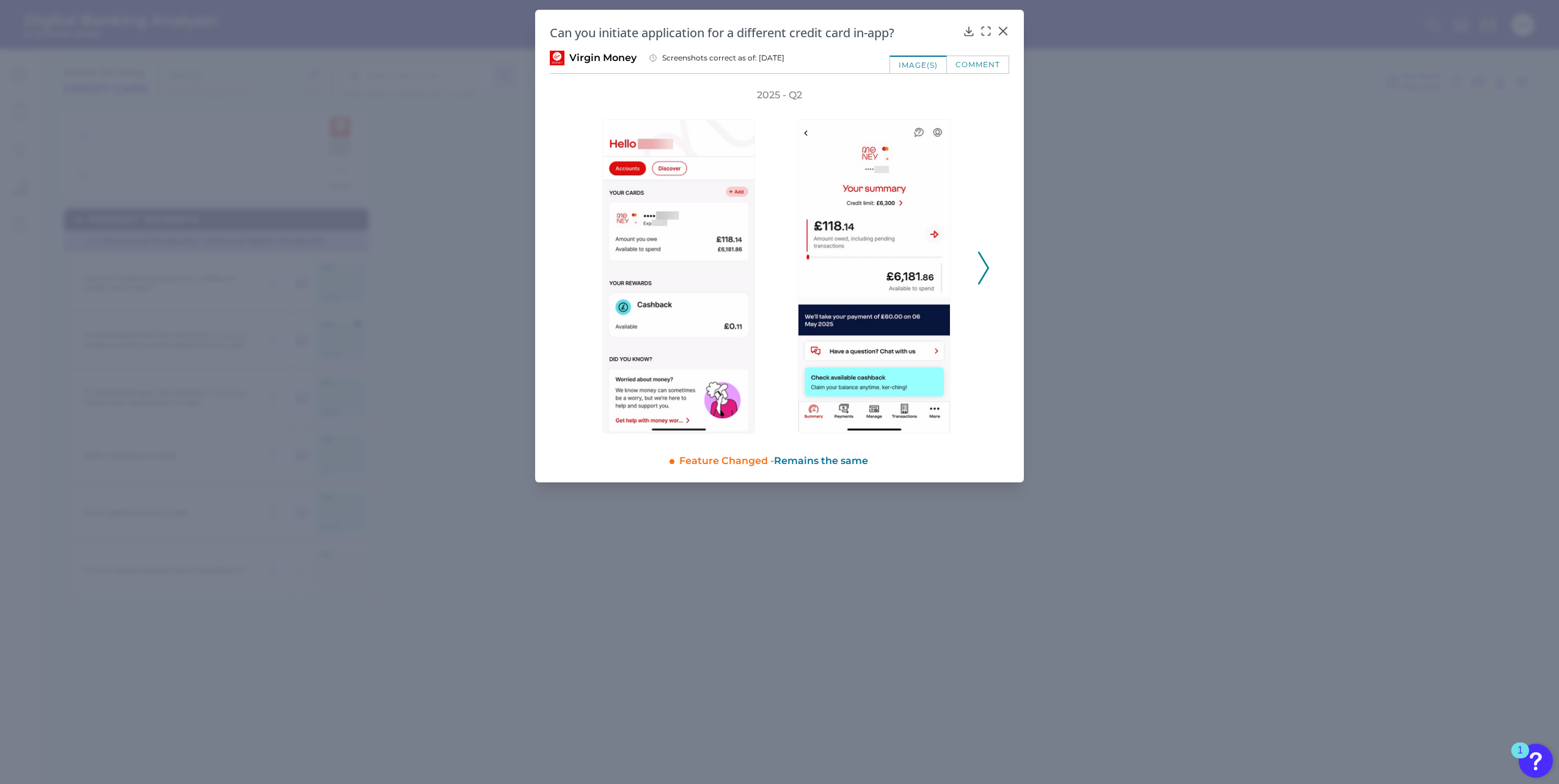
click at [571, 270] on div "2025 - Q2" at bounding box center [780, 261] width 420 height 346
click at [992, 64] on div "comment" at bounding box center [978, 64] width 63 height 18
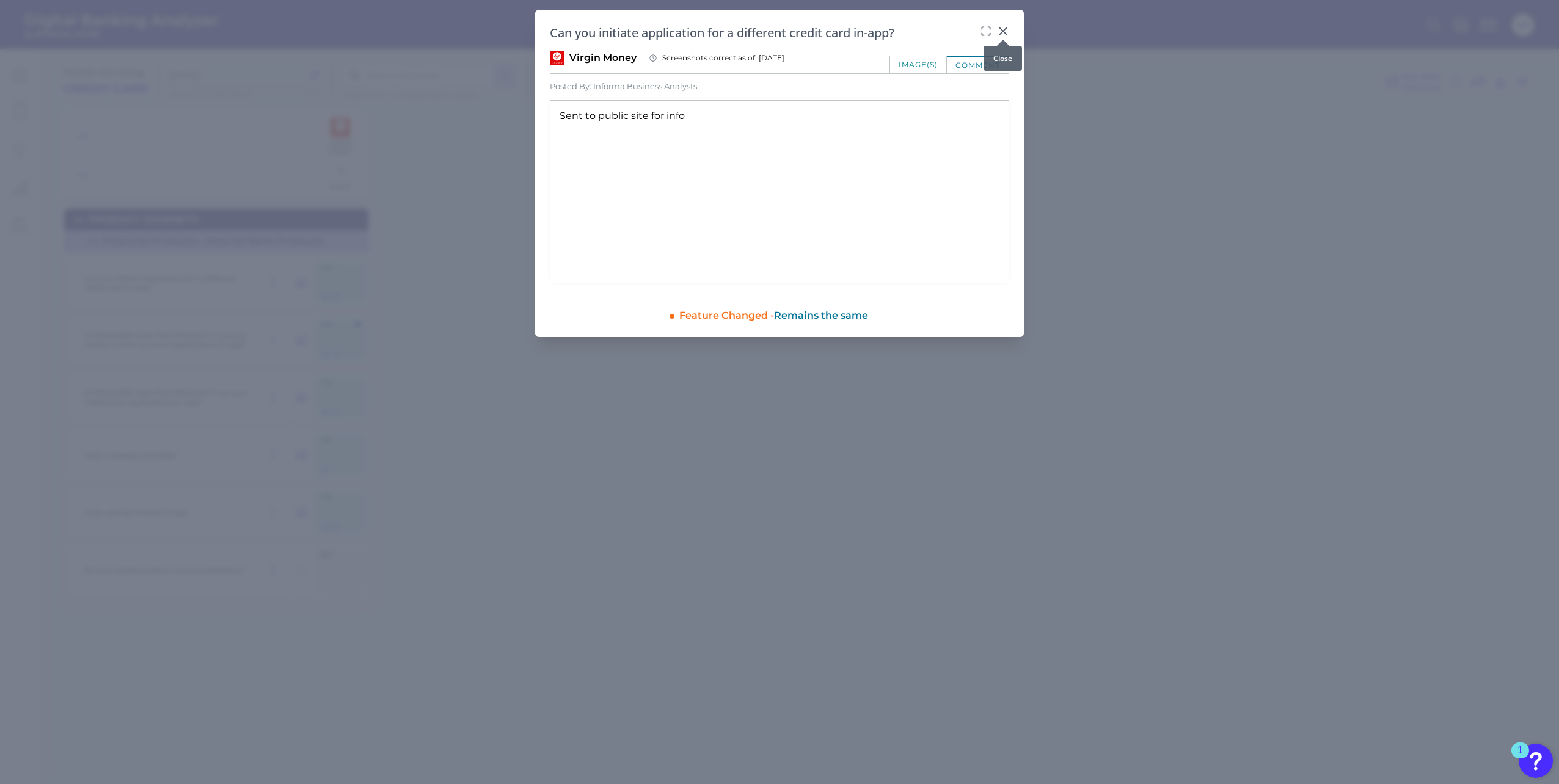
click at [1001, 29] on icon at bounding box center [1003, 31] width 7 height 7
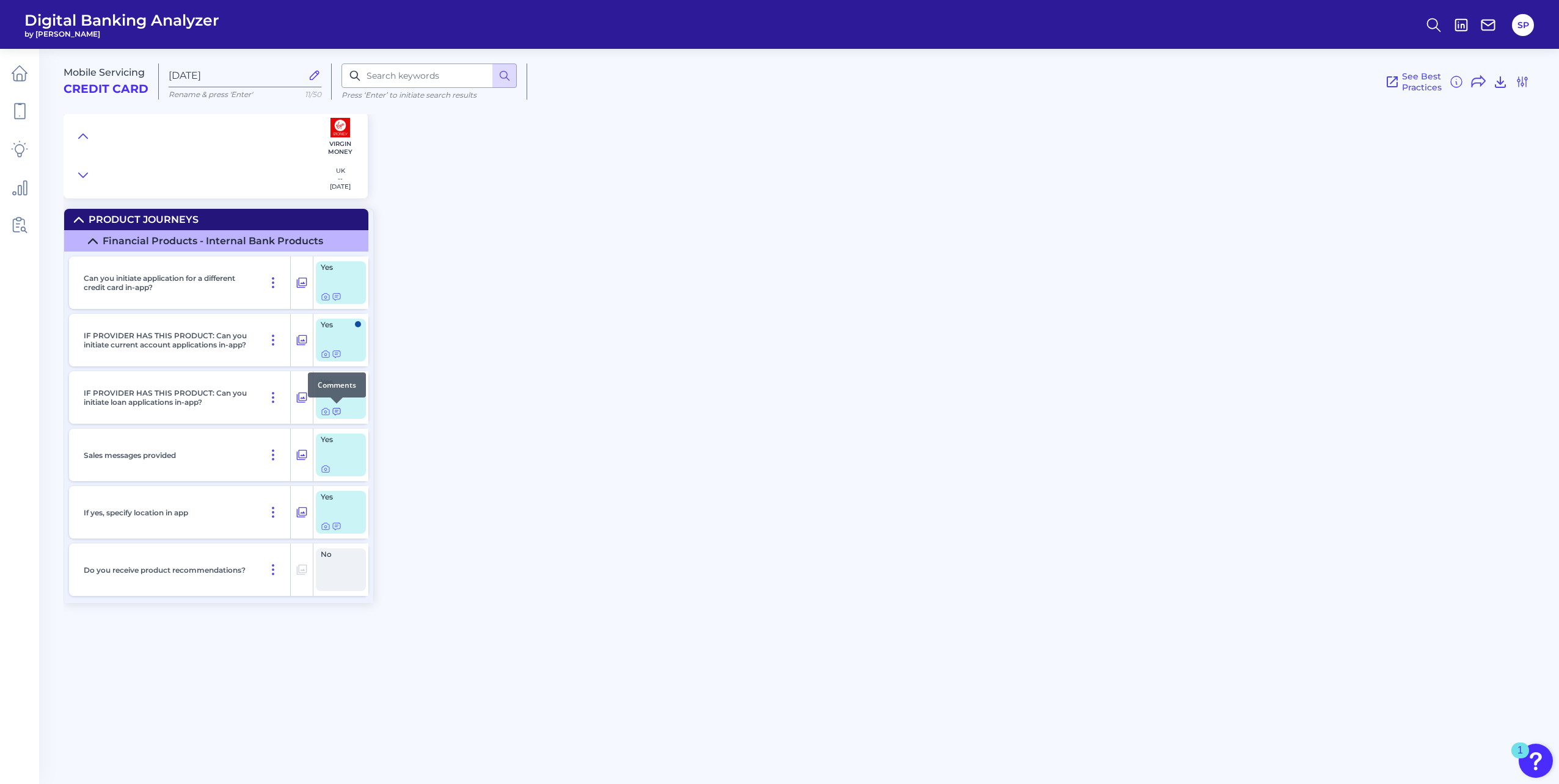
click at [336, 409] on div at bounding box center [337, 403] width 12 height 12
click at [337, 411] on icon at bounding box center [337, 411] width 10 height 10
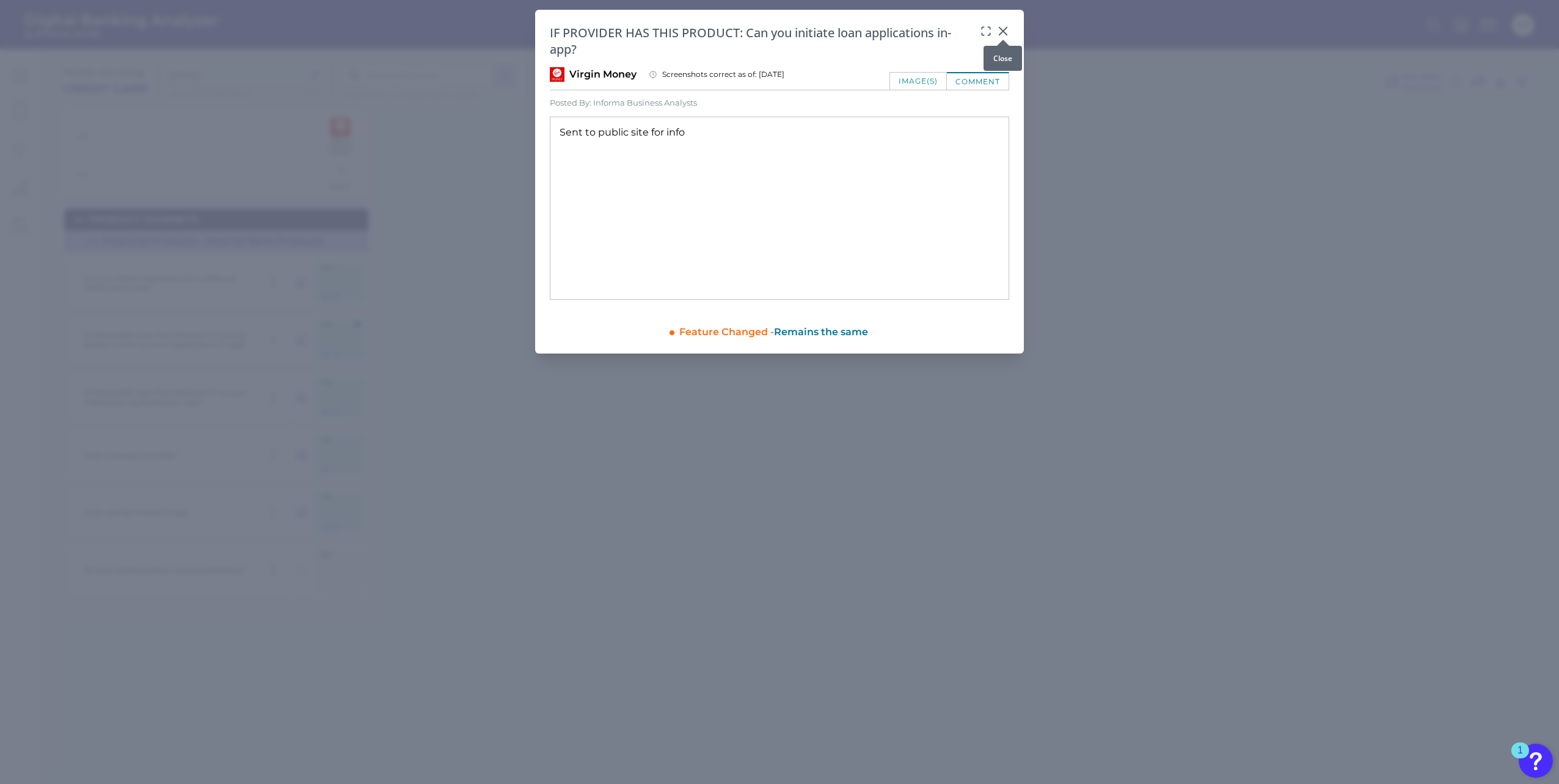
click at [1003, 33] on icon at bounding box center [1003, 31] width 12 height 12
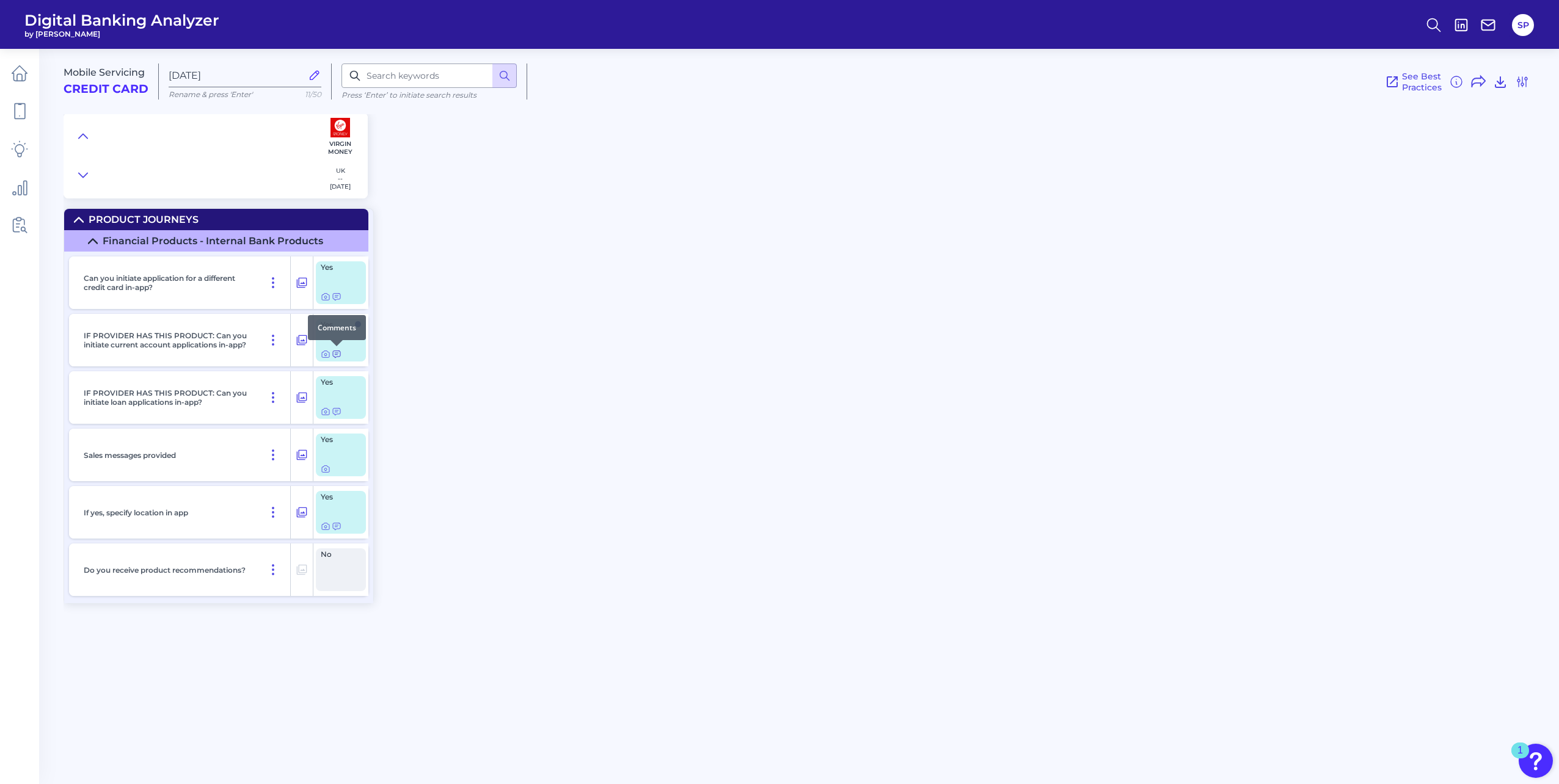
click at [336, 357] on icon at bounding box center [337, 354] width 10 height 10
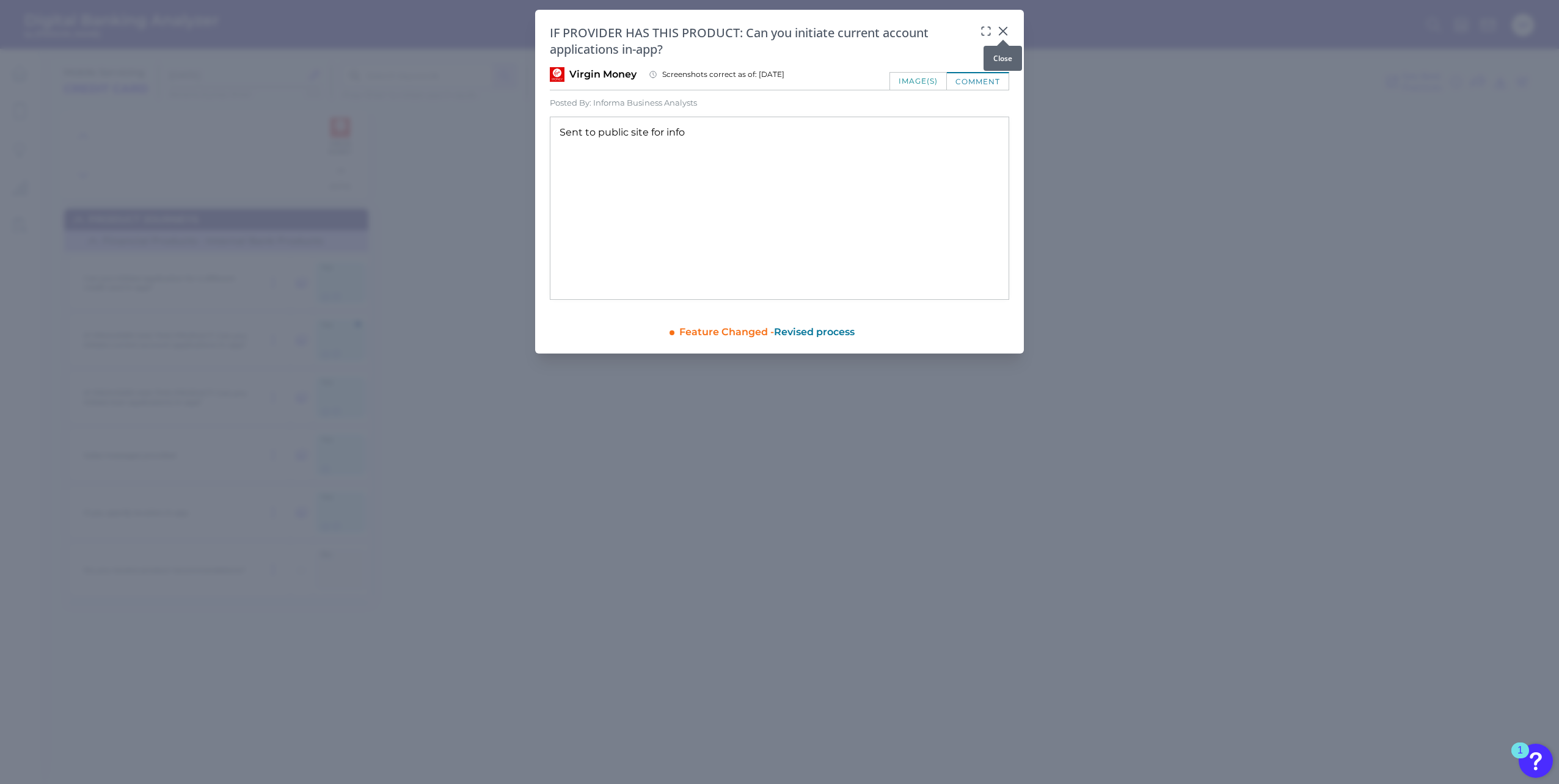
click at [1003, 30] on icon at bounding box center [1003, 31] width 12 height 12
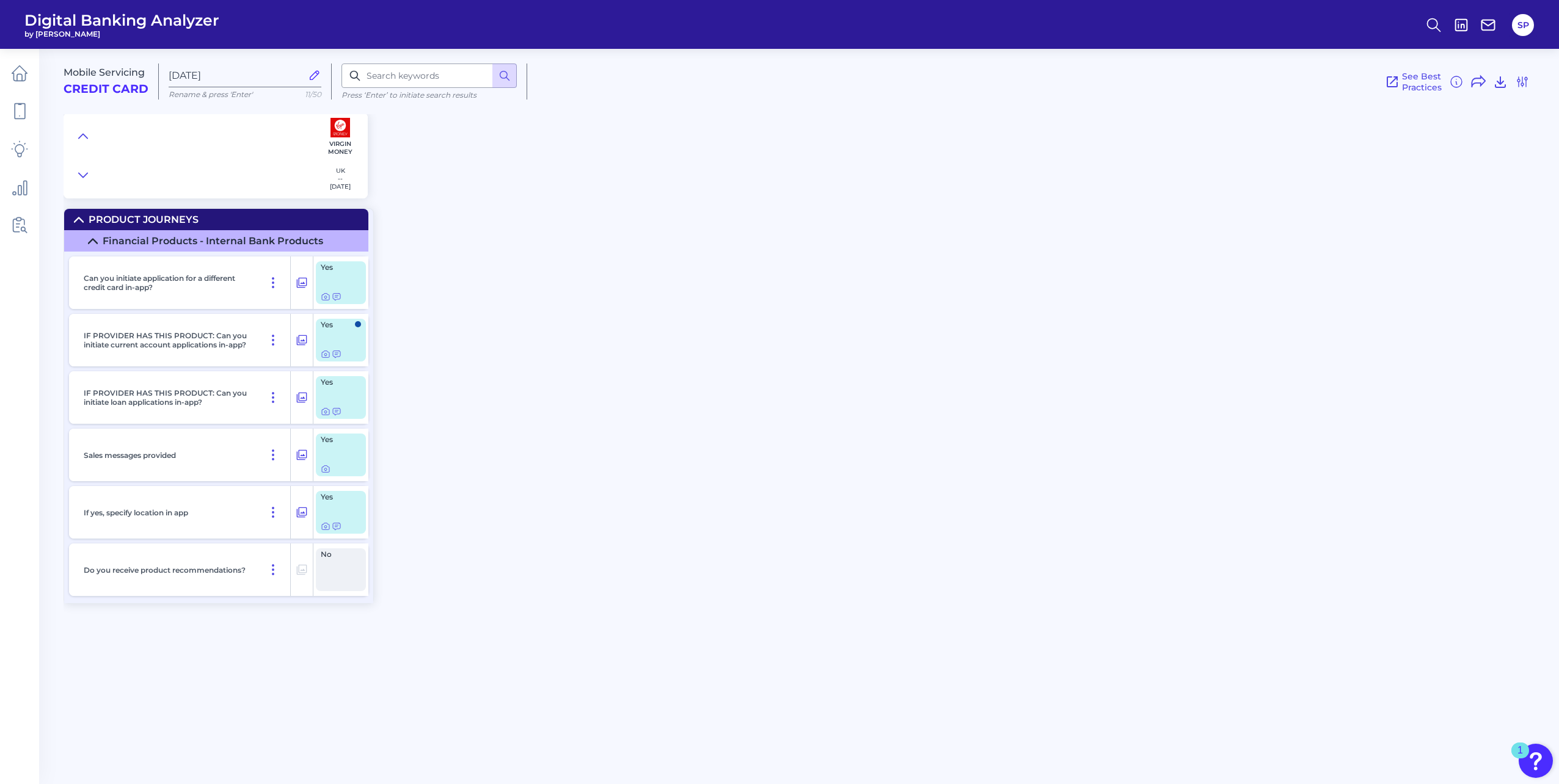
click at [799, 419] on div "Mobile Servicing Credit Card [DATE] Rename & press 'Enter' 11/50 Press ‘Enter’ …" at bounding box center [811, 411] width 1495 height 743
